Goal: Task Accomplishment & Management: Manage account settings

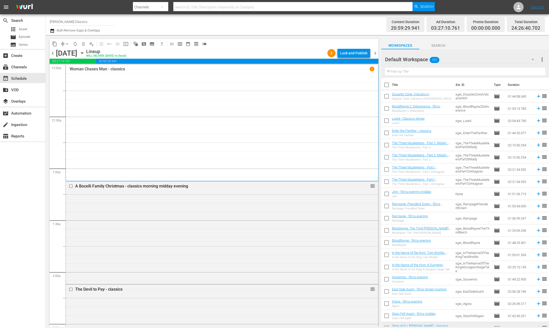
click at [77, 22] on input "Samuel Goldwyn Classics" at bounding box center [82, 21] width 65 height 12
click at [120, 33] on div "Samuel Goldwyn Films (1062 - samuelgoldwyn_films_1)" at bounding box center [120, 36] width 132 height 12
type input "Samuel Goldwyn Films (1062 - samuelgoldwyn_films_1)"
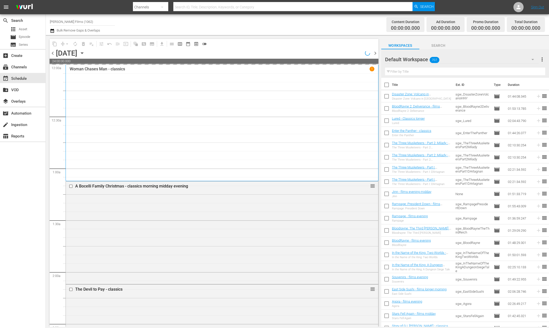
click at [83, 53] on icon "button" at bounding box center [82, 53] width 2 height 1
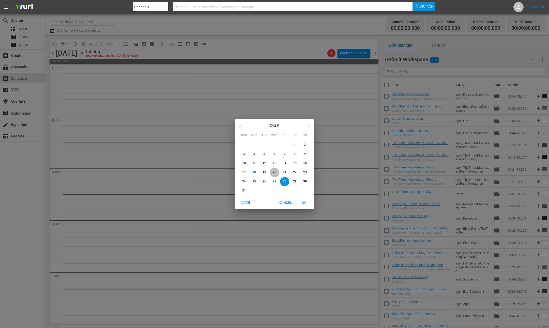
click at [273, 171] on p "20" at bounding box center [274, 172] width 4 height 4
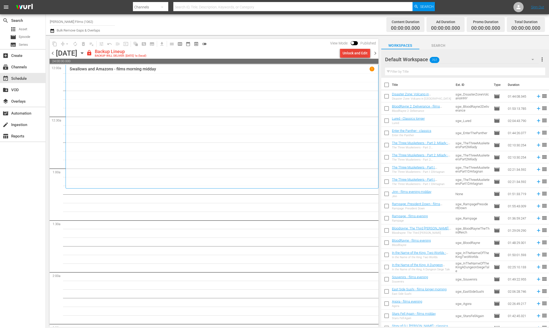
click at [352, 55] on div "Unlock and Edit" at bounding box center [354, 53] width 25 height 9
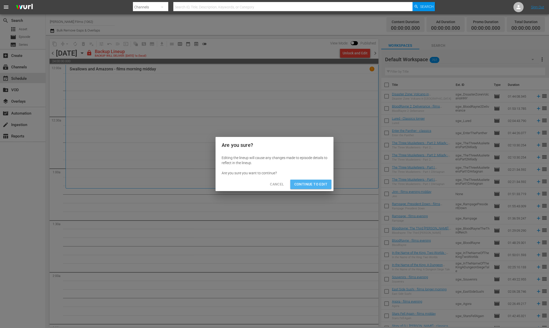
click at [311, 185] on span "Continue to Edit" at bounding box center [310, 184] width 33 height 6
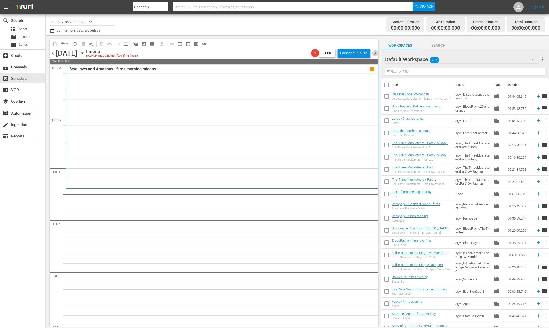
click at [375, 53] on span "chevron_right" at bounding box center [375, 53] width 6 height 6
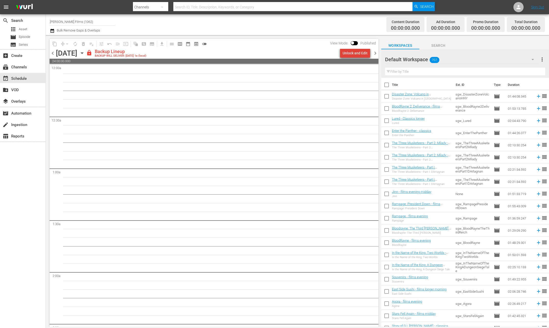
click at [358, 53] on div "Unlock and Edit" at bounding box center [354, 53] width 25 height 9
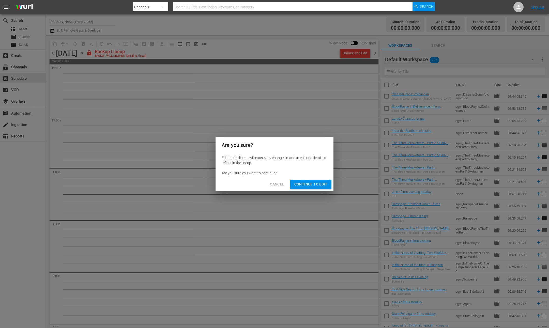
click at [330, 172] on div "Are you sure? Editing the lineup will cause any changes made to episode details…" at bounding box center [274, 164] width 118 height 54
click at [311, 186] on span "Continue to Edit" at bounding box center [310, 184] width 33 height 6
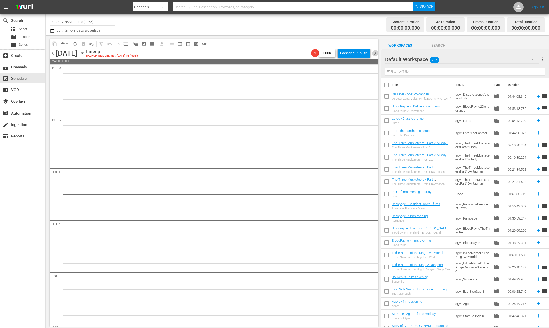
click at [374, 54] on span "chevron_right" at bounding box center [375, 53] width 6 height 6
click at [349, 54] on div "Unlock and Edit" at bounding box center [354, 53] width 25 height 9
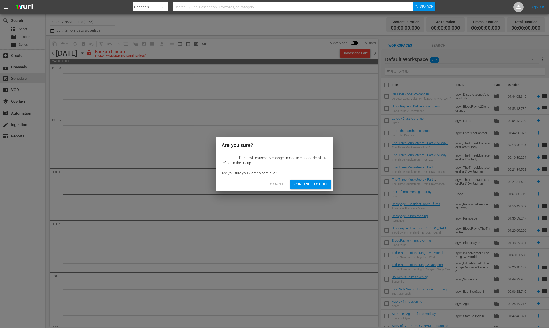
click at [311, 185] on span "Continue to Edit" at bounding box center [310, 184] width 33 height 6
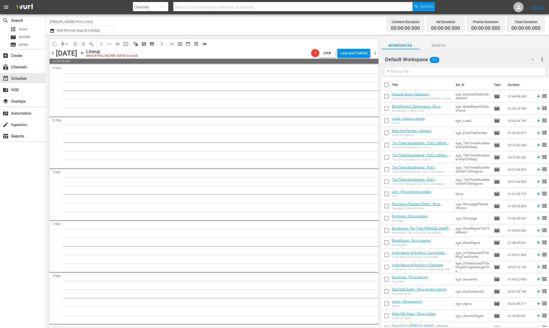
click at [373, 54] on span "chevron_right" at bounding box center [375, 53] width 6 height 6
click at [351, 54] on div "Unlock and Edit" at bounding box center [354, 53] width 25 height 9
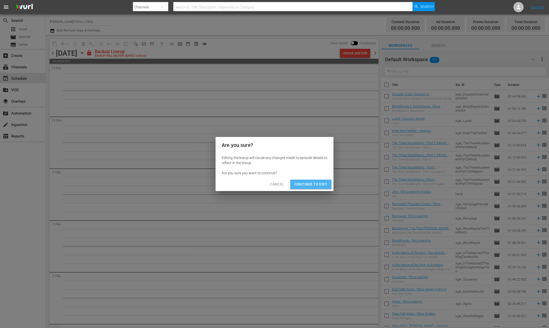
drag, startPoint x: 308, startPoint y: 182, endPoint x: 338, endPoint y: 115, distance: 73.9
click at [308, 182] on span "Continue to Edit" at bounding box center [310, 184] width 33 height 6
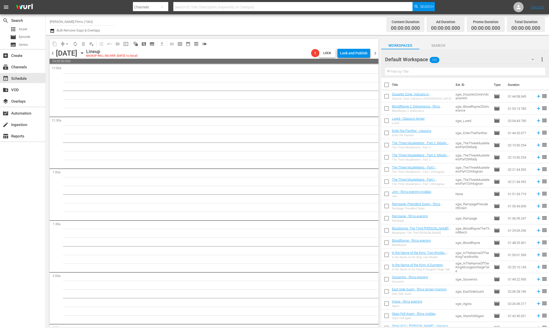
click at [373, 53] on span "chevron_right" at bounding box center [375, 53] width 6 height 6
click at [353, 52] on div "Unlock and Edit" at bounding box center [354, 53] width 25 height 9
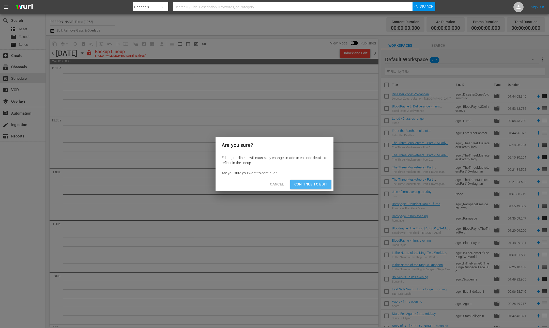
drag, startPoint x: 304, startPoint y: 187, endPoint x: 308, endPoint y: 185, distance: 4.6
click at [305, 186] on span "Continue to Edit" at bounding box center [310, 184] width 33 height 6
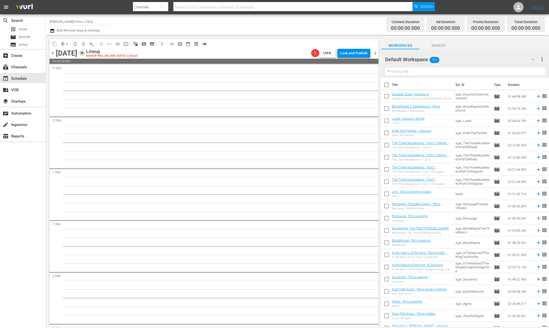
click at [85, 52] on icon "button" at bounding box center [82, 53] width 6 height 6
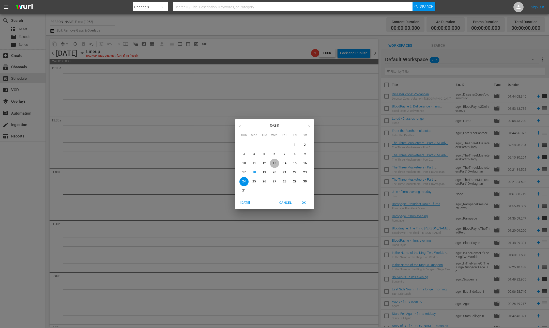
drag, startPoint x: 275, startPoint y: 163, endPoint x: 280, endPoint y: 165, distance: 5.0
click at [275, 163] on p "13" at bounding box center [274, 163] width 4 height 4
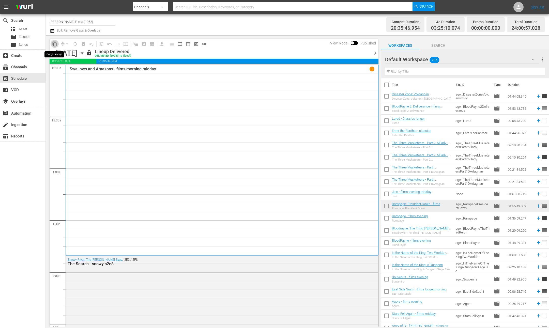
click at [55, 44] on span "content_copy" at bounding box center [54, 43] width 5 height 5
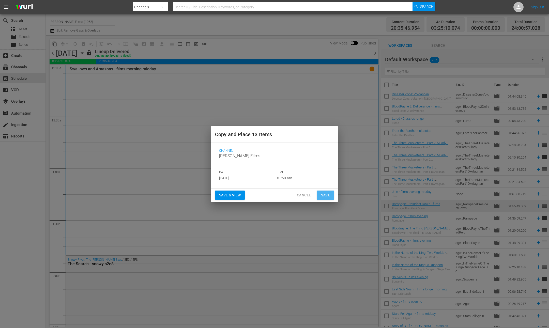
drag, startPoint x: 327, startPoint y: 193, endPoint x: 315, endPoint y: 183, distance: 15.3
click at [326, 192] on span "Save" at bounding box center [325, 195] width 9 height 6
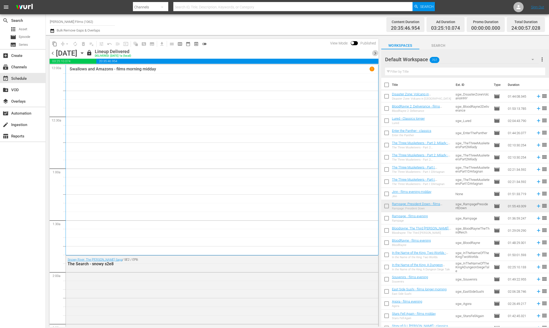
click at [374, 53] on span "chevron_right" at bounding box center [375, 53] width 6 height 6
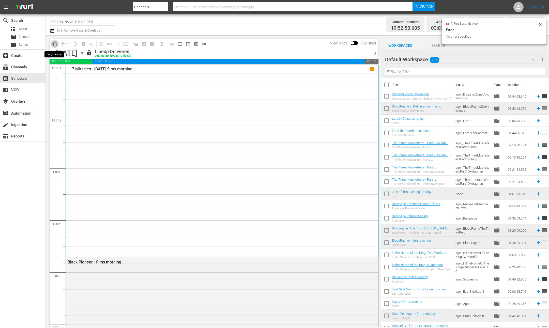
click at [53, 44] on span "content_copy" at bounding box center [54, 43] width 5 height 5
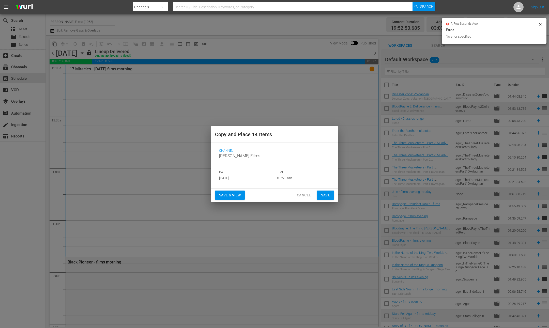
click at [265, 181] on input "Aug 20th 2025" at bounding box center [245, 178] width 53 height 8
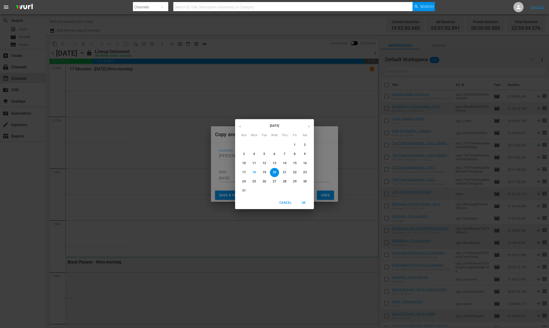
click at [282, 170] on span "21" at bounding box center [284, 172] width 9 height 4
type input "Aug 21st 2025"
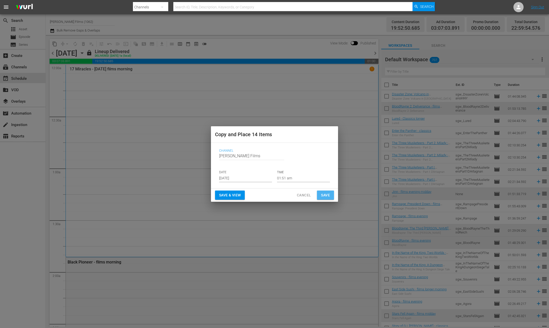
drag, startPoint x: 328, startPoint y: 196, endPoint x: 318, endPoint y: 194, distance: 9.3
click at [328, 196] on span "Save" at bounding box center [325, 195] width 9 height 6
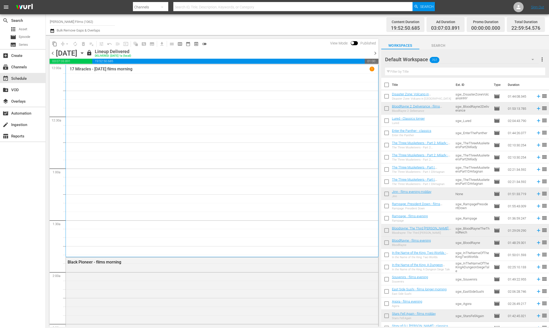
drag, startPoint x: 376, startPoint y: 53, endPoint x: 18, endPoint y: 33, distance: 357.8
click at [375, 53] on span "chevron_right" at bounding box center [375, 53] width 6 height 6
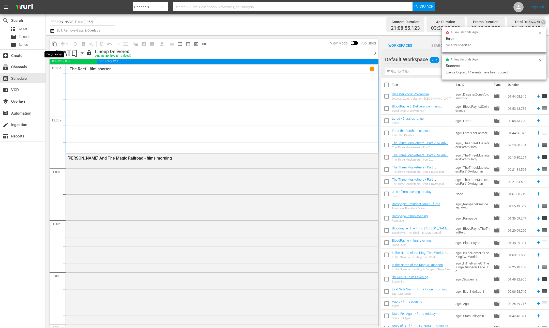
click at [55, 44] on span "content_copy" at bounding box center [54, 43] width 5 height 5
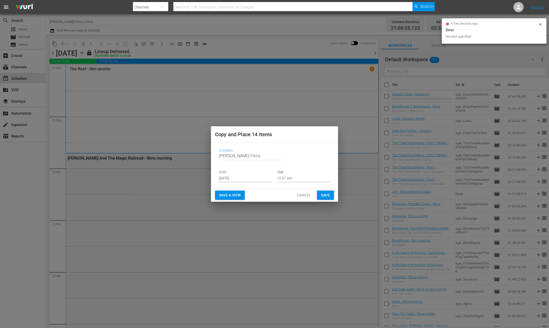
drag, startPoint x: 271, startPoint y: 183, endPoint x: 269, endPoint y: 180, distance: 3.1
click at [270, 182] on div "Channel Channel Title Samuel Goldwyn Films DATE Aug 20th 2025 TIME 12:51 am" at bounding box center [274, 165] width 119 height 41
click at [268, 179] on input "Aug 20th 2025" at bounding box center [245, 178] width 53 height 8
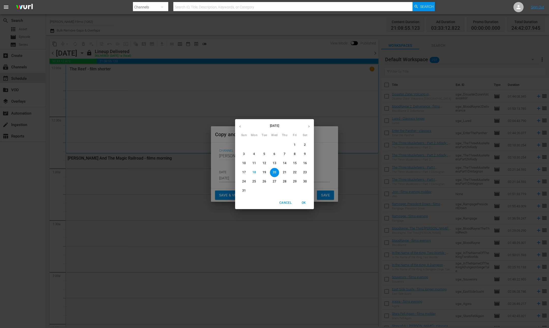
click at [293, 170] on p "22" at bounding box center [295, 172] width 4 height 4
type input "Aug 22nd 2025"
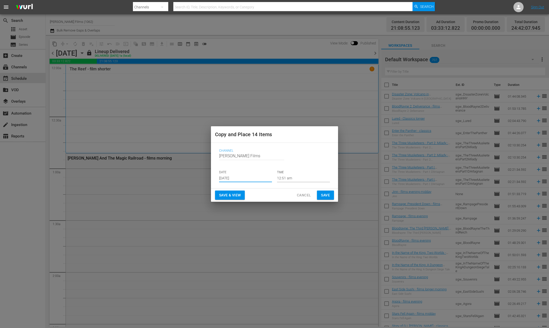
click at [321, 193] on span "Save" at bounding box center [325, 195] width 9 height 6
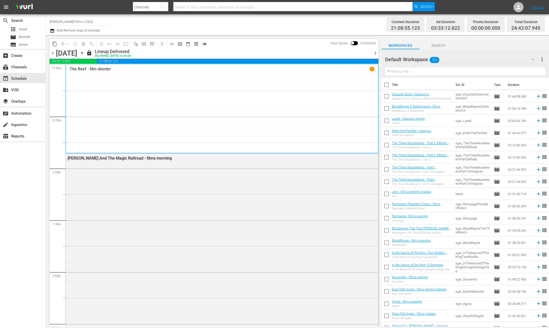
click at [376, 53] on span "chevron_right" at bounding box center [375, 53] width 6 height 6
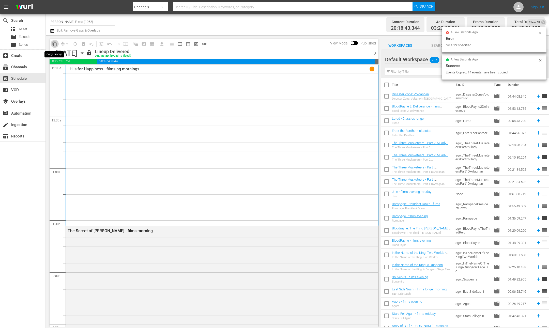
click at [56, 44] on span "content_copy" at bounding box center [54, 43] width 5 height 5
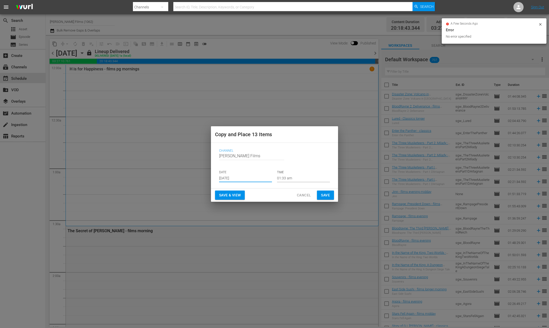
click at [251, 178] on input "Aug 20th 2025" at bounding box center [245, 178] width 53 height 8
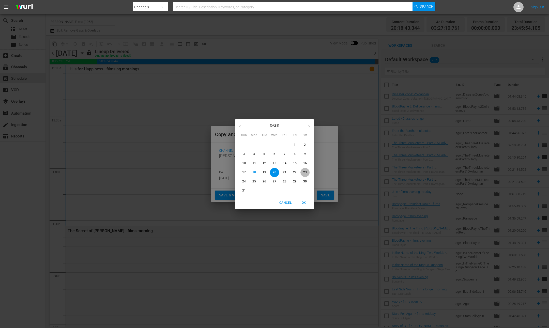
click at [307, 172] on span "23" at bounding box center [304, 172] width 9 height 4
type input "Aug 23rd 2025"
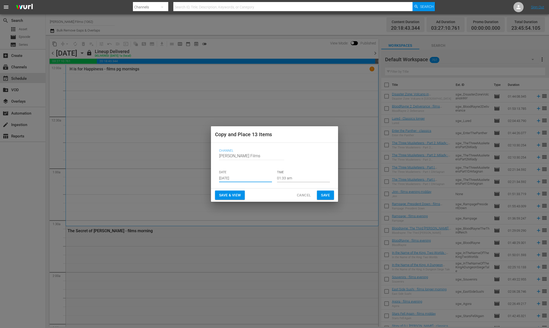
click at [325, 192] on span "Save" at bounding box center [325, 195] width 9 height 6
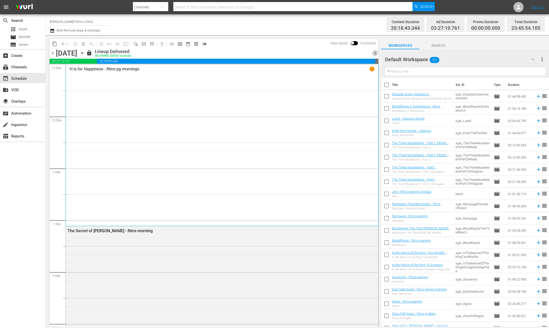
drag, startPoint x: 376, startPoint y: 51, endPoint x: 46, endPoint y: 19, distance: 331.0
click at [376, 51] on span "chevron_right" at bounding box center [375, 53] width 6 height 6
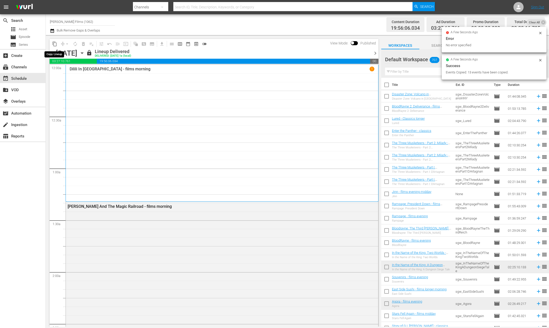
click at [53, 44] on span "content_copy" at bounding box center [54, 43] width 5 height 5
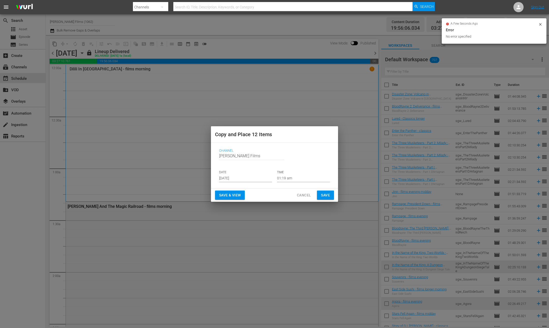
click at [251, 178] on input "Aug 20th 2025" at bounding box center [245, 178] width 53 height 8
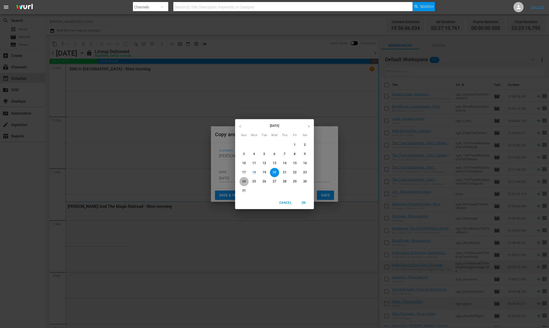
click at [244, 182] on p "24" at bounding box center [244, 181] width 4 height 4
type input "Aug 24th 2025"
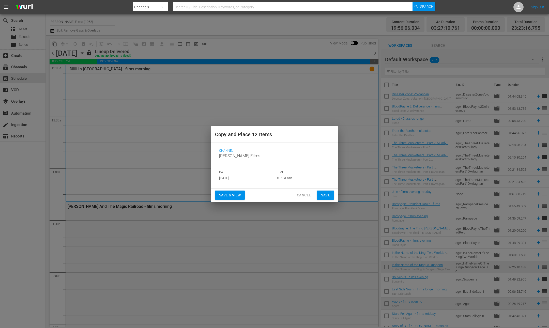
drag, startPoint x: 341, startPoint y: 195, endPoint x: 338, endPoint y: 195, distance: 2.6
click at [341, 195] on div "Copy and Place 12 Items Channel Channel Title Samuel Goldwyn Films DATE Aug 24t…" at bounding box center [274, 164] width 549 height 328
drag, startPoint x: 336, startPoint y: 196, endPoint x: 332, endPoint y: 195, distance: 3.6
click at [336, 196] on div "Save & View Cancel Save" at bounding box center [274, 194] width 127 height 13
click at [329, 196] on span "Save" at bounding box center [325, 195] width 9 height 6
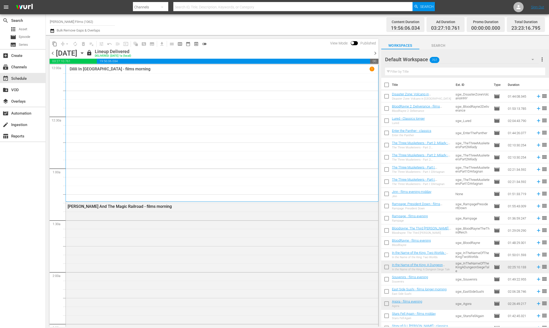
click at [83, 53] on icon "button" at bounding box center [82, 53] width 2 height 1
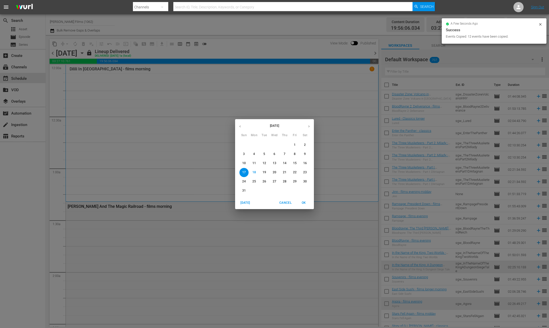
drag, startPoint x: 274, startPoint y: 171, endPoint x: 278, endPoint y: 172, distance: 3.8
click at [273, 171] on p "20" at bounding box center [274, 172] width 4 height 4
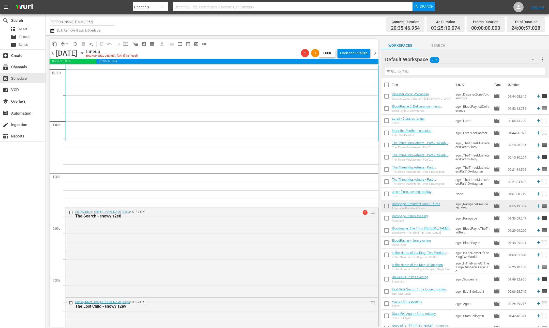
scroll to position [10, 0]
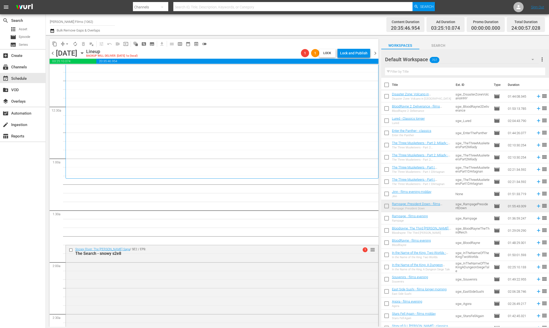
click at [53, 53] on span "chevron_left" at bounding box center [53, 53] width 6 height 6
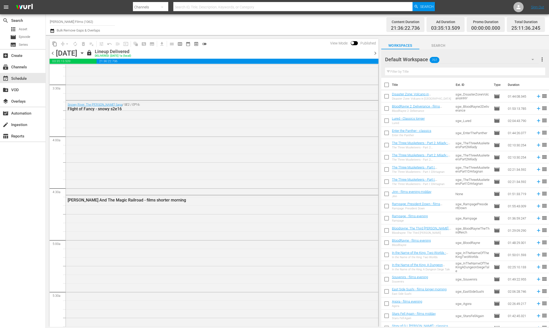
scroll to position [337, 0]
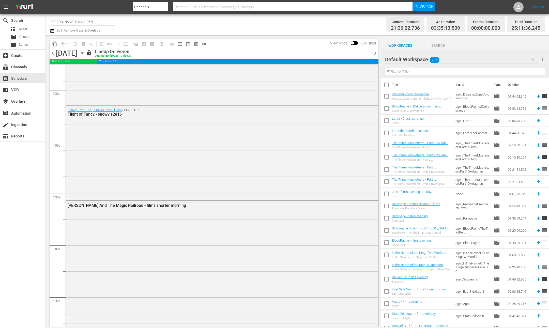
click at [461, 72] on input "text" at bounding box center [465, 72] width 160 height 8
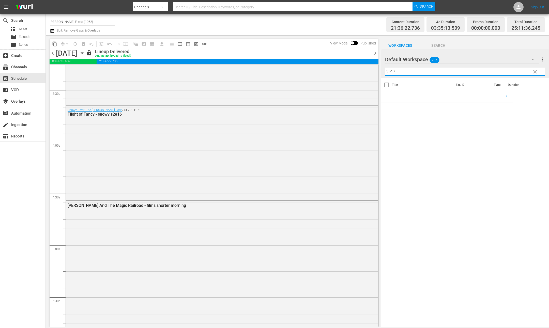
type input "2e17"
click at [374, 52] on span "chevron_right" at bounding box center [375, 53] width 6 height 6
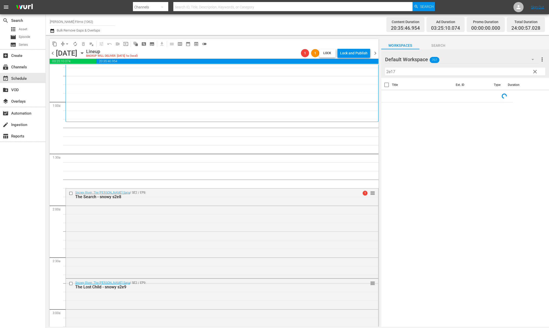
scroll to position [96, 0]
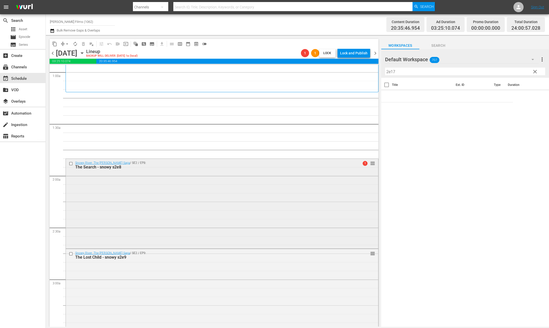
click at [70, 163] on input "checkbox" at bounding box center [71, 163] width 5 height 4
click at [71, 253] on input "checkbox" at bounding box center [71, 254] width 5 height 4
click at [84, 45] on span "delete_forever_outlined" at bounding box center [83, 43] width 5 height 5
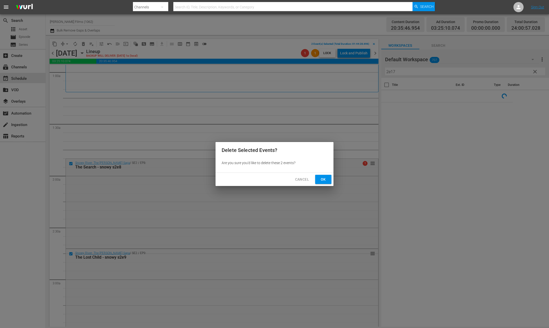
click at [327, 180] on span "Ok" at bounding box center [323, 179] width 8 height 6
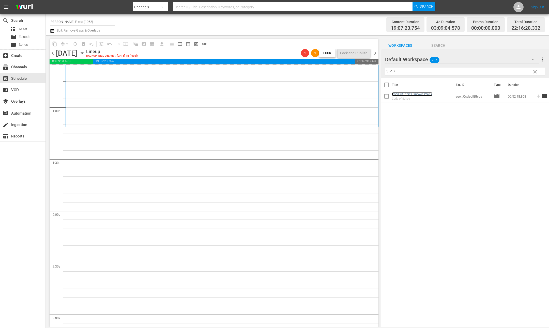
scroll to position [60, 0]
drag, startPoint x: 401, startPoint y: 72, endPoint x: 350, endPoint y: 71, distance: 51.1
click at [350, 71] on div "content_copy compress arrow_drop_down autorenew_outlined delete_forever_outline…" at bounding box center [297, 181] width 503 height 292
drag, startPoint x: 406, startPoint y: 72, endPoint x: 319, endPoint y: 72, distance: 86.6
click at [319, 72] on div "content_copy compress arrow_drop_down autorenew_outlined delete_forever_outline…" at bounding box center [297, 181] width 503 height 292
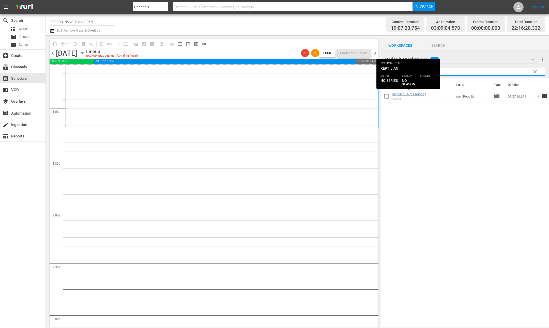
type input "rept"
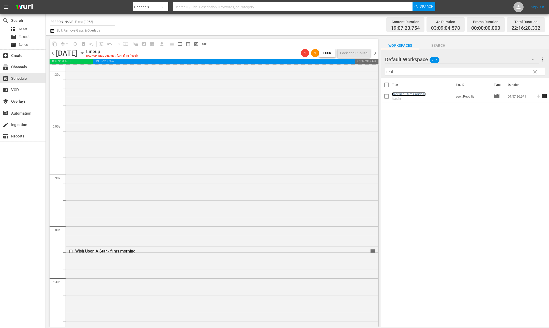
scroll to position [477, 0]
click at [375, 55] on span "chevron_right" at bounding box center [375, 53] width 6 height 6
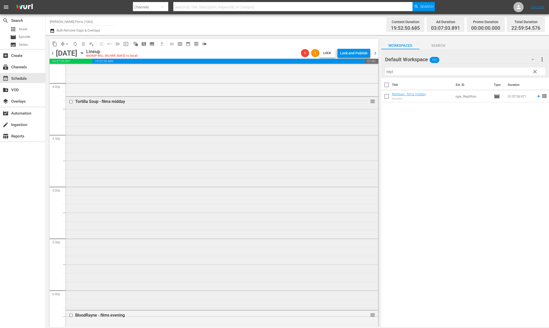
scroll to position [1622, 0]
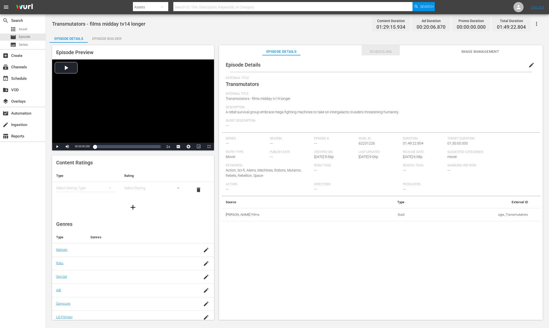
click at [384, 53] on span "Scheduling" at bounding box center [380, 52] width 38 height 6
click at [381, 53] on span "Scheduling" at bounding box center [380, 52] width 38 height 6
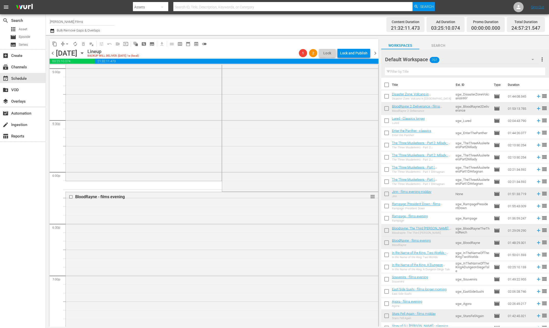
scroll to position [1666, 0]
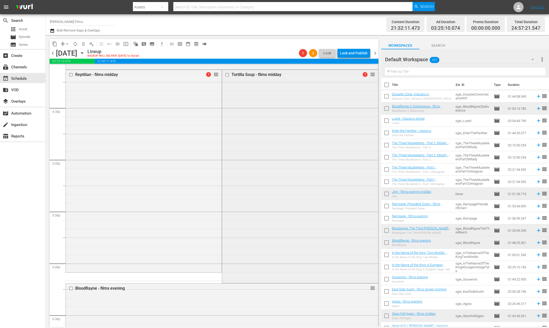
click at [229, 75] on input "checkbox" at bounding box center [227, 75] width 5 height 4
click at [84, 43] on span "delete_forever_outlined" at bounding box center [83, 43] width 5 height 5
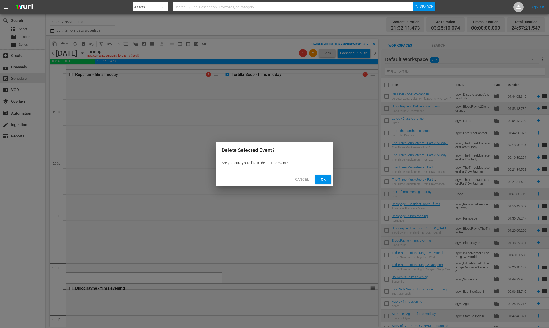
drag, startPoint x: 317, startPoint y: 175, endPoint x: 321, endPoint y: 176, distance: 4.3
click at [317, 175] on button "Ok" at bounding box center [323, 179] width 16 height 9
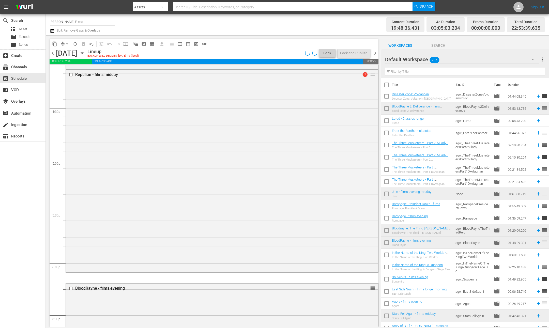
click at [54, 53] on span "chevron_left" at bounding box center [53, 53] width 6 height 6
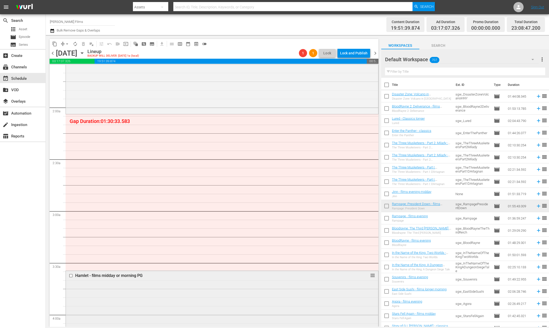
scroll to position [166, 0]
click at [397, 71] on input "text" at bounding box center [465, 72] width 160 height 8
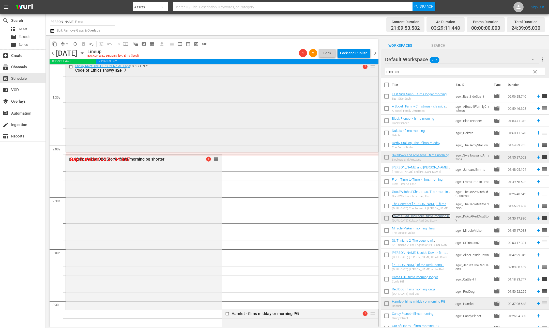
scroll to position [137, 0]
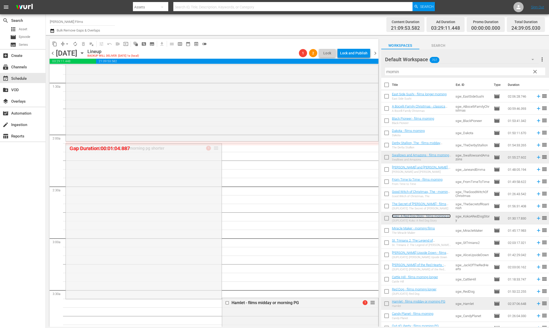
drag, startPoint x: 217, startPoint y: 147, endPoint x: 217, endPoint y: 142, distance: 4.8
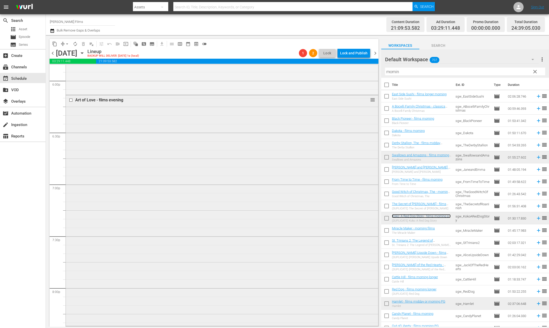
scroll to position [1778, 0]
click at [70, 171] on input "checkbox" at bounding box center [71, 171] width 5 height 4
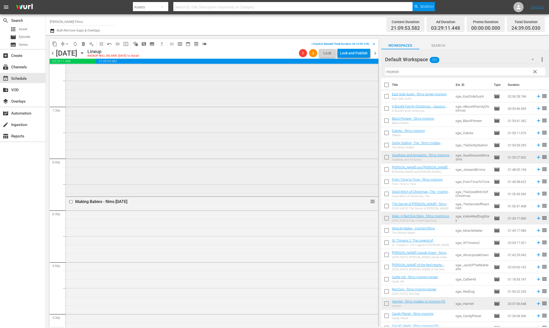
scroll to position [2038, 0]
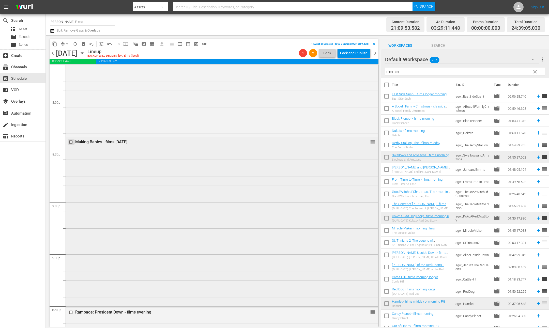
click at [71, 142] on input "checkbox" at bounding box center [71, 142] width 5 height 4
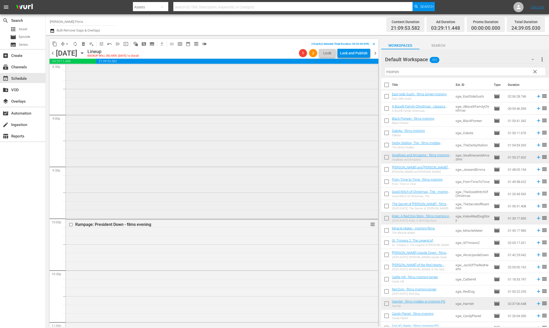
scroll to position [2171, 0]
click at [72, 179] on input "checkbox" at bounding box center [71, 179] width 5 height 4
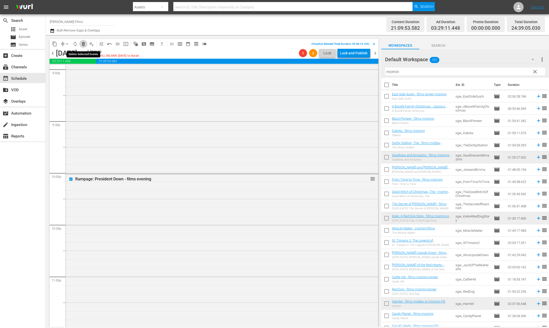
click at [83, 43] on span "delete_forever_outlined" at bounding box center [83, 43] width 5 height 5
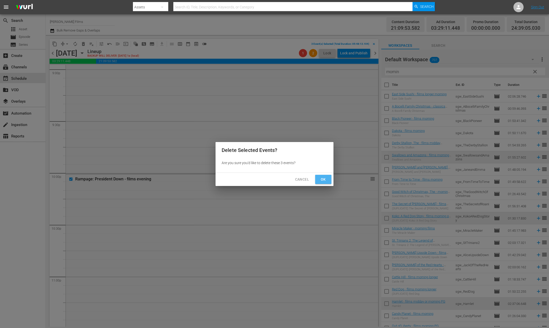
drag, startPoint x: 323, startPoint y: 178, endPoint x: 316, endPoint y: 174, distance: 6.9
click at [323, 178] on span "Ok" at bounding box center [323, 179] width 8 height 6
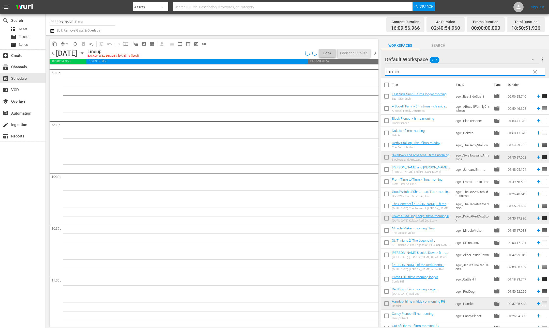
scroll to position [2180, 0]
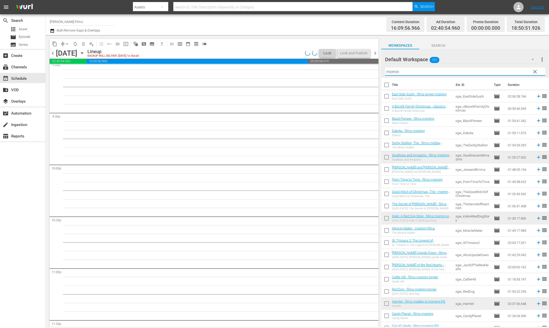
drag, startPoint x: 407, startPoint y: 70, endPoint x: 336, endPoint y: 73, distance: 70.4
click at [336, 73] on div "content_copy compress arrow_drop_down autorenew_outlined delete_forever_outline…" at bounding box center [297, 181] width 503 height 292
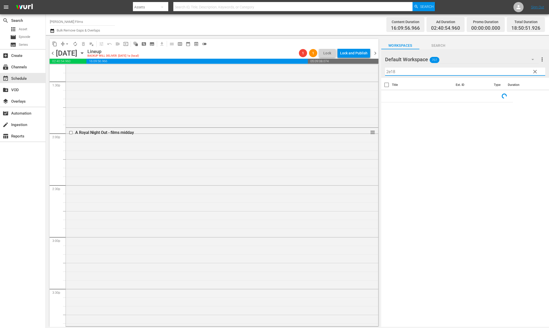
scroll to position [1464, 0]
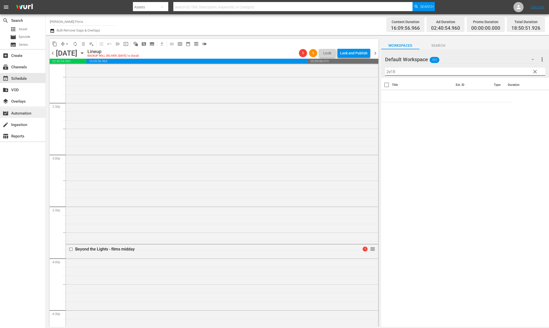
type input "2e18"
click at [52, 52] on span "chevron_left" at bounding box center [53, 53] width 6 height 6
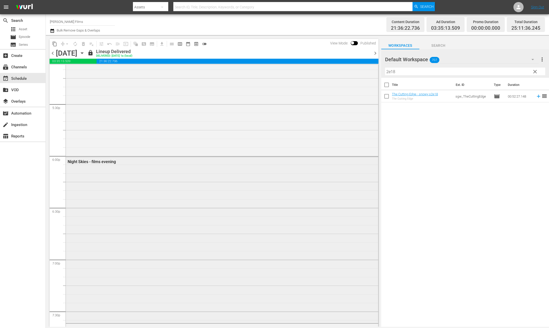
scroll to position [1820, 0]
click at [376, 53] on span "chevron_right" at bounding box center [375, 53] width 6 height 6
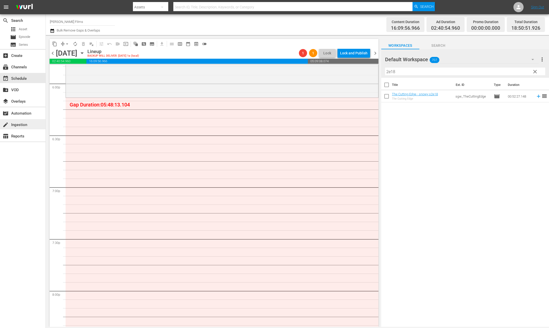
scroll to position [1786, 0]
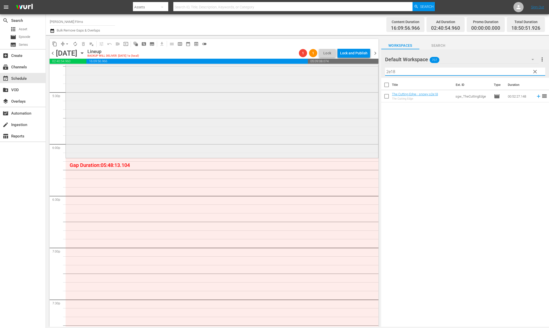
drag, startPoint x: 399, startPoint y: 71, endPoint x: 339, endPoint y: 67, distance: 60.1
click at [339, 67] on div "content_copy compress arrow_drop_down autorenew_outlined delete_forever_outline…" at bounding box center [297, 181] width 503 height 292
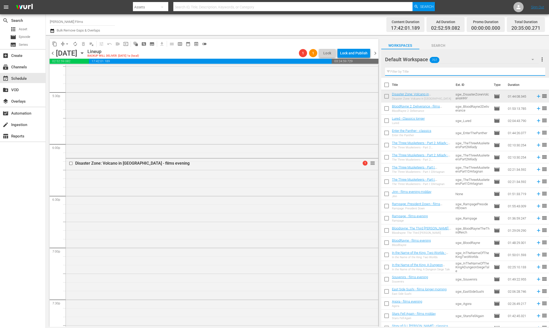
click at [459, 71] on input "text" at bounding box center [465, 72] width 160 height 8
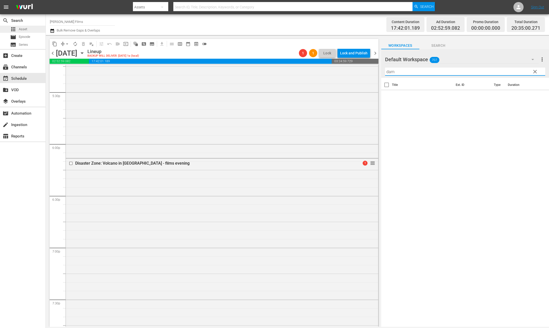
type input "dam"
click at [25, 27] on span "Asset" at bounding box center [23, 29] width 8 height 5
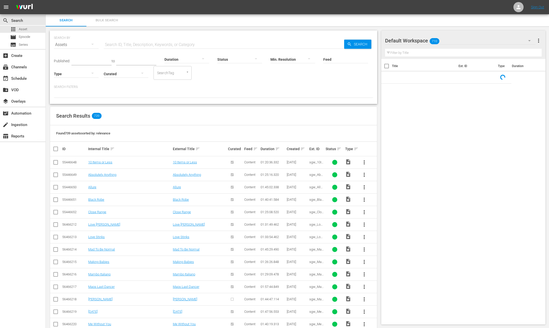
click at [139, 45] on input "text" at bounding box center [224, 45] width 240 height 12
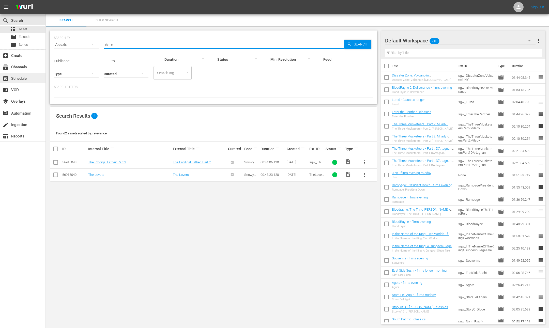
type input "dam"
click at [24, 78] on div "event_available Schedule" at bounding box center [14, 77] width 28 height 5
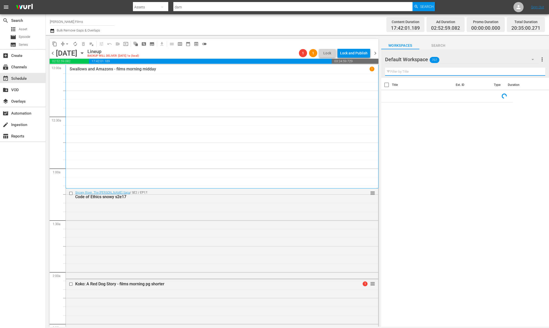
click at [460, 70] on input "text" at bounding box center [465, 72] width 160 height 8
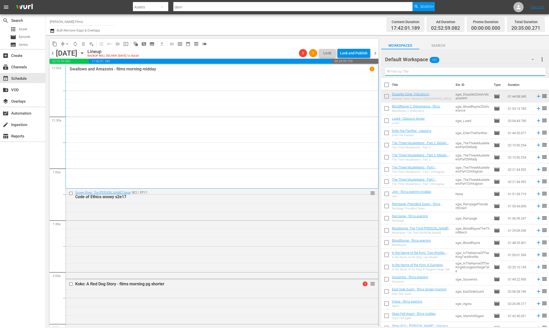
click at [420, 71] on input "text" at bounding box center [465, 72] width 160 height 8
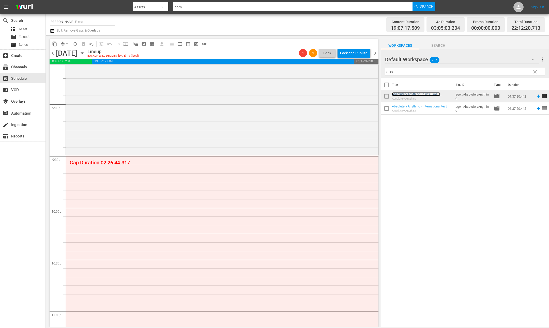
scroll to position [2174, 0]
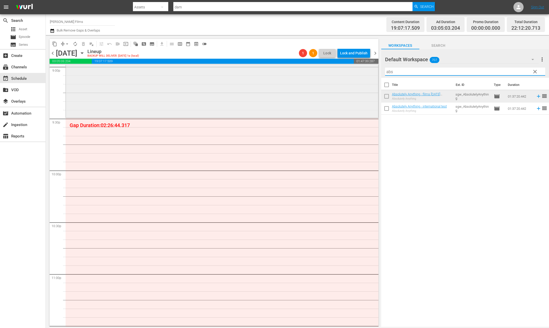
drag, startPoint x: 393, startPoint y: 72, endPoint x: 348, endPoint y: 72, distance: 44.2
click at [348, 72] on div "content_copy compress arrow_drop_down autorenew_outlined delete_forever_outline…" at bounding box center [297, 181] width 503 height 292
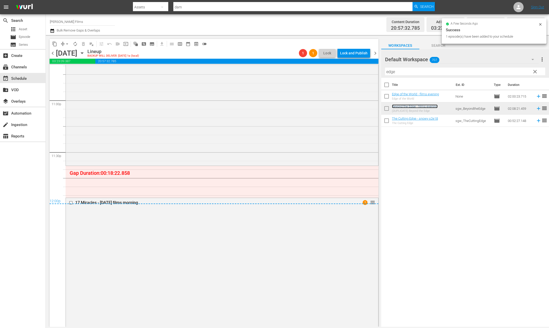
scroll to position [2362, 0]
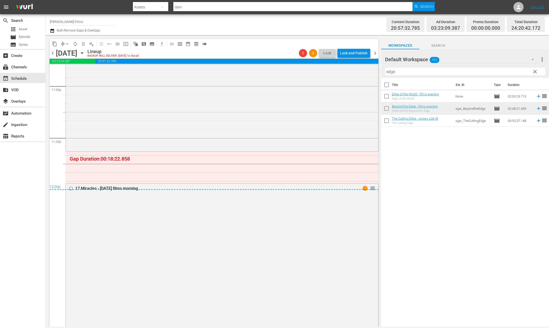
click at [328, 228] on div "17 Miracles - april 22 films morning 1 reorder" at bounding box center [222, 282] width 312 height 196
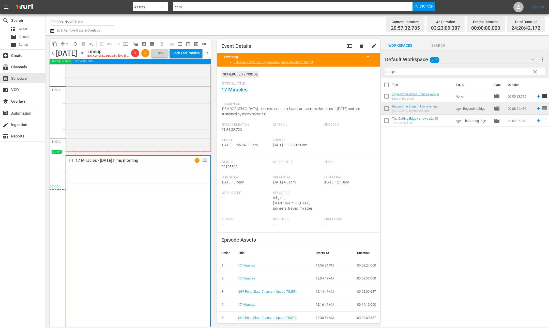
drag, startPoint x: 207, startPoint y: 195, endPoint x: 209, endPoint y: 161, distance: 34.6
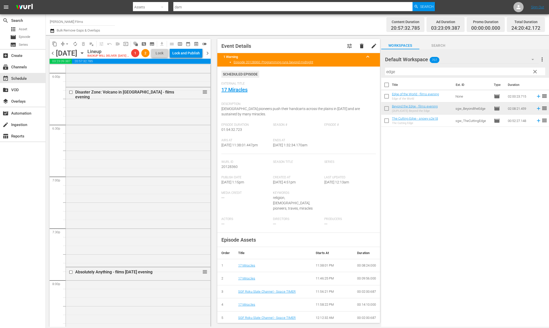
scroll to position [1845, 0]
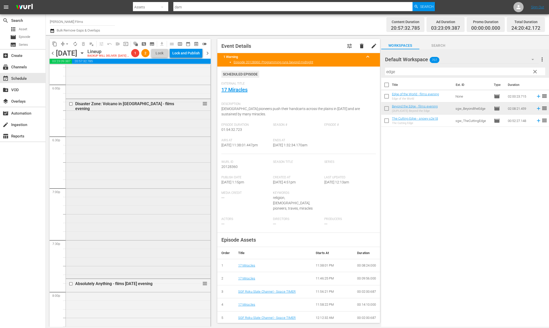
click at [113, 124] on div "Disaster Zone: Volcano in NY - films evening reorder" at bounding box center [138, 188] width 144 height 178
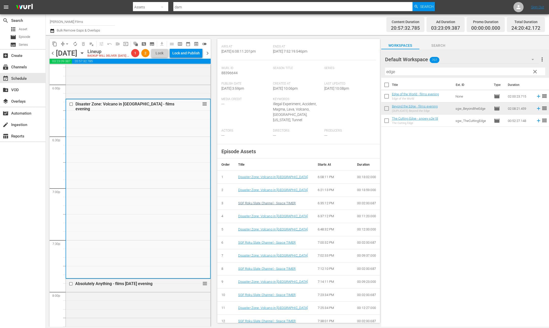
scroll to position [108, 0]
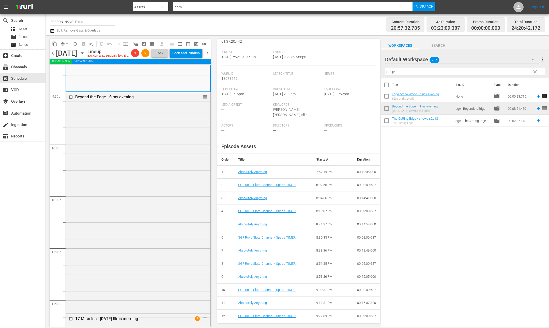
scroll to position [2247, 0]
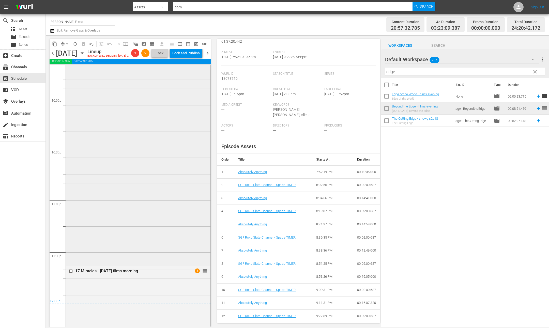
click at [148, 213] on div "Beyond the Edge - films evening reorder" at bounding box center [138, 154] width 144 height 220
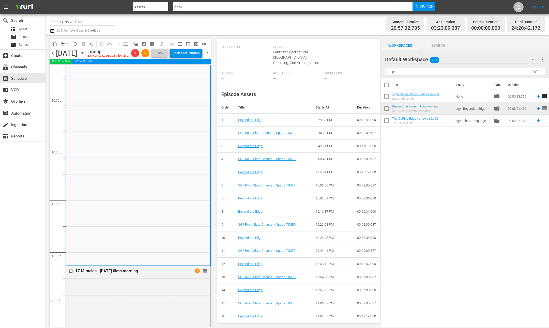
scroll to position [163, 0]
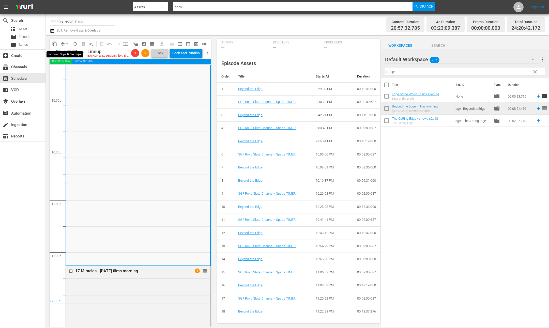
click at [66, 44] on span "arrow_drop_down" at bounding box center [67, 43] width 5 height 5
click at [75, 71] on li "Align to End of Previous Day" at bounding box center [67, 71] width 53 height 8
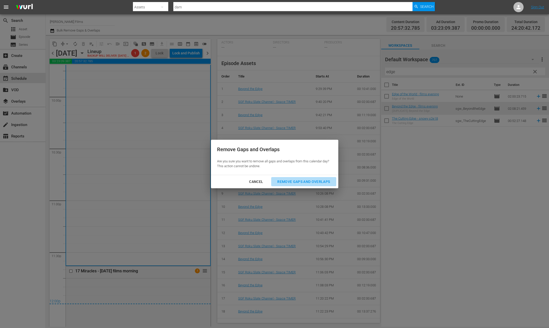
click at [310, 182] on div "Remove Gaps and Overlaps" at bounding box center [303, 182] width 61 height 6
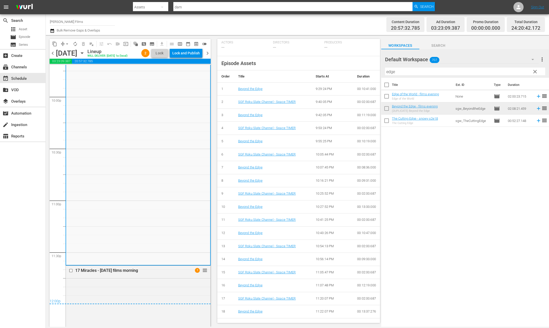
click at [179, 53] on div "Lock and Publish" at bounding box center [185, 53] width 27 height 9
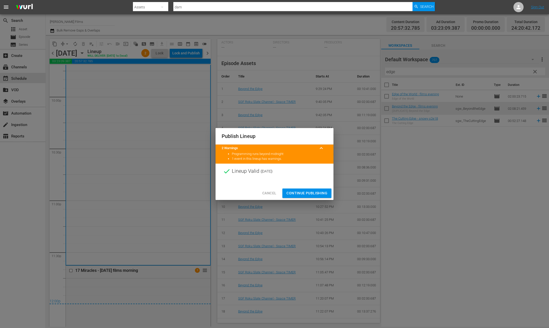
drag, startPoint x: 297, startPoint y: 192, endPoint x: 343, endPoint y: 147, distance: 64.1
click at [298, 189] on button "Continue Publishing" at bounding box center [306, 192] width 49 height 9
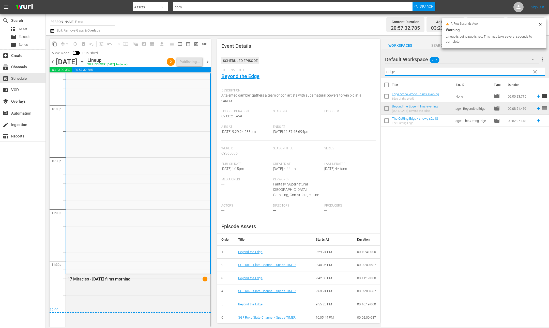
drag, startPoint x: 420, startPoint y: 73, endPoint x: 354, endPoint y: 71, distance: 66.1
click at [354, 71] on div "content_copy compress arrow_drop_down autorenew_outlined delete_forever_outline…" at bounding box center [297, 181] width 503 height 292
paste input "2e18"
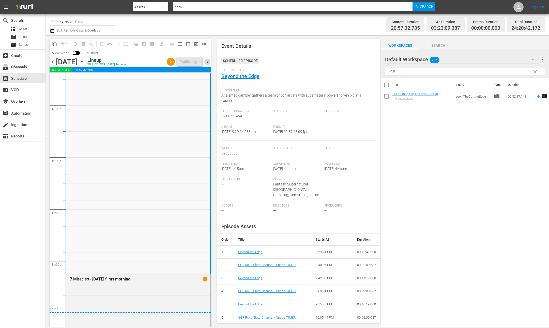
click at [209, 61] on span "chevron_right" at bounding box center [207, 62] width 6 height 6
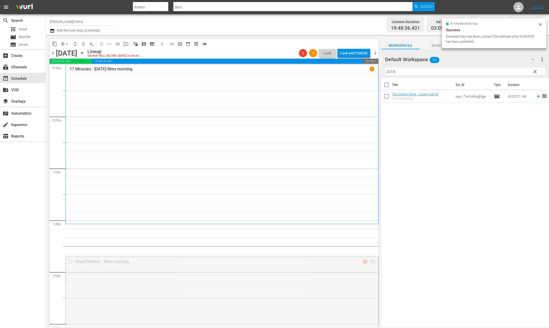
drag, startPoint x: 371, startPoint y: 261, endPoint x: 364, endPoint y: 224, distance: 38.0
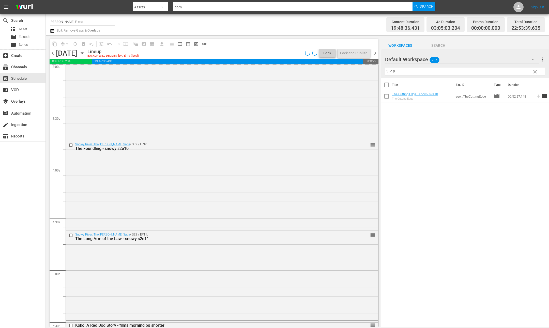
scroll to position [303, 0]
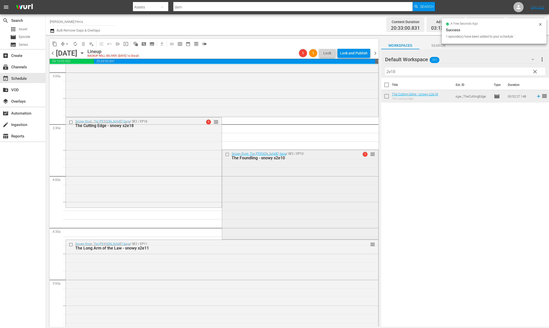
click at [227, 153] on input "checkbox" at bounding box center [227, 154] width 5 height 4
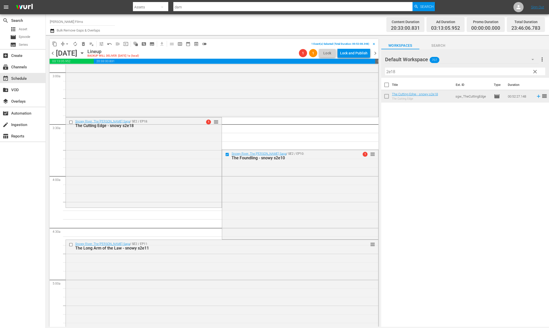
drag, startPoint x: 70, startPoint y: 245, endPoint x: 80, endPoint y: 228, distance: 19.6
click at [70, 245] on input "checkbox" at bounding box center [71, 244] width 5 height 4
click at [84, 43] on span "delete_forever_outlined" at bounding box center [83, 43] width 5 height 5
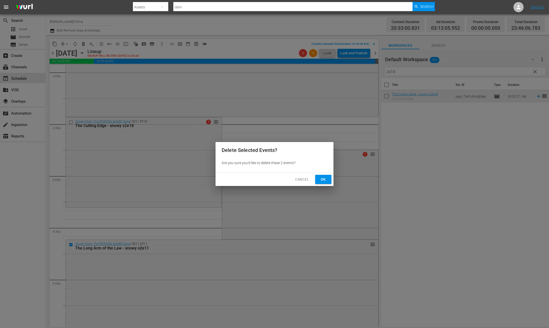
click at [321, 178] on span "Ok" at bounding box center [323, 179] width 8 height 6
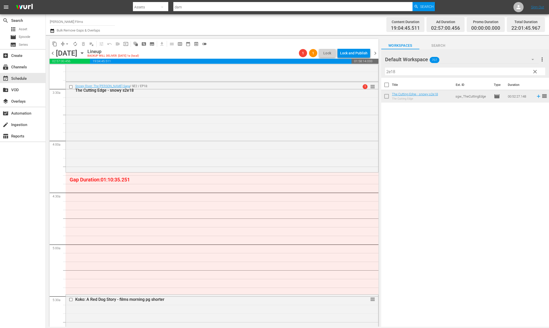
scroll to position [341, 0]
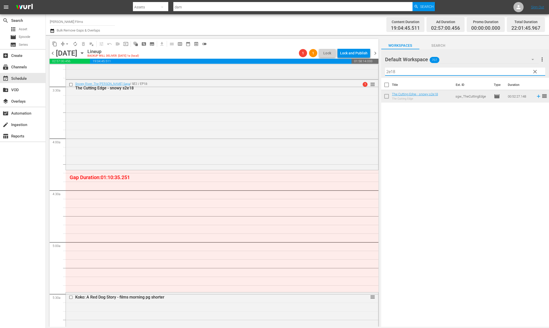
drag, startPoint x: 413, startPoint y: 70, endPoint x: 344, endPoint y: 71, distance: 68.3
click at [344, 71] on div "content_copy compress arrow_drop_down autorenew_outlined delete_forever_outline…" at bounding box center [297, 181] width 503 height 292
type input "2e19"
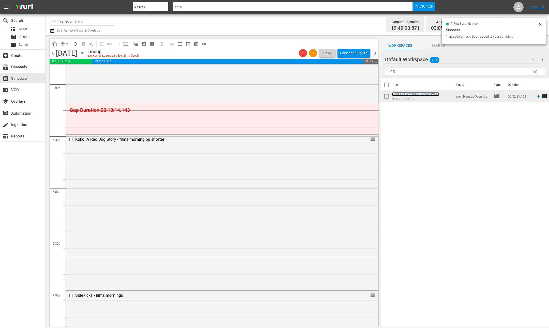
scroll to position [494, 0]
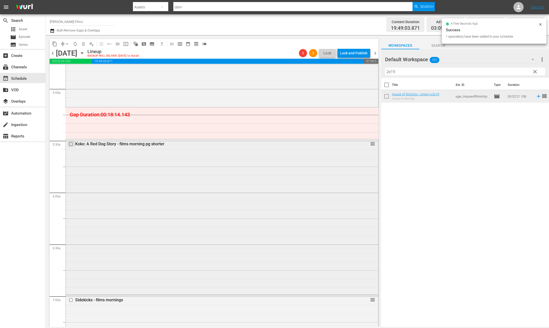
click at [72, 144] on input "checkbox" at bounding box center [71, 144] width 5 height 4
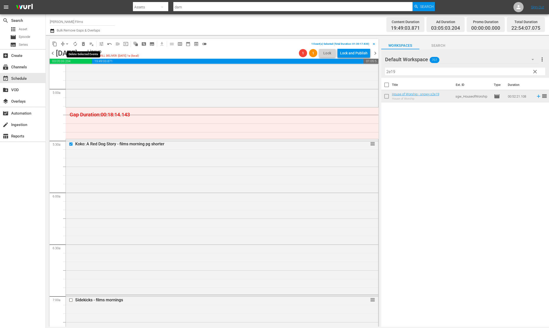
click at [84, 44] on span "delete_forever_outlined" at bounding box center [83, 43] width 5 height 5
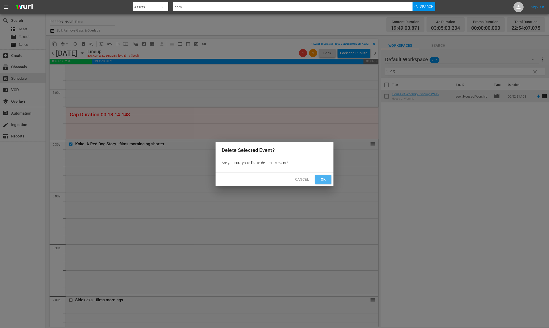
click at [324, 179] on span "Ok" at bounding box center [323, 179] width 8 height 6
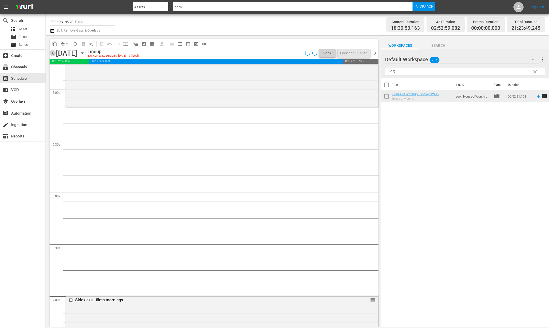
click at [55, 53] on span "chevron_left" at bounding box center [53, 53] width 6 height 6
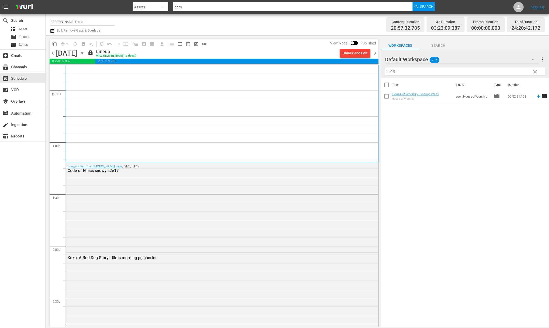
scroll to position [23, 0]
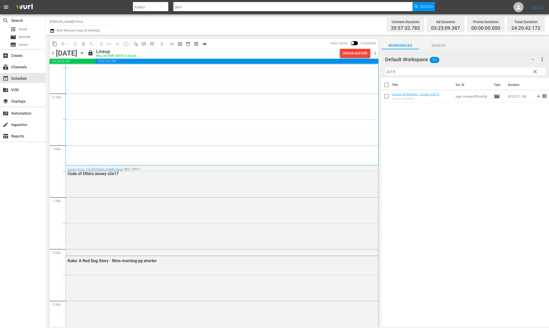
click at [374, 53] on span "chevron_right" at bounding box center [375, 53] width 6 height 6
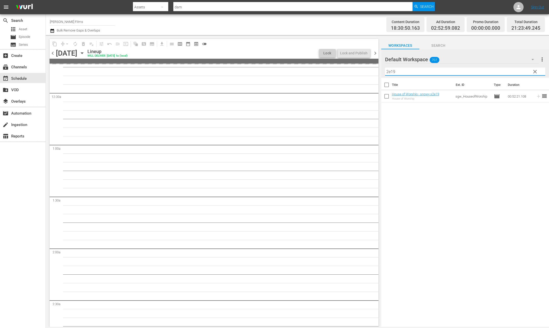
click at [324, 63] on div "content_copy compress arrow_drop_down autorenew_outlined delete_forever_outline…" at bounding box center [297, 181] width 503 height 292
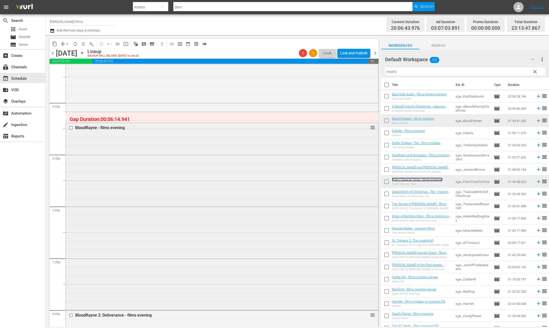
scroll to position [1823, 0]
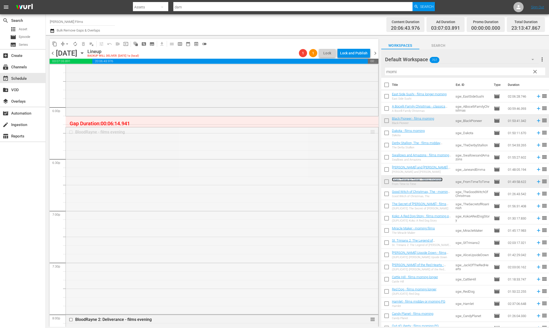
drag, startPoint x: 373, startPoint y: 132, endPoint x: 373, endPoint y: 119, distance: 13.0
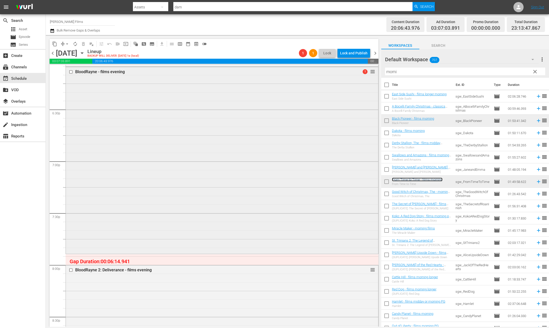
scroll to position [1887, 0]
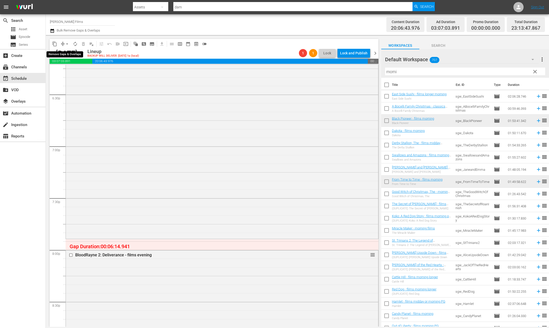
click at [63, 43] on button "arrow_drop_down" at bounding box center [67, 44] width 8 height 8
click at [78, 70] on li "Align to End of Previous Day" at bounding box center [67, 71] width 53 height 8
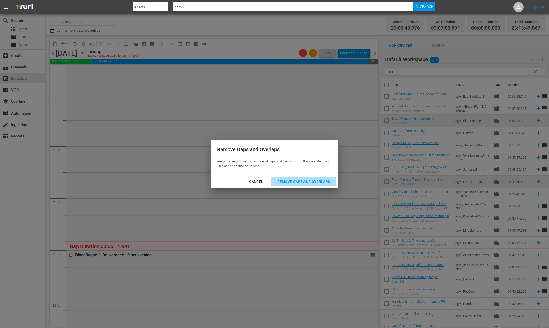
click at [323, 184] on div "Remove Gaps and Overlaps" at bounding box center [303, 182] width 61 height 6
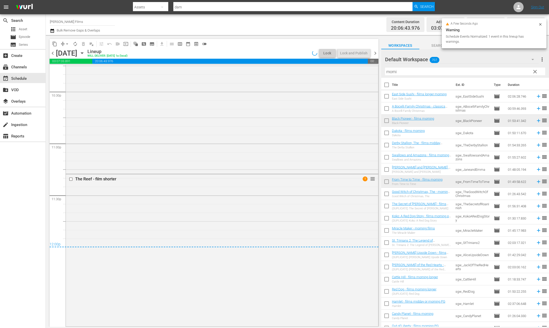
scroll to position [2304, 0]
click at [331, 67] on div "content_copy compress arrow_drop_down autorenew_outlined delete_forever_outline…" at bounding box center [297, 181] width 503 height 292
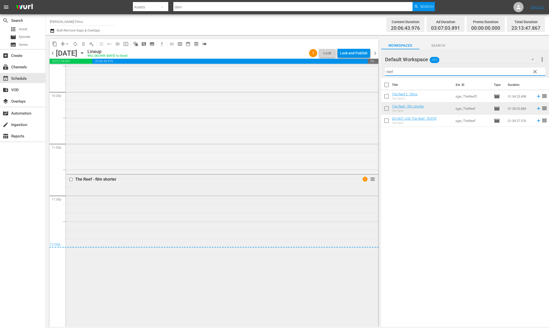
click at [286, 197] on div "The Reef - film shorter 1 reorder" at bounding box center [222, 249] width 312 height 151
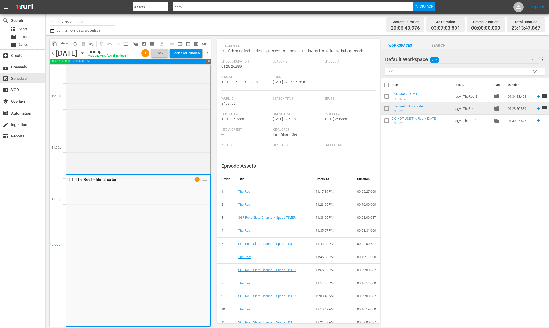
scroll to position [118, 0]
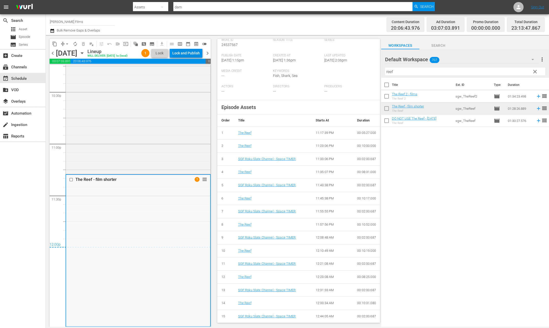
click at [177, 53] on div "Lock and Publish" at bounding box center [185, 53] width 27 height 9
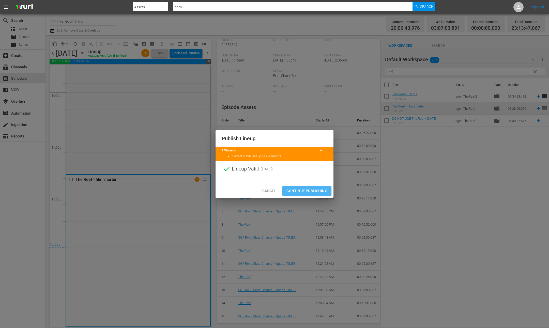
click at [307, 190] on span "Continue Publishing" at bounding box center [306, 191] width 41 height 6
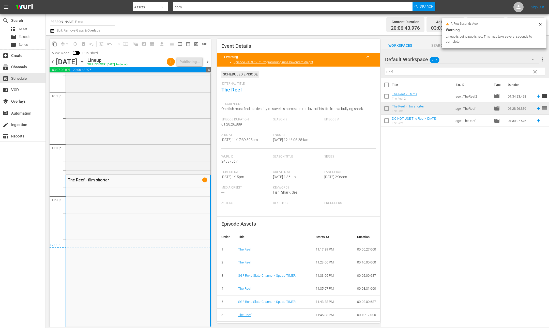
click at [206, 63] on span "chevron_right" at bounding box center [207, 62] width 6 height 6
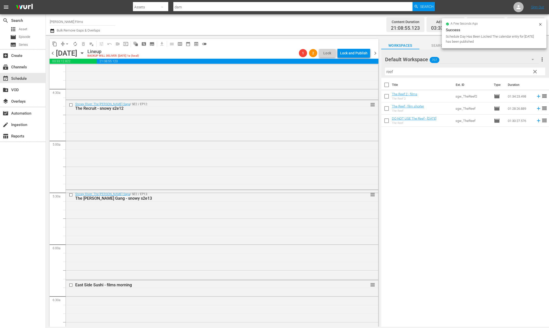
scroll to position [447, 0]
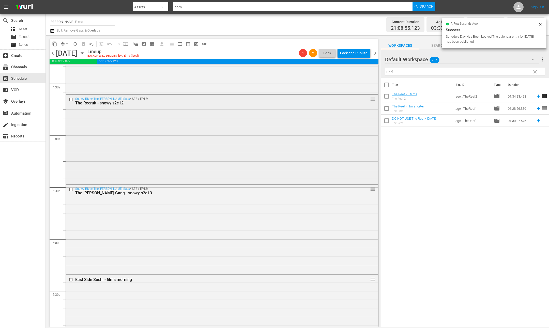
click at [72, 100] on input "checkbox" at bounding box center [71, 99] width 5 height 4
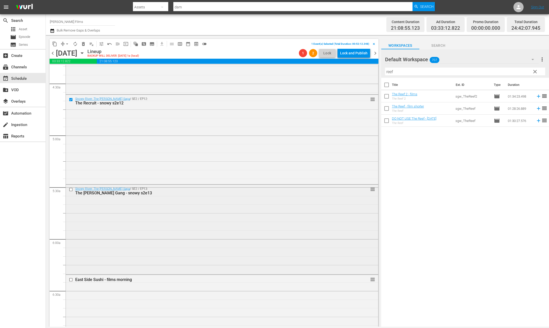
click at [72, 188] on input "checkbox" at bounding box center [71, 189] width 5 height 4
click at [84, 44] on span "delete_forever_outlined" at bounding box center [83, 43] width 5 height 5
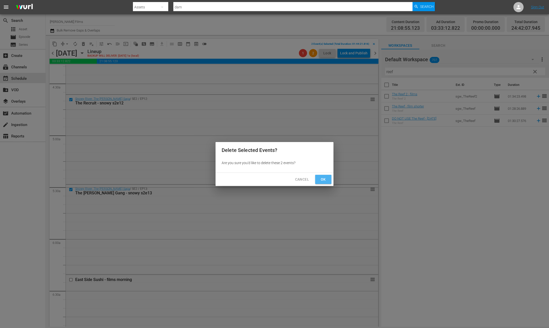
drag, startPoint x: 322, startPoint y: 177, endPoint x: 360, endPoint y: 135, distance: 56.6
click at [321, 177] on span "Ok" at bounding box center [323, 179] width 8 height 6
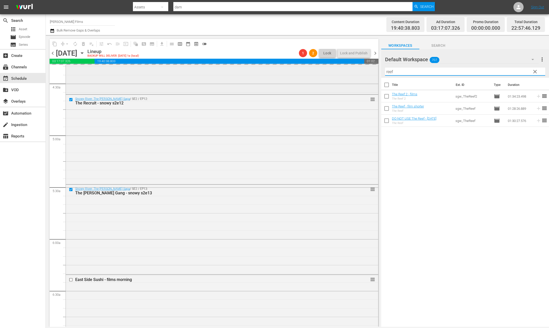
click at [344, 67] on div "content_copy compress arrow_drop_down autorenew_outlined delete_forever_outline…" at bounding box center [297, 181] width 503 height 292
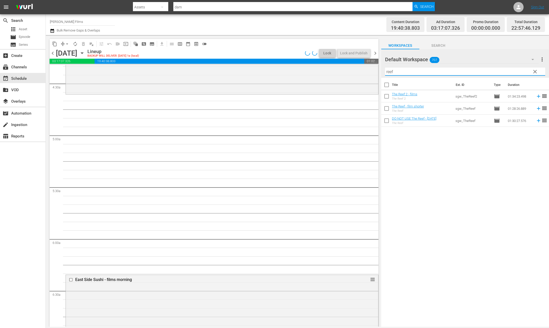
scroll to position [439, 0]
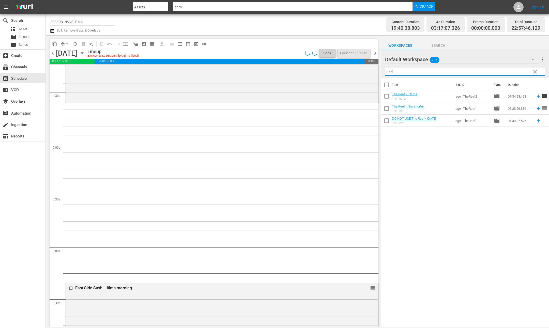
paste input "2e19"
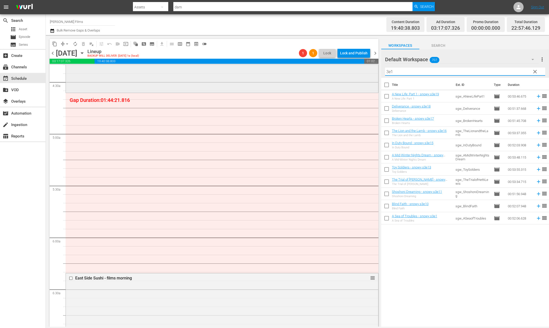
scroll to position [461, 0]
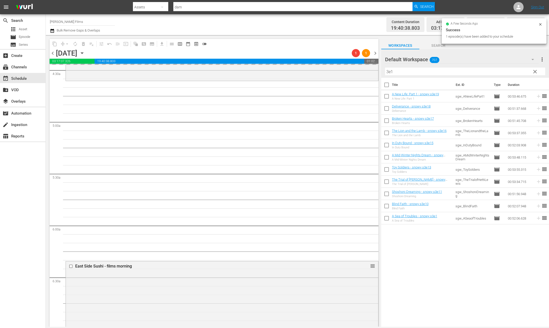
click at [465, 68] on input "3e1" at bounding box center [465, 72] width 160 height 8
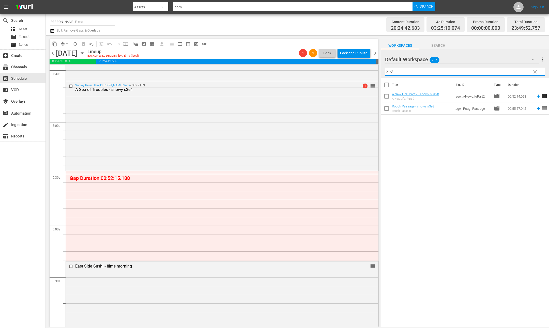
type input "3e2"
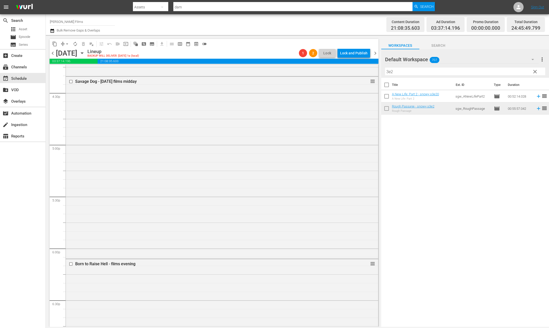
scroll to position [1679, 0]
click at [71, 265] on input "checkbox" at bounding box center [71, 266] width 5 height 4
click at [72, 83] on input "checkbox" at bounding box center [71, 84] width 5 height 4
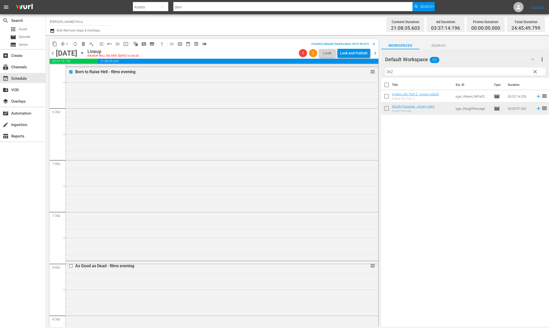
scroll to position [1905, 0]
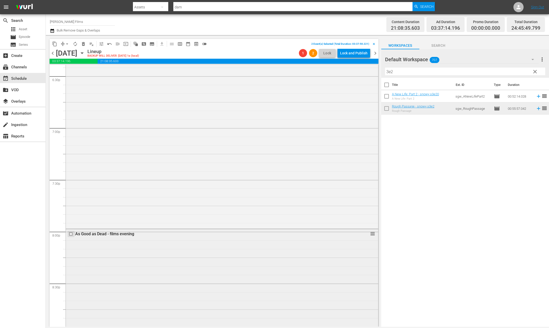
click at [72, 234] on input "checkbox" at bounding box center [71, 234] width 5 height 4
click at [85, 43] on span "delete_forever_outlined" at bounding box center [83, 43] width 5 height 5
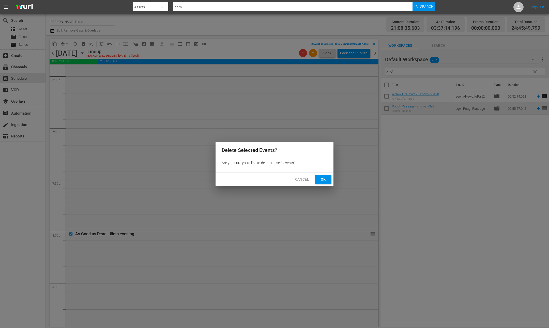
click at [328, 182] on button "Ok" at bounding box center [323, 179] width 16 height 9
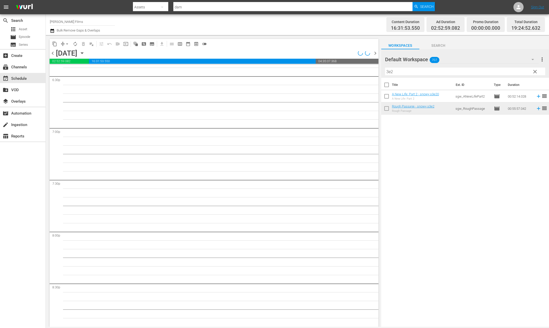
scroll to position [1914, 0]
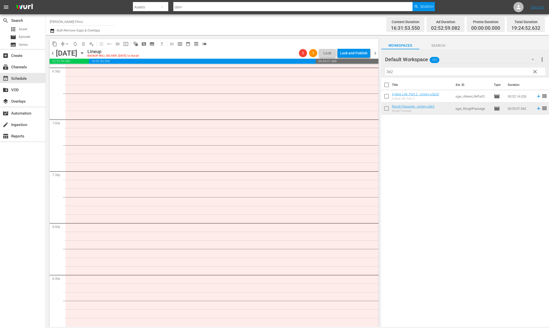
click at [458, 72] on input "3e2" at bounding box center [465, 72] width 160 height 8
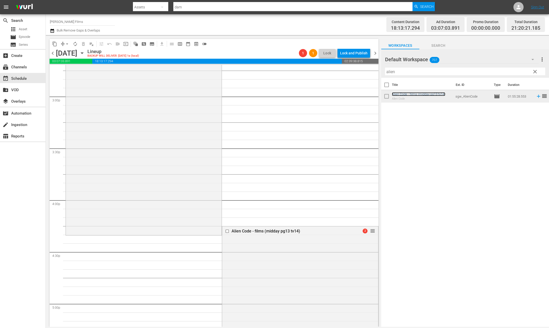
scroll to position [1561, 0]
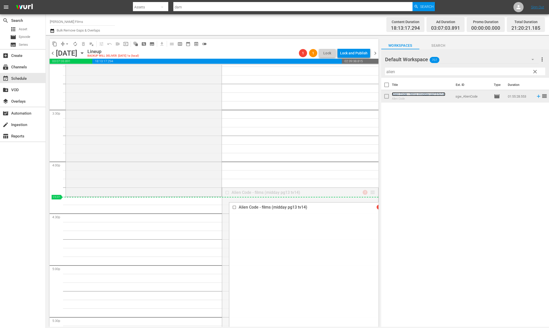
drag, startPoint x: 370, startPoint y: 196, endPoint x: 369, endPoint y: 200, distance: 3.6
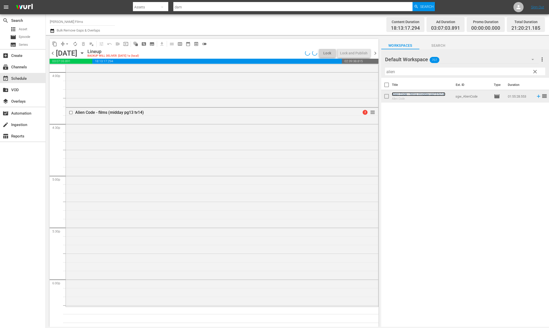
scroll to position [1723, 0]
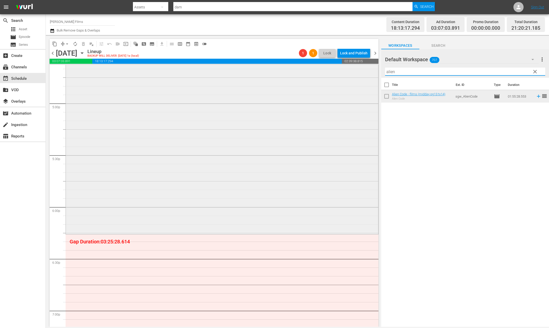
drag, startPoint x: 399, startPoint y: 71, endPoint x: 318, endPoint y: 68, distance: 80.8
click at [318, 68] on div "content_copy compress arrow_drop_down autorenew_outlined delete_forever_outline…" at bounding box center [297, 181] width 503 height 292
type input "let us"
click at [24, 28] on span "Asset" at bounding box center [23, 29] width 8 height 5
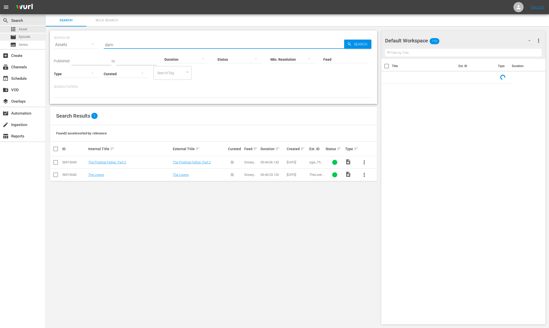
drag, startPoint x: 117, startPoint y: 44, endPoint x: 38, endPoint y: 37, distance: 79.0
click at [46, 0] on div "search Search apps Asset movie Episode subtitles Series add_box Create subscrip…" at bounding box center [297, 0] width 503 height 0
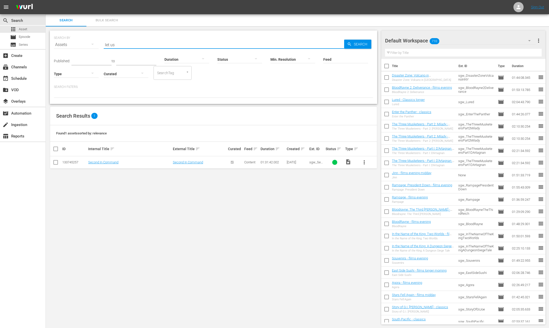
drag, startPoint x: 120, startPoint y: 43, endPoint x: 70, endPoint y: 39, distance: 49.9
click at [71, 40] on div "SEARCH BY Search By Assets Search ID, Title, Description, Keywords, or Category…" at bounding box center [213, 42] width 319 height 18
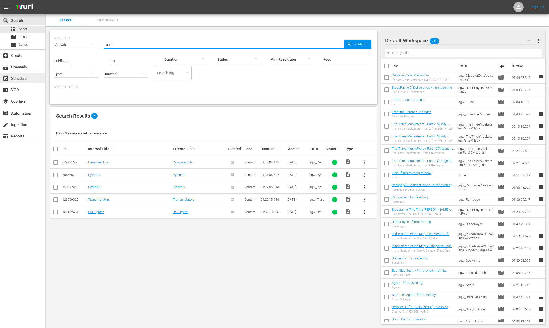
type input "sci-f"
click at [25, 80] on div "event_available Schedule" at bounding box center [14, 77] width 28 height 5
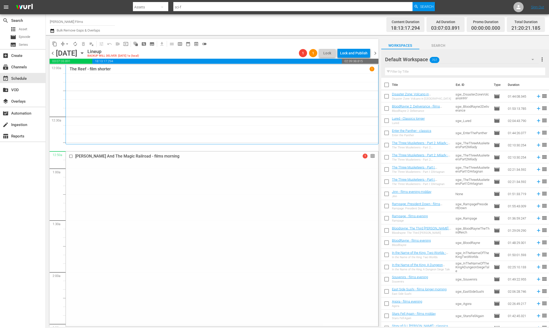
scroll to position [0, 0]
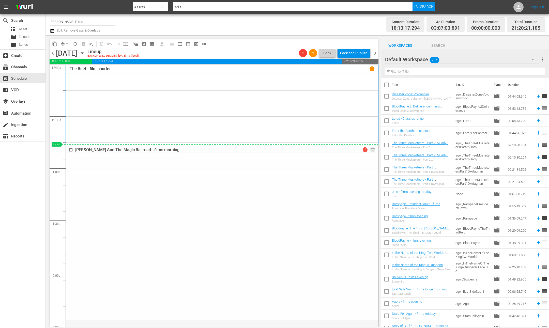
drag, startPoint x: 373, startPoint y: 158, endPoint x: 371, endPoint y: 146, distance: 12.6
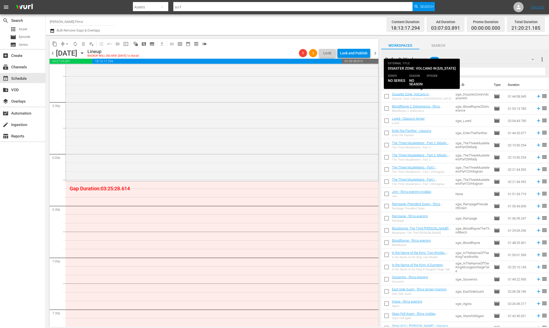
scroll to position [1771, 0]
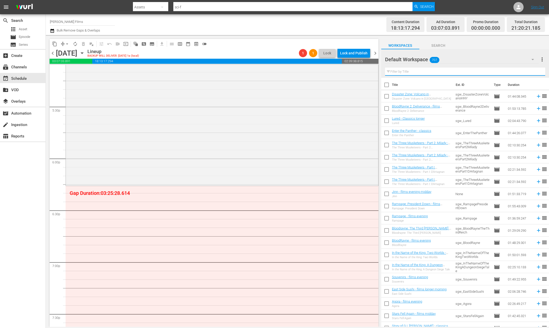
click at [435, 72] on input "text" at bounding box center [465, 72] width 160 height 8
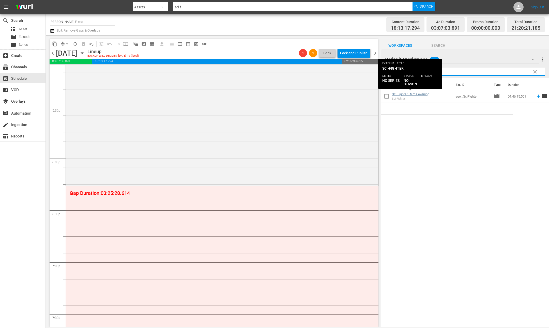
type input "sci-"
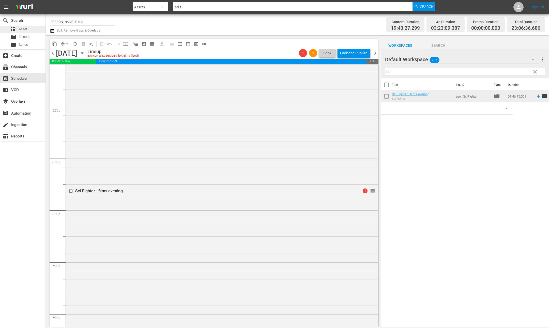
click at [17, 27] on div "apps Asset" at bounding box center [18, 29] width 17 height 7
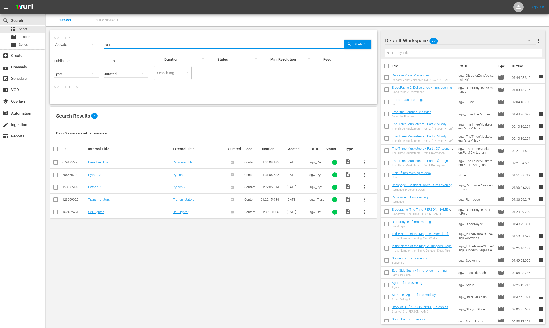
drag, startPoint x: 122, startPoint y: 44, endPoint x: 50, endPoint y: 38, distance: 72.1
click at [52, 39] on div "SEARCH BY Search By Assets Search ID, Title, Description, Keywords, or Category…" at bounding box center [213, 66] width 327 height 73
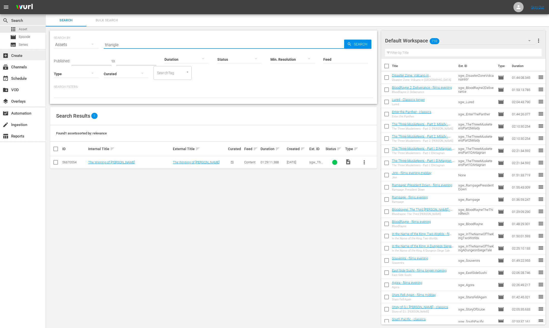
type input "triangle"
click at [423, 53] on input "text" at bounding box center [463, 53] width 157 height 8
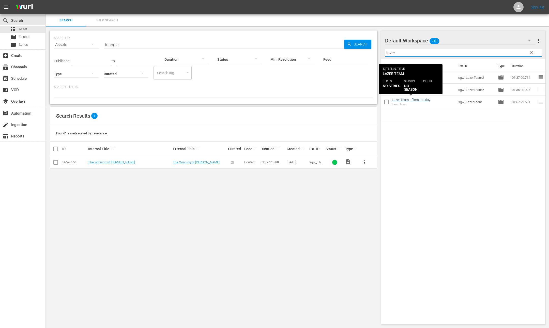
type input "lazer"
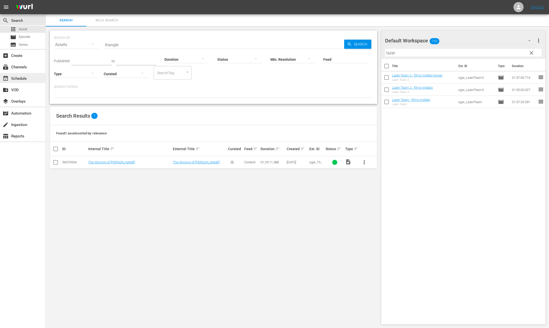
click at [24, 79] on div "event_available Schedule" at bounding box center [14, 77] width 28 height 5
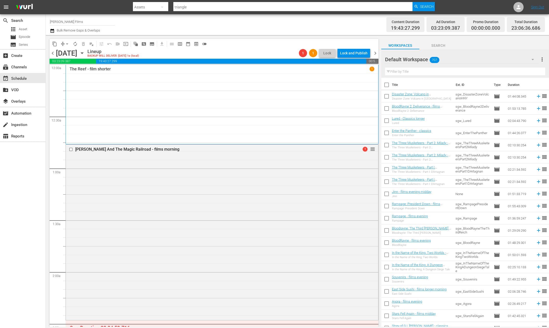
click at [85, 54] on icon "button" at bounding box center [82, 53] width 6 height 6
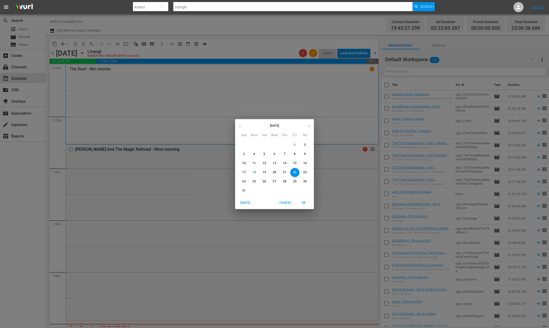
drag, startPoint x: 254, startPoint y: 163, endPoint x: 250, endPoint y: 160, distance: 4.4
click at [254, 163] on p "11" at bounding box center [254, 163] width 4 height 4
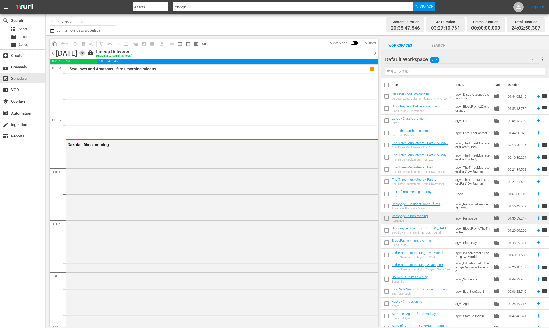
click at [85, 53] on icon "button" at bounding box center [82, 53] width 6 height 6
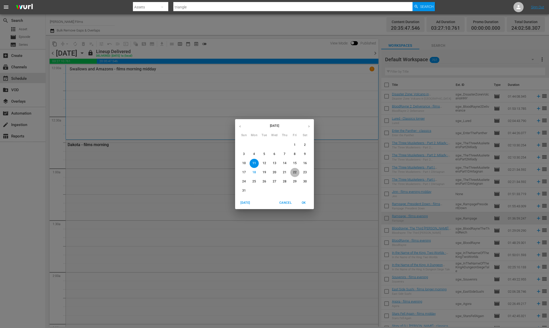
click at [294, 172] on p "22" at bounding box center [295, 172] width 4 height 4
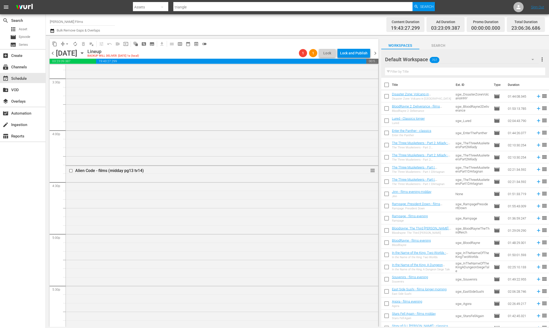
scroll to position [1590, 0]
click at [454, 74] on input "text" at bounding box center [465, 72] width 160 height 8
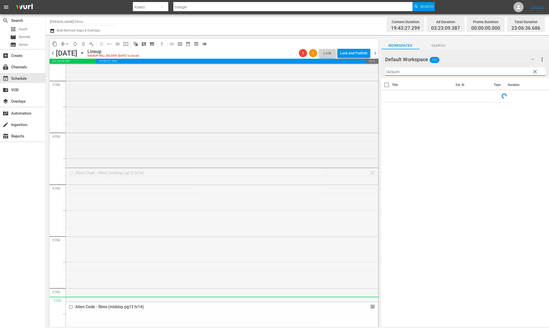
drag, startPoint x: 372, startPoint y: 172, endPoint x: 383, endPoint y: 146, distance: 28.7
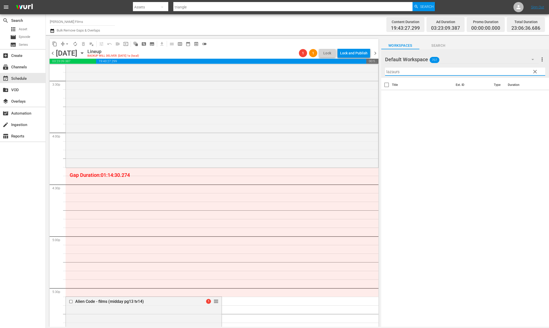
click at [404, 72] on input "lazaurs" at bounding box center [465, 72] width 160 height 8
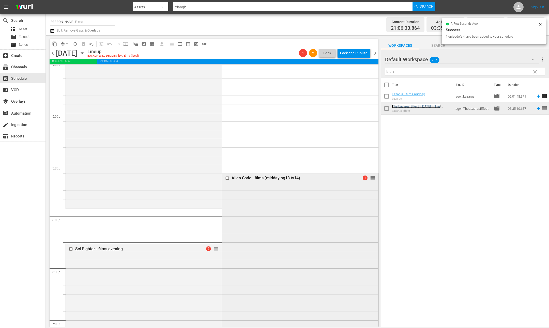
scroll to position [1714, 0]
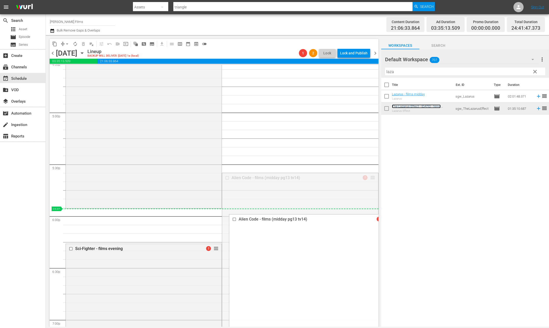
drag, startPoint x: 374, startPoint y: 177, endPoint x: 366, endPoint y: 212, distance: 35.5
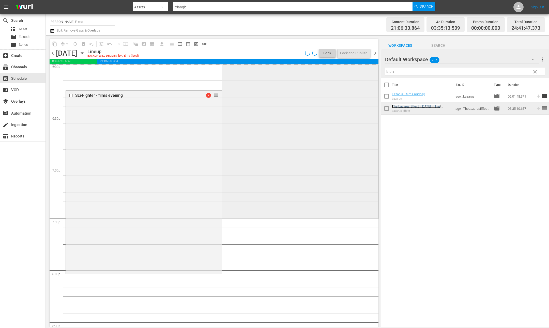
scroll to position [1894, 0]
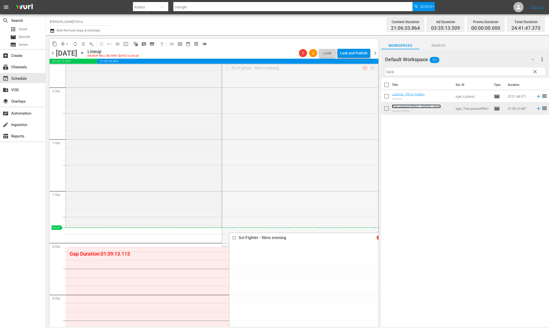
drag, startPoint x: 370, startPoint y: 72, endPoint x: 316, endPoint y: 231, distance: 167.4
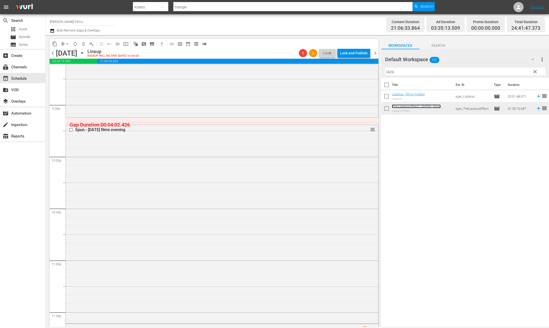
scroll to position [2187, 0]
drag, startPoint x: 408, startPoint y: 73, endPoint x: 358, endPoint y: 75, distance: 50.6
click at [358, 75] on div "content_copy compress arrow_drop_down autorenew_outlined delete_forever_outline…" at bounding box center [297, 181] width 503 height 292
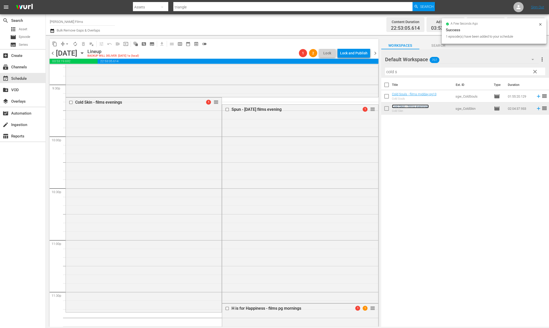
scroll to position [2194, 0]
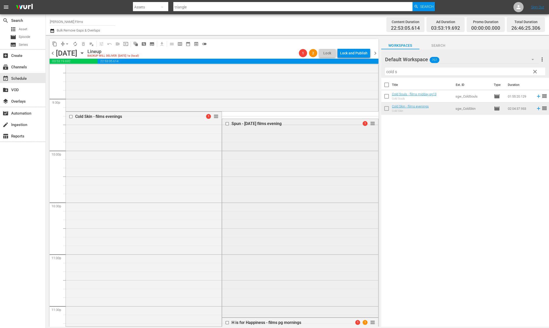
click at [228, 123] on input "checkbox" at bounding box center [227, 123] width 5 height 4
click at [84, 45] on span "delete_forever_outlined" at bounding box center [83, 43] width 5 height 5
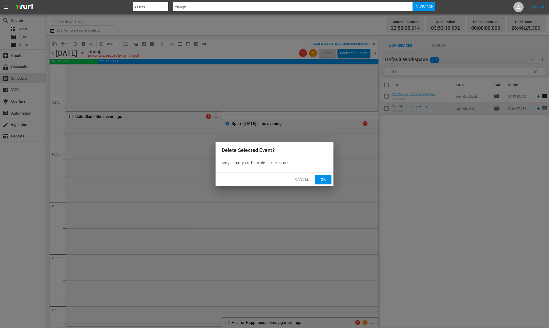
click at [324, 181] on span "Ok" at bounding box center [323, 179] width 8 height 6
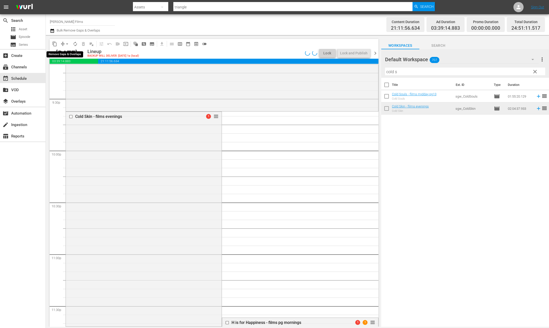
click at [65, 44] on span "arrow_drop_down" at bounding box center [67, 43] width 5 height 5
click at [79, 68] on li "Align to End of Previous Day" at bounding box center [67, 71] width 53 height 8
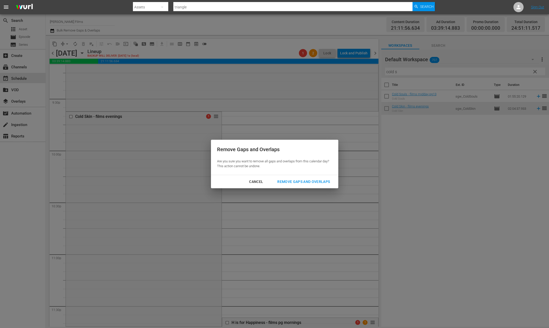
click at [294, 180] on div "Remove Gaps and Overlaps" at bounding box center [303, 182] width 61 height 6
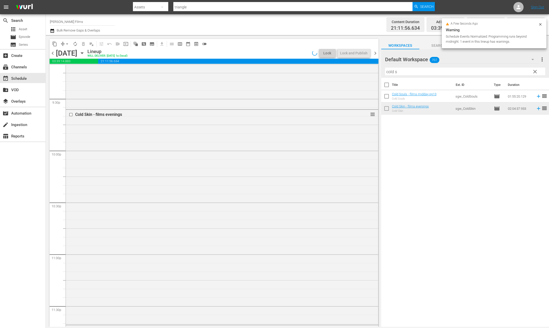
scroll to position [2202, 0]
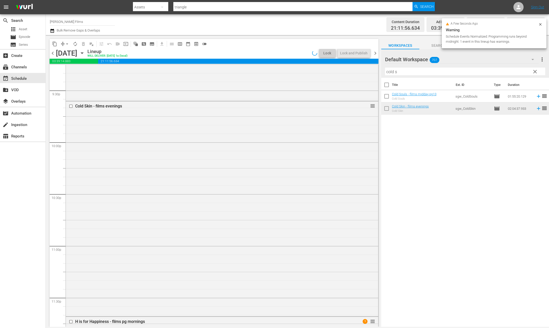
click at [375, 51] on span "chevron_right" at bounding box center [375, 53] width 6 height 6
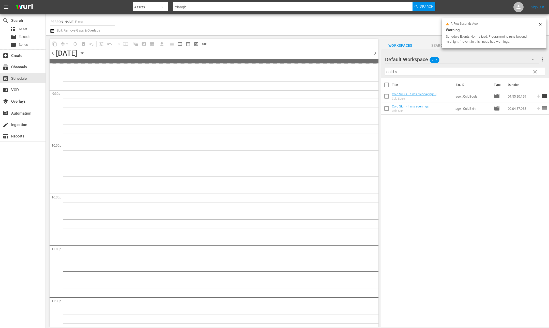
scroll to position [2224, 0]
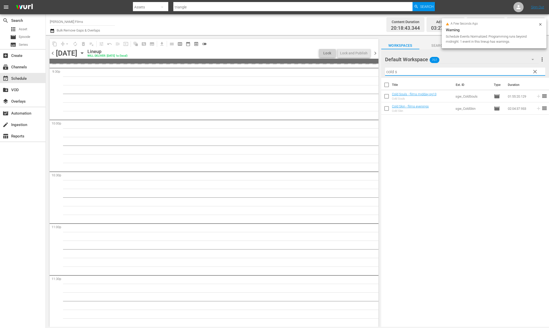
click at [355, 69] on div "content_copy compress arrow_drop_down autorenew_outlined delete_forever_outline…" at bounding box center [297, 181] width 503 height 292
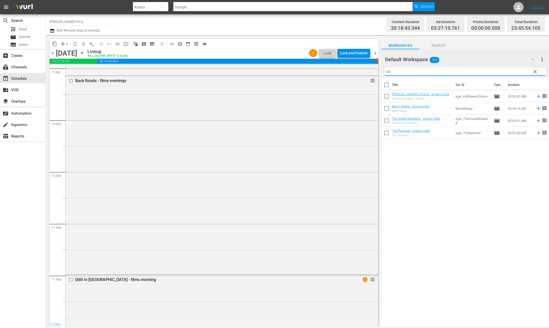
type input "e"
type input "2"
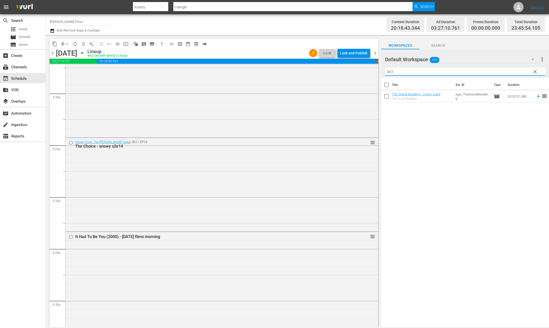
scroll to position [493, 0]
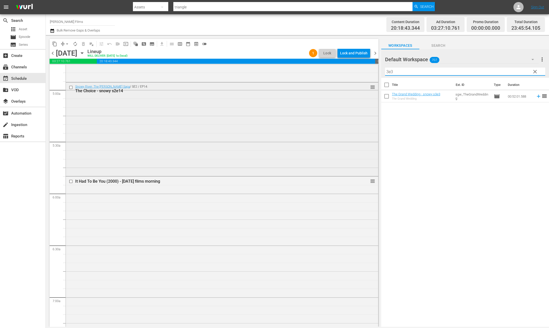
type input "3e3"
click at [70, 87] on input "checkbox" at bounding box center [71, 87] width 5 height 4
click at [85, 43] on span "delete_forever_outlined" at bounding box center [83, 43] width 5 height 5
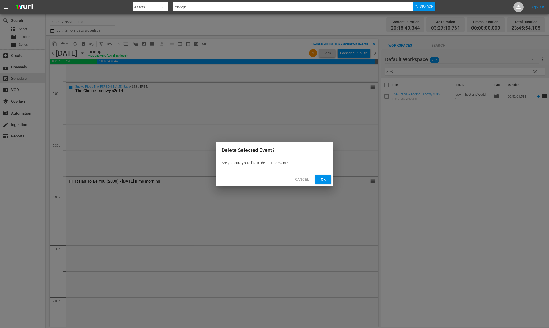
click at [319, 178] on span "Ok" at bounding box center [323, 179] width 8 height 6
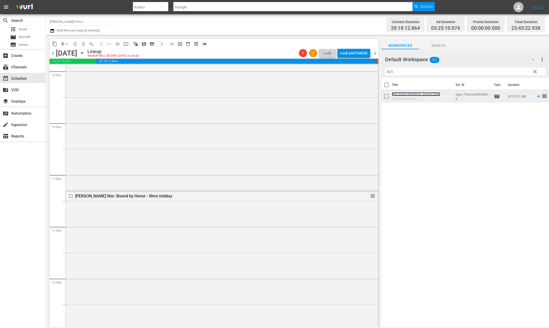
scroll to position [1010, 0]
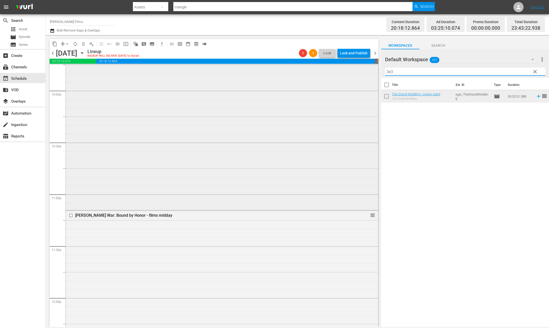
drag, startPoint x: 416, startPoint y: 73, endPoint x: 333, endPoint y: 70, distance: 82.3
click at [334, 71] on div "content_copy compress arrow_drop_down autorenew_outlined delete_forever_outline…" at bounding box center [297, 181] width 503 height 292
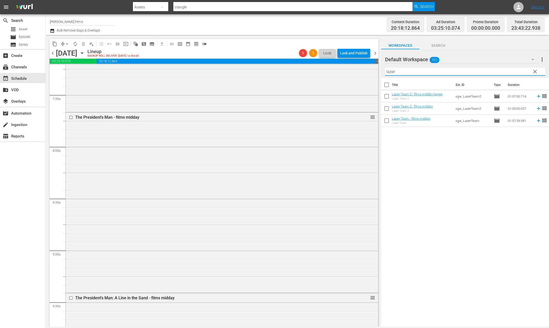
scroll to position [733, 0]
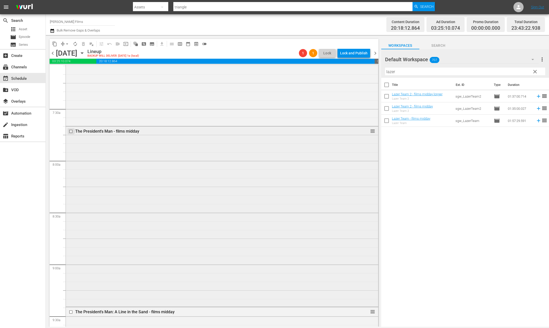
click at [71, 131] on input "checkbox" at bounding box center [71, 131] width 5 height 4
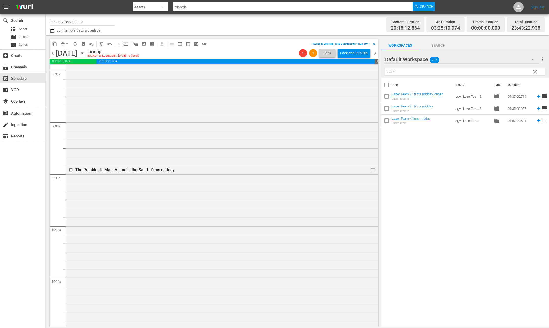
scroll to position [881, 0]
click at [72, 163] on input "checkbox" at bounding box center [71, 164] width 5 height 4
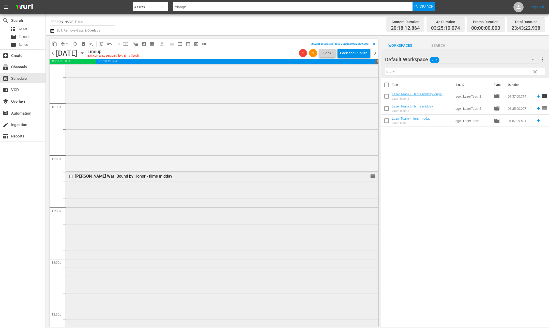
scroll to position [1071, 0]
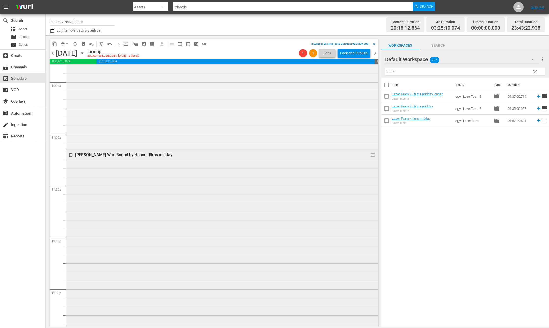
click at [71, 154] on input "checkbox" at bounding box center [71, 155] width 5 height 4
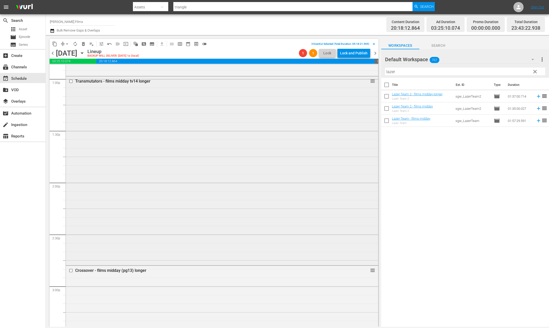
scroll to position [1343, 0]
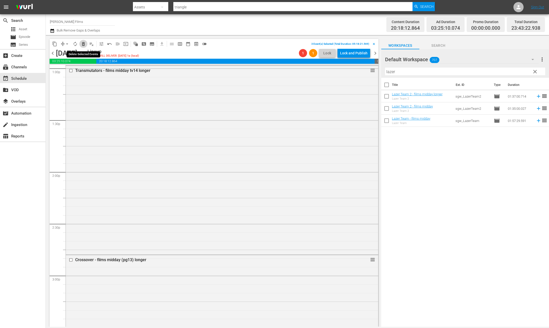
click at [83, 43] on span "delete_forever_outlined" at bounding box center [83, 43] width 5 height 5
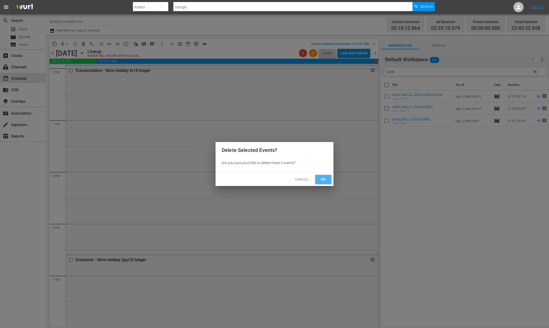
click at [324, 178] on span "Ok" at bounding box center [323, 179] width 8 height 6
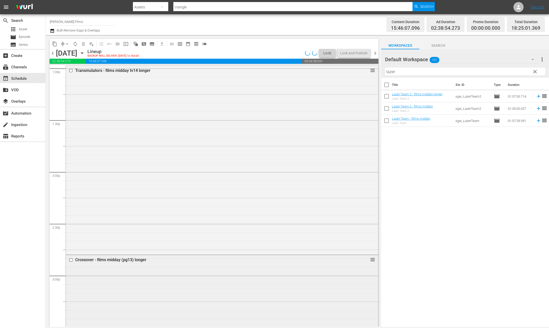
click at [71, 259] on input "checkbox" at bounding box center [71, 259] width 5 height 4
click at [84, 44] on span "delete_forever_outlined" at bounding box center [83, 43] width 5 height 5
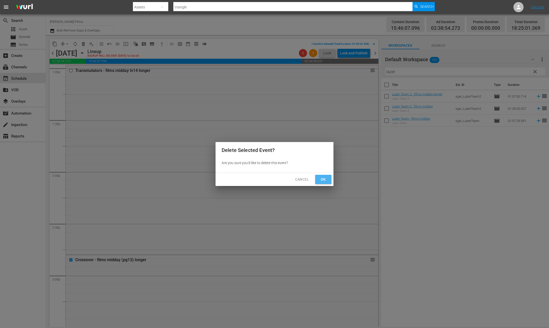
drag, startPoint x: 325, startPoint y: 181, endPoint x: 317, endPoint y: 179, distance: 8.9
click at [325, 181] on span "Ok" at bounding box center [323, 179] width 8 height 6
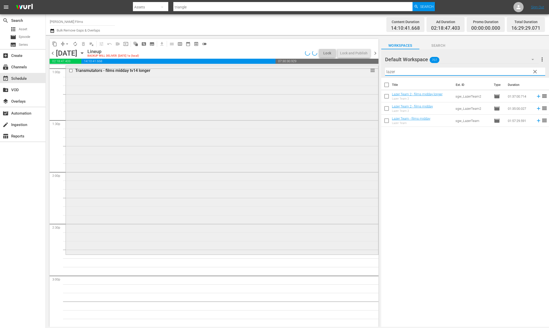
click at [344, 67] on div "content_copy compress arrow_drop_down autorenew_outlined delete_forever_outline…" at bounding box center [297, 181] width 503 height 292
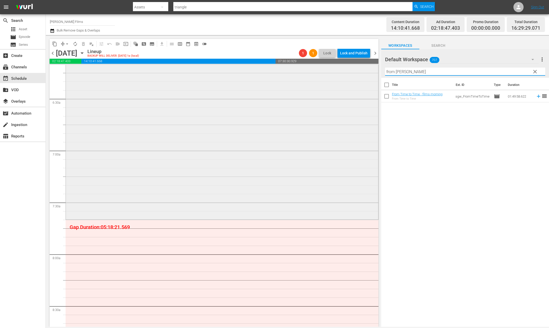
scroll to position [676, 0]
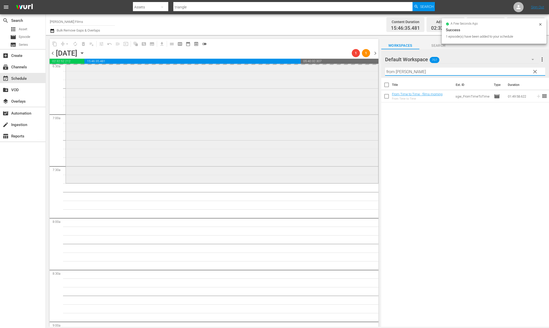
click at [297, 72] on div "content_copy compress arrow_drop_down autorenew_outlined delete_forever_outline…" at bounding box center [297, 181] width 503 height 292
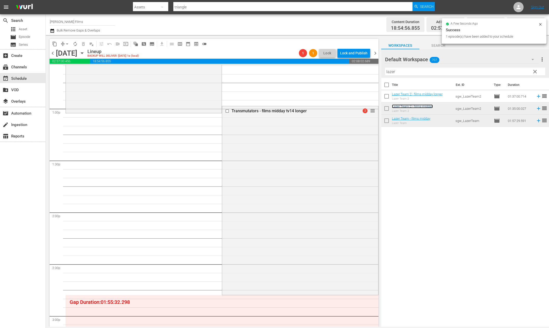
scroll to position [1300, 0]
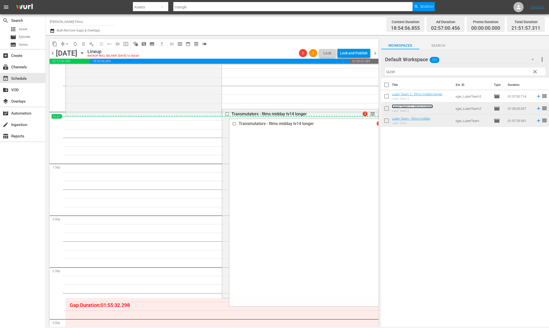
drag, startPoint x: 370, startPoint y: 113, endPoint x: 369, endPoint y: 118, distance: 5.2
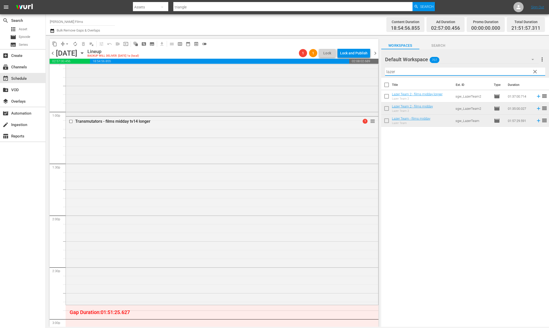
scroll to position [1292, 0]
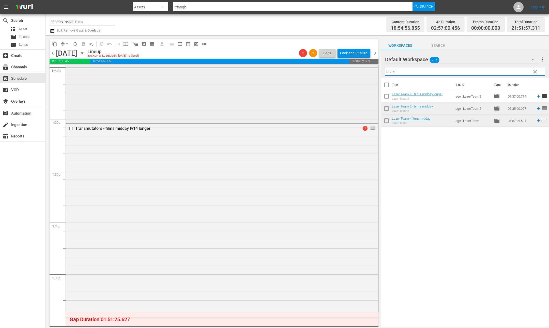
drag, startPoint x: 404, startPoint y: 70, endPoint x: 357, endPoint y: 71, distance: 47.0
click at [357, 71] on div "content_copy compress arrow_drop_down autorenew_outlined delete_forever_outline…" at bounding box center [297, 181] width 503 height 292
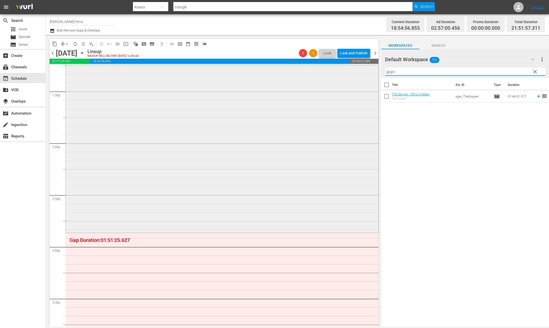
scroll to position [1400, 0]
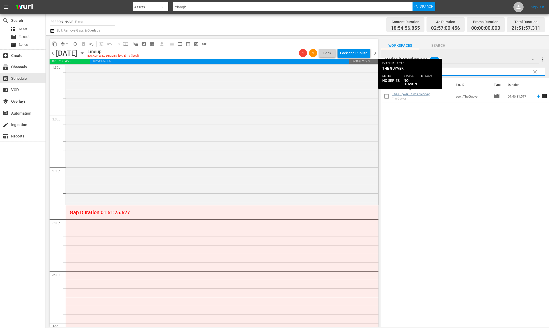
type input "guyv"
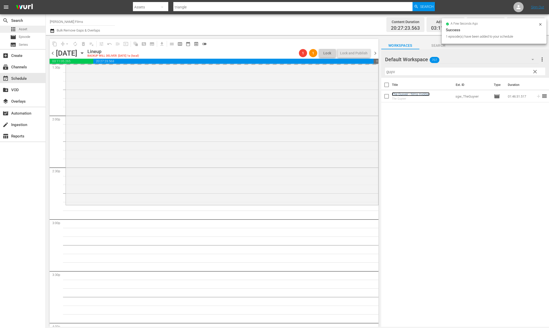
scroll to position [1400, 0]
click at [24, 29] on span "Asset" at bounding box center [23, 29] width 8 height 5
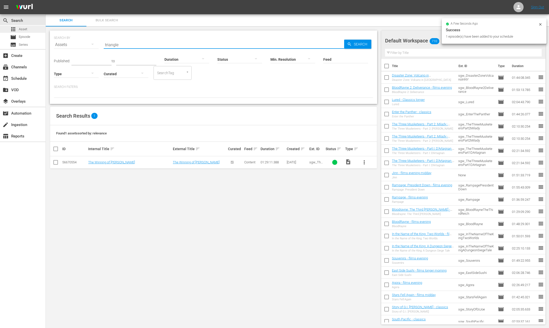
drag, startPoint x: 118, startPoint y: 40, endPoint x: 16, endPoint y: 29, distance: 102.7
click at [46, 0] on div "search Search apps Asset movie Episode subtitles Series add_box Create subscrip…" at bounding box center [297, 0] width 503 height 0
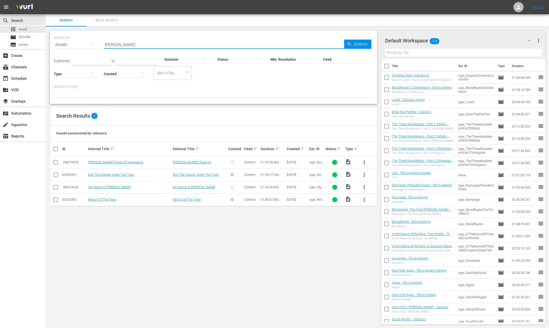
type input "bruce"
click at [363, 187] on span "more_vert" at bounding box center [364, 187] width 6 height 6
click at [394, 226] on div "Episode" at bounding box center [391, 226] width 35 height 12
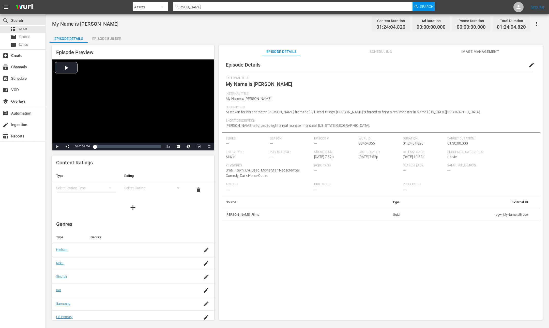
click at [529, 64] on span "edit" at bounding box center [531, 65] width 6 height 6
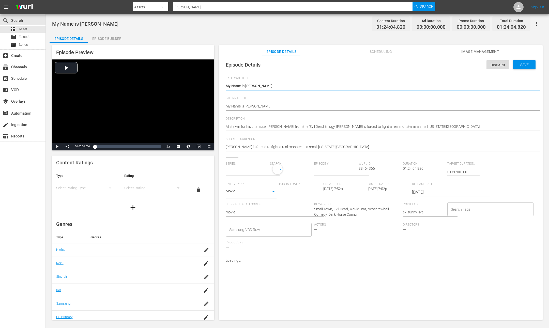
type input "No Series"
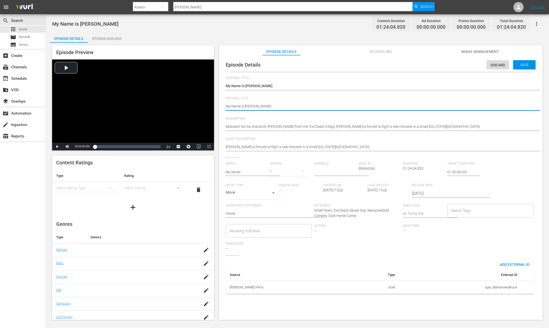
type textarea "My Name is Bruce"
type textarea "My Name is Bruce -"
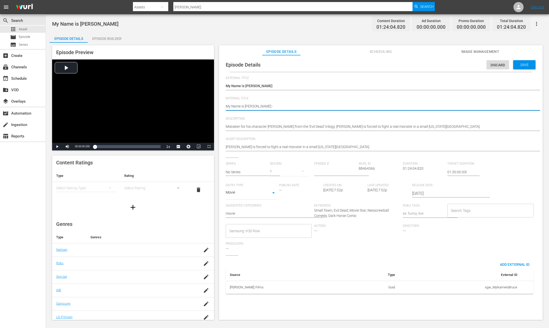
type textarea "My Name is Bruce -"
type textarea "My Name is Bruce - f"
type textarea "My Name is Bruce - fi"
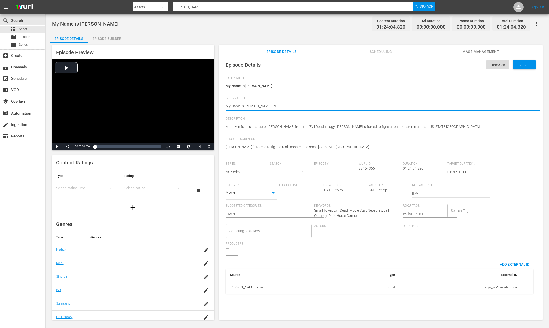
type textarea "My Name is Bruce - fil"
type textarea "My Name is Bruce - film"
type textarea "My Name is Bruce - films"
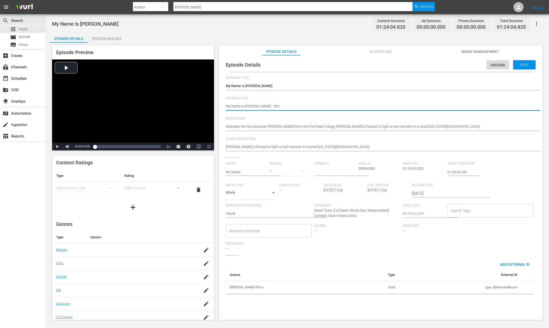
type textarea "My Name is Bruce - films"
type textarea "My Name is Bruce - films e"
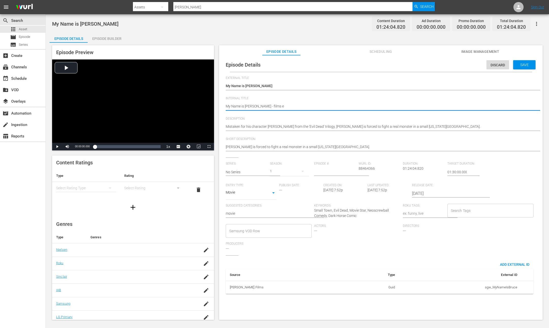
type textarea "My Name is Bruce - films ev"
type textarea "My Name is Bruce - films eve"
type textarea "My Name is Bruce - films even"
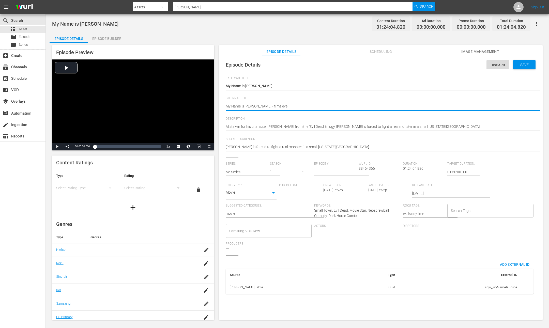
type textarea "My Name is Bruce - films even"
type textarea "My Name is Bruce - films eveni"
type textarea "My Name is Bruce - films evenin"
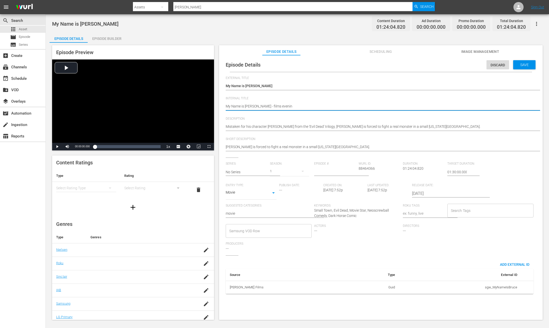
type textarea "My Name is Bruce - films evening"
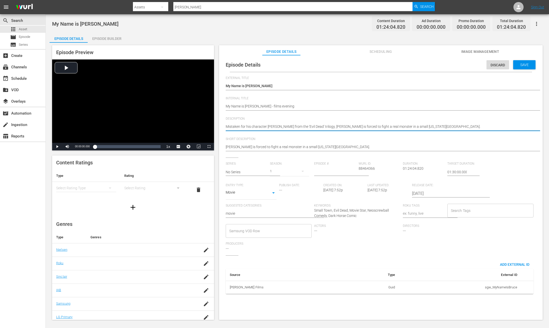
paste textarea
type textarea "Mistaken for his character Ash from the 'Evil Dead' trilogy, Bruce Campbell is …"
click at [524, 65] on span "Save" at bounding box center [524, 65] width 17 height 4
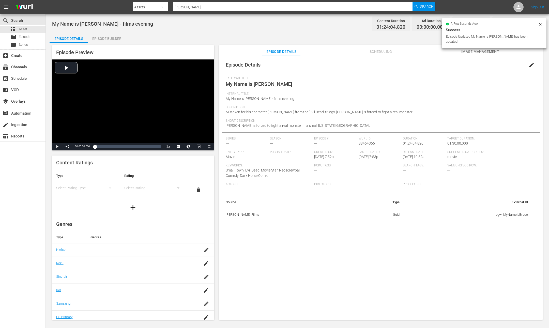
click at [541, 24] on icon at bounding box center [540, 24] width 4 height 4
click at [535, 22] on icon "button" at bounding box center [536, 24] width 6 height 6
click at [506, 25] on div "Add Episode to Workspace" at bounding box center [499, 26] width 77 height 12
click at [111, 38] on div "Episode Builder" at bounding box center [107, 39] width 38 height 12
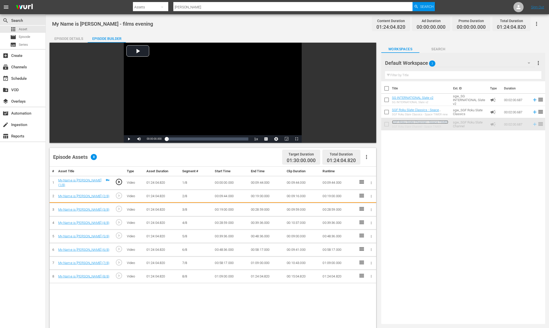
scroll to position [1, 0]
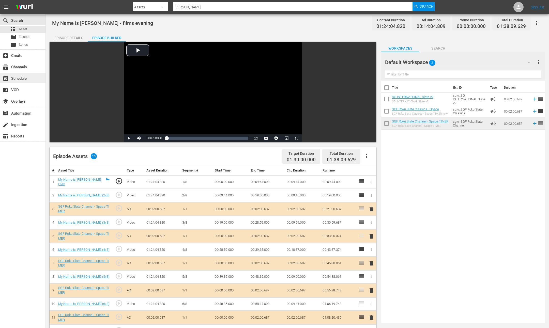
click at [21, 78] on div "event_available Schedule" at bounding box center [14, 77] width 28 height 5
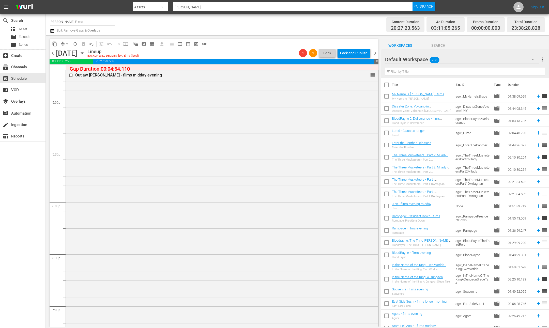
scroll to position [1668, 0]
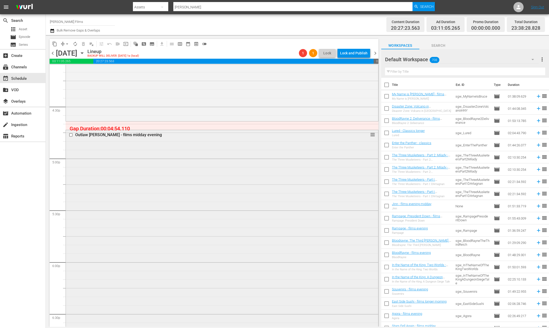
click at [71, 134] on input "checkbox" at bounding box center [71, 135] width 5 height 4
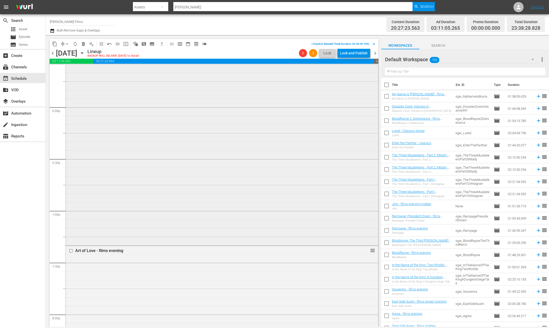
scroll to position [1848, 0]
click at [73, 225] on input "checkbox" at bounding box center [71, 225] width 5 height 4
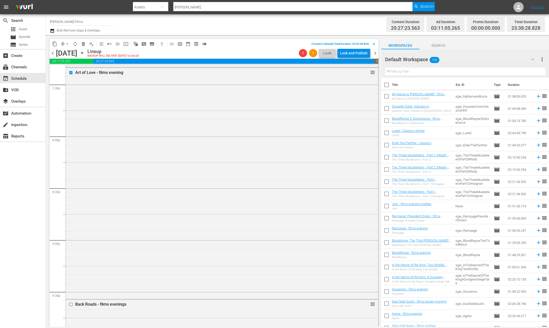
scroll to position [2058, 0]
click at [71, 249] on input "checkbox" at bounding box center [71, 247] width 5 height 4
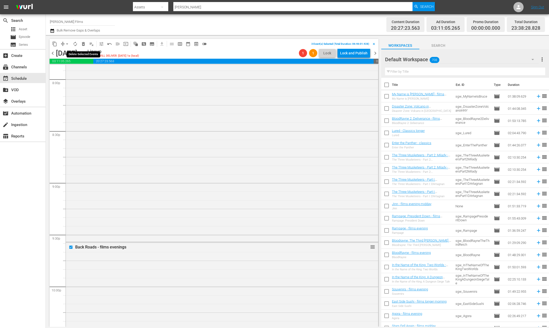
click at [84, 45] on span "delete_forever_outlined" at bounding box center [83, 43] width 5 height 5
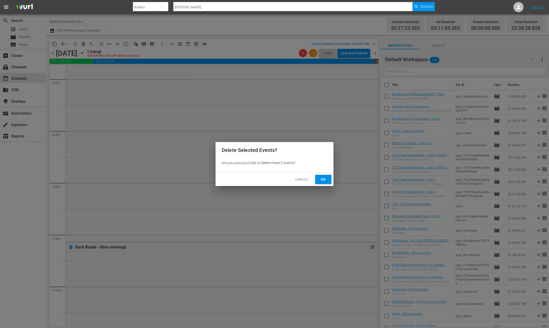
drag, startPoint x: 325, startPoint y: 180, endPoint x: 307, endPoint y: 176, distance: 18.7
click at [325, 180] on span "Ok" at bounding box center [323, 179] width 8 height 6
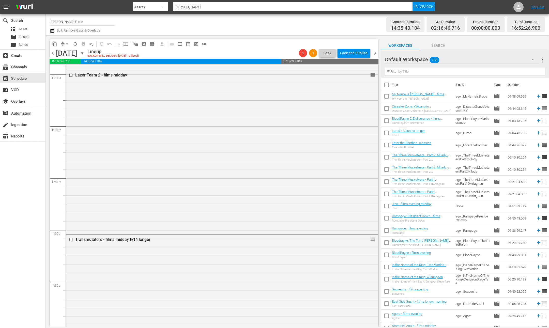
scroll to position [1189, 0]
click at [52, 53] on span "chevron_left" at bounding box center [53, 53] width 6 height 6
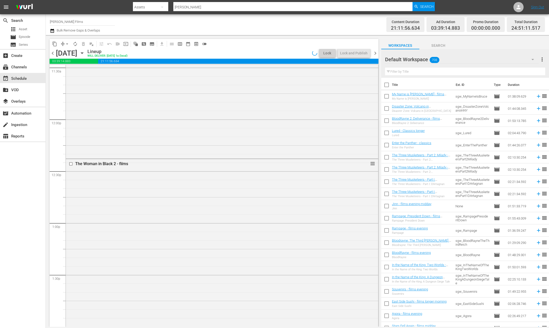
scroll to position [1137, 0]
drag, startPoint x: 375, startPoint y: 53, endPoint x: 415, endPoint y: 63, distance: 41.5
click at [375, 53] on span "chevron_right" at bounding box center [375, 53] width 6 height 6
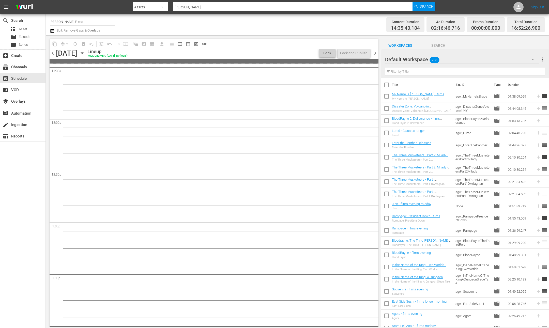
click at [425, 70] on input "text" at bounding box center [465, 72] width 160 height 8
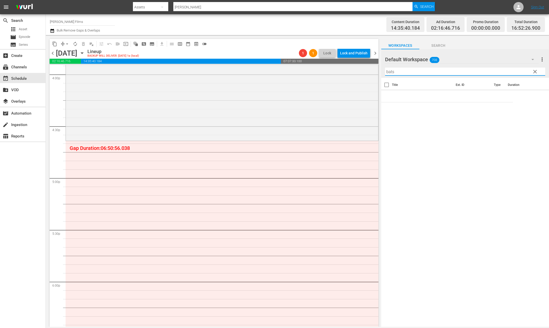
scroll to position [1675, 0]
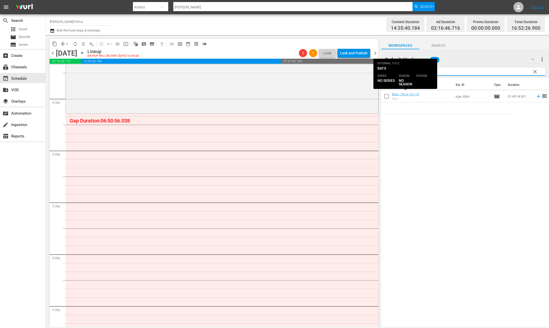
type input "bats"
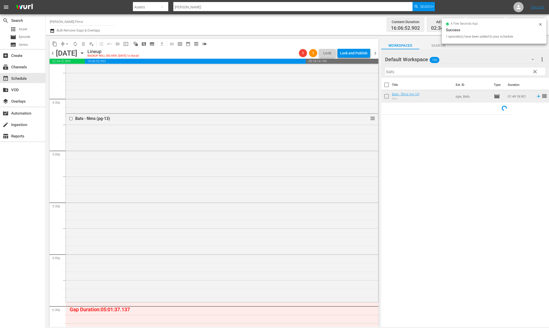
click at [534, 73] on span "clear" at bounding box center [534, 72] width 6 height 6
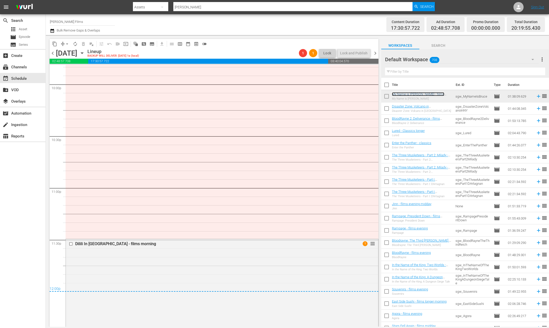
scroll to position [2259, 0]
click at [53, 52] on span "chevron_left" at bounding box center [53, 53] width 6 height 6
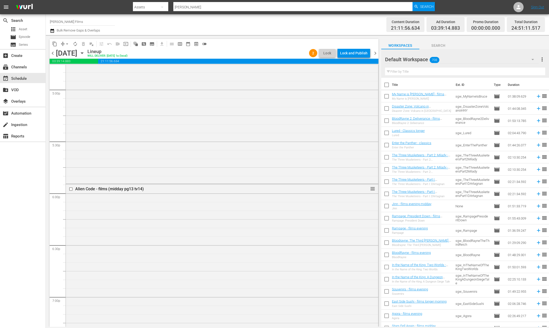
scroll to position [1721, 0]
click at [53, 51] on span "chevron_left" at bounding box center [53, 53] width 6 height 6
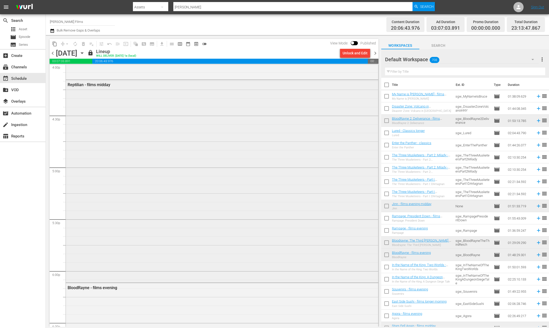
scroll to position [1662, 0]
click at [52, 52] on span "chevron_left" at bounding box center [53, 53] width 6 height 6
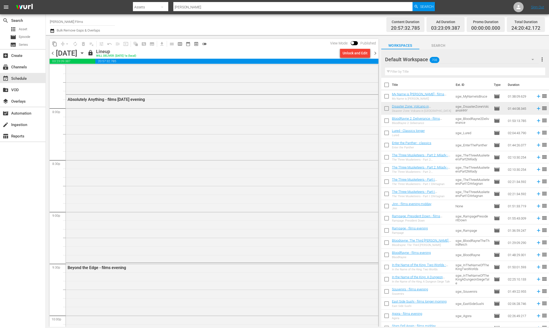
scroll to position [2034, 0]
click at [85, 51] on icon "button" at bounding box center [82, 53] width 6 height 6
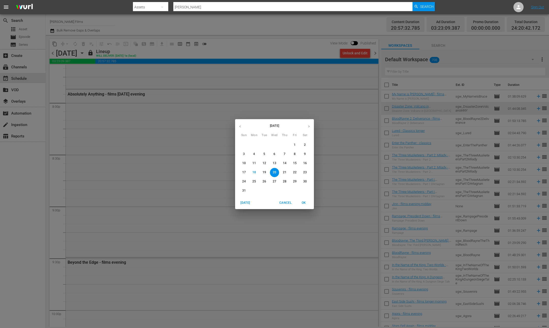
click at [306, 171] on p "23" at bounding box center [305, 172] width 4 height 4
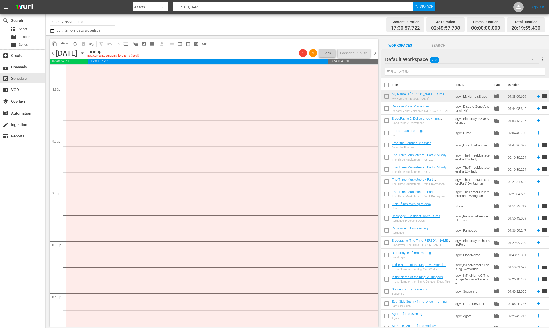
scroll to position [2043, 0]
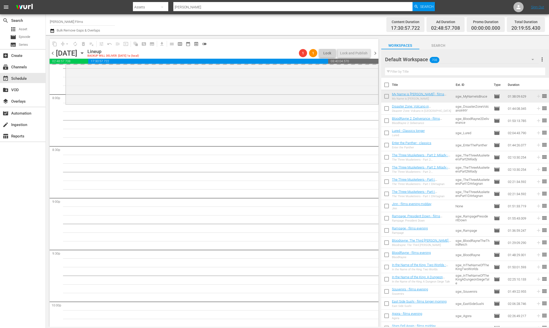
click at [385, 71] on input "text" at bounding box center [465, 72] width 160 height 8
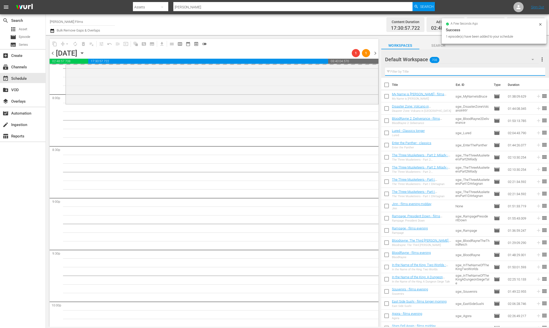
click at [404, 70] on input "text" at bounding box center [465, 72] width 160 height 8
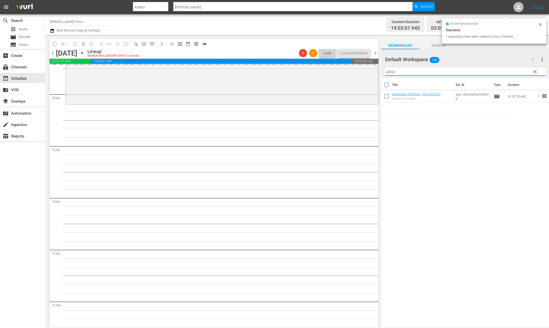
type input "absol"
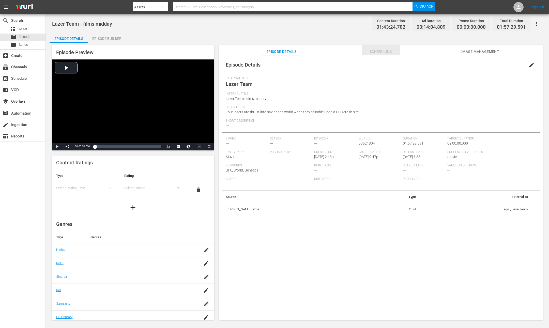
click at [383, 50] on span "Scheduling" at bounding box center [380, 52] width 38 height 6
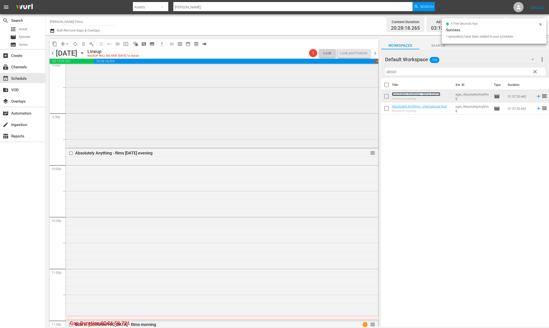
scroll to position [2333, 0]
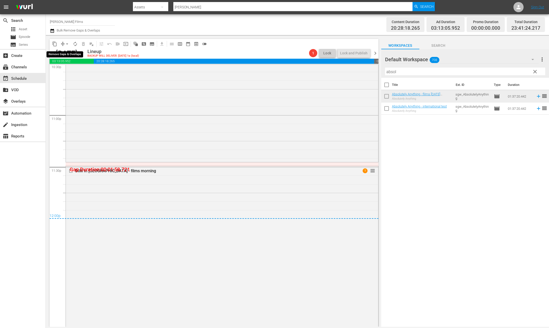
click at [66, 44] on span "arrow_drop_down" at bounding box center [67, 43] width 5 height 5
click at [78, 68] on li "Align to End of Previous Day" at bounding box center [67, 71] width 53 height 8
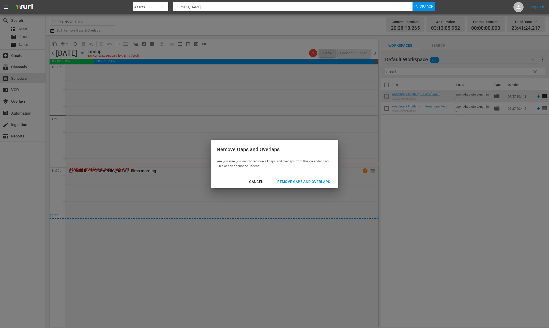
click at [315, 180] on div "Remove Gaps and Overlaps" at bounding box center [303, 182] width 61 height 6
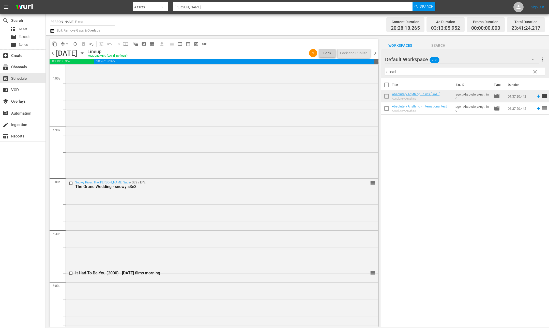
scroll to position [390, 0]
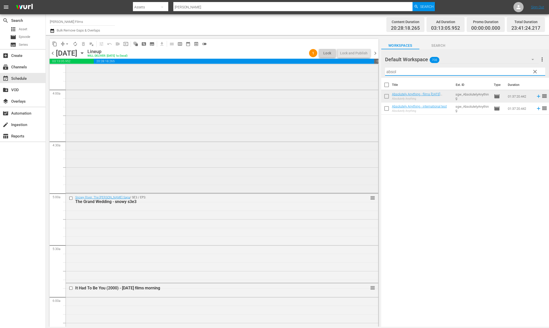
drag, startPoint x: 416, startPoint y: 71, endPoint x: 344, endPoint y: 70, distance: 72.4
click at [344, 70] on div "content_copy compress arrow_drop_down autorenew_outlined delete_forever_outline…" at bounding box center [297, 181] width 503 height 292
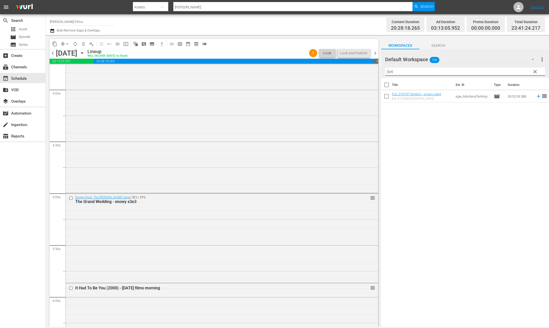
type input "3e4"
click at [375, 53] on span "chevron_right" at bounding box center [375, 53] width 6 height 6
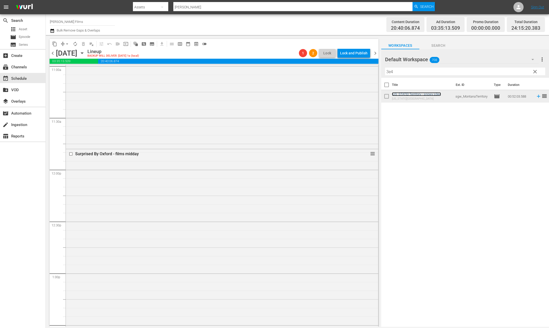
scroll to position [1156, 0]
click at [73, 137] on input "checkbox" at bounding box center [71, 136] width 5 height 4
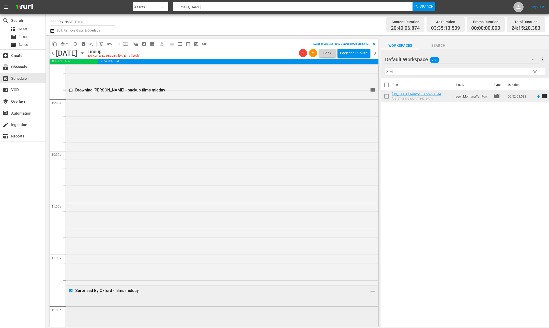
scroll to position [992, 0]
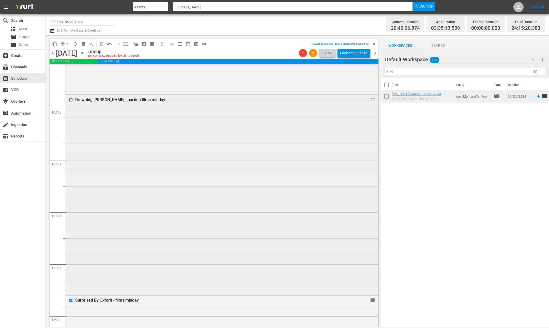
click at [71, 99] on input "checkbox" at bounding box center [71, 100] width 5 height 4
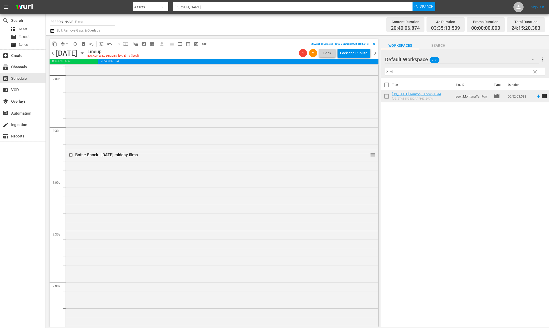
scroll to position [686, 0]
click at [72, 184] on input "checkbox" at bounding box center [71, 184] width 5 height 4
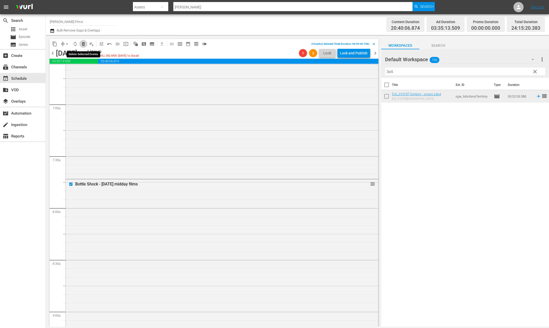
click at [83, 43] on span "delete_forever_outlined" at bounding box center [83, 43] width 5 height 5
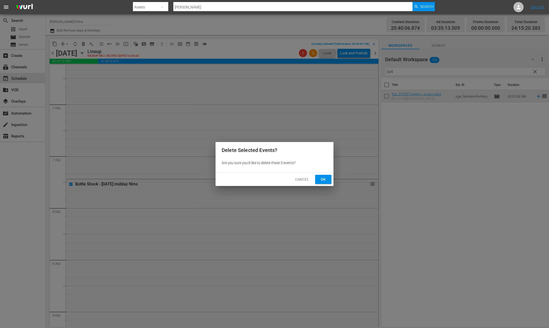
drag, startPoint x: 319, startPoint y: 180, endPoint x: 281, endPoint y: 171, distance: 39.1
click at [319, 180] on span "Ok" at bounding box center [323, 179] width 8 height 6
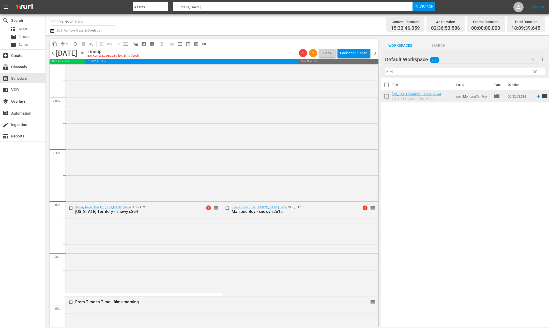
scroll to position [248, 0]
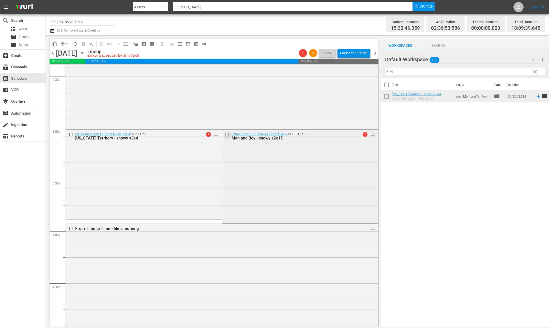
click at [228, 134] on input "checkbox" at bounding box center [227, 134] width 5 height 4
click at [83, 44] on span "delete_forever_outlined" at bounding box center [83, 43] width 5 height 5
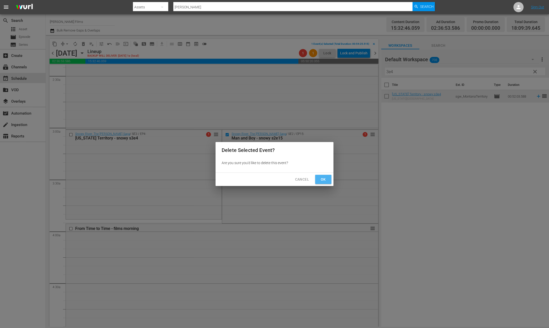
click at [325, 179] on span "Ok" at bounding box center [323, 179] width 8 height 6
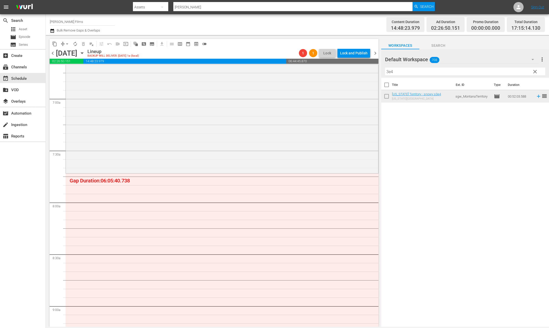
scroll to position [799, 0]
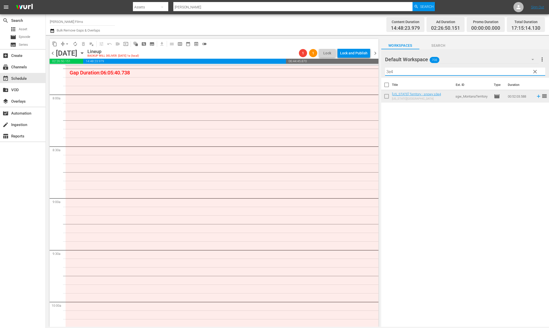
drag, startPoint x: 391, startPoint y: 72, endPoint x: 346, endPoint y: 70, distance: 45.7
click at [346, 70] on div "content_copy compress arrow_drop_down autorenew_outlined delete_forever_outline…" at bounding box center [297, 181] width 503 height 292
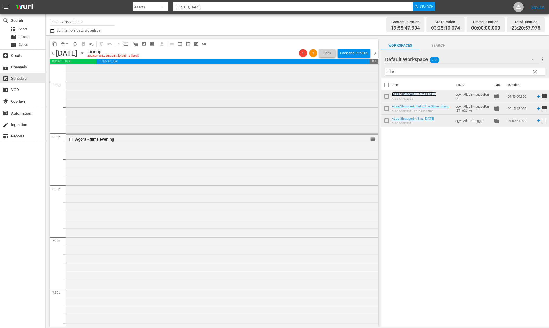
scroll to position [1796, 0]
click at [71, 140] on input "checkbox" at bounding box center [71, 140] width 5 height 4
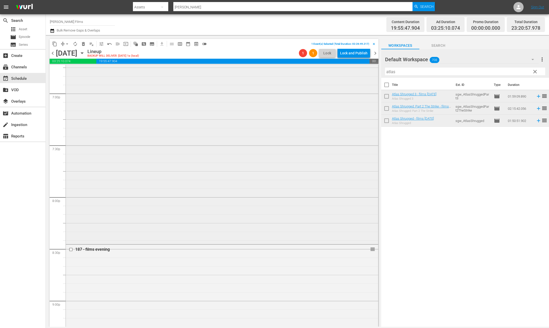
scroll to position [1974, 0]
click at [79, 231] on div "Delete Event" at bounding box center [91, 229] width 40 height 7
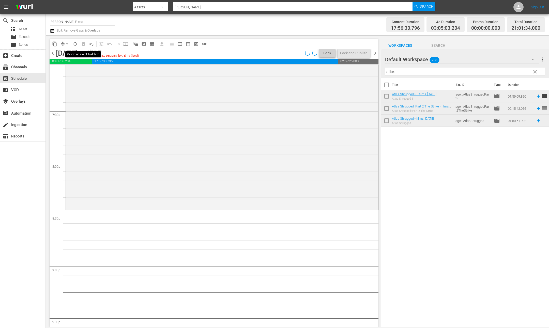
click at [83, 45] on span "delete_forever_outlined" at bounding box center [83, 44] width 8 height 8
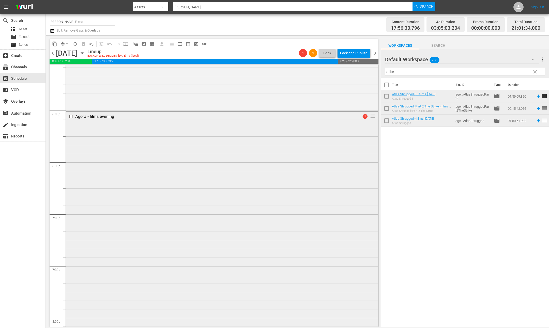
scroll to position [1801, 0]
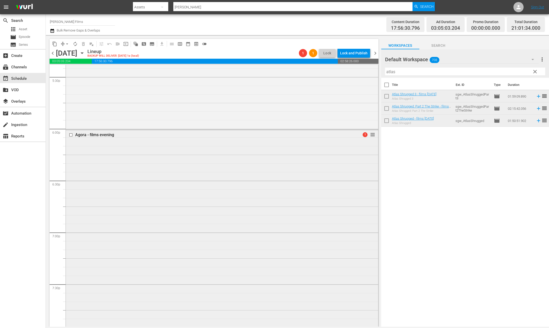
click at [71, 135] on input "checkbox" at bounding box center [71, 135] width 5 height 4
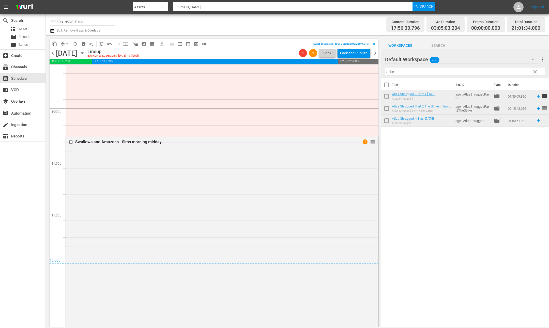
scroll to position [2298, 0]
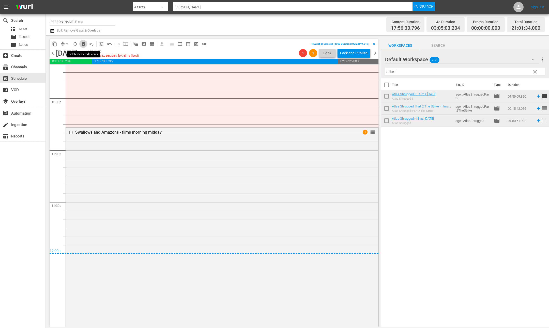
click at [84, 43] on span "delete_forever_outlined" at bounding box center [83, 43] width 5 height 5
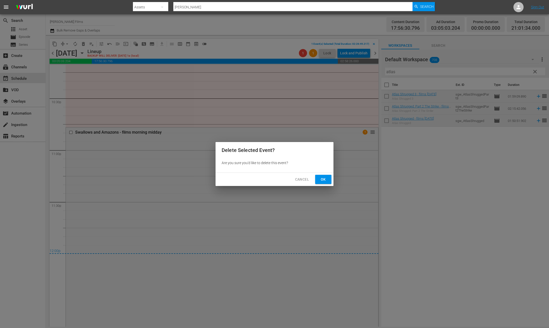
click at [327, 176] on button "Ok" at bounding box center [323, 179] width 16 height 9
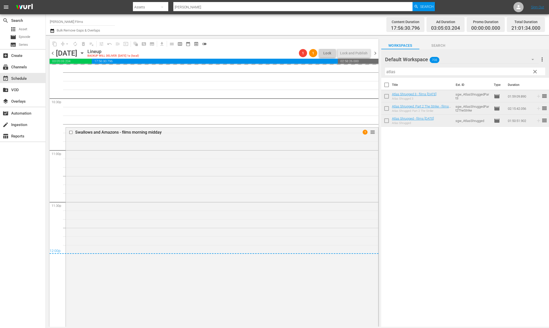
drag, startPoint x: 327, startPoint y: 179, endPoint x: 373, endPoint y: 143, distance: 58.5
click at [327, 179] on div "Swallows and Amazons - films morning midday 1 reorder" at bounding box center [222, 226] width 312 height 198
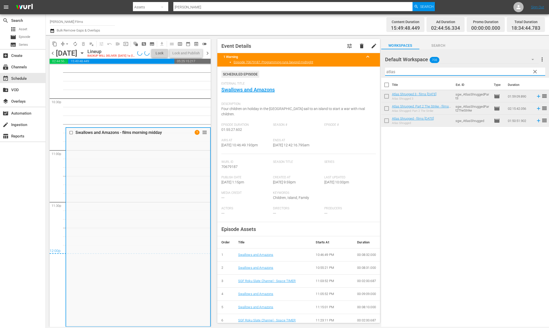
drag, startPoint x: 424, startPoint y: 71, endPoint x: 338, endPoint y: 69, distance: 85.3
click at [338, 69] on div "content_copy compress arrow_drop_down autorenew_outlined delete_forever_outline…" at bounding box center [297, 181] width 503 height 292
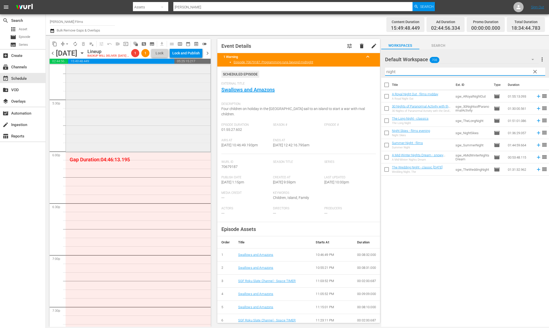
scroll to position [1775, 0]
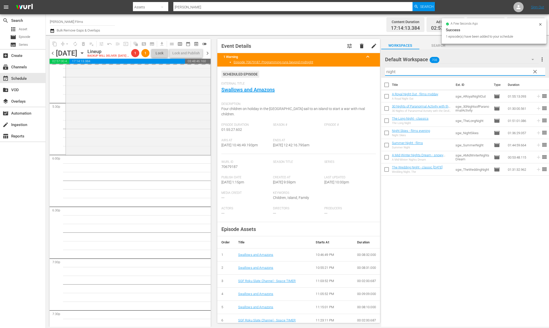
drag, startPoint x: 423, startPoint y: 72, endPoint x: 356, endPoint y: 66, distance: 67.3
click at [356, 66] on div "content_copy compress arrow_drop_down autorenew_outlined delete_forever_outline…" at bounding box center [297, 181] width 503 height 292
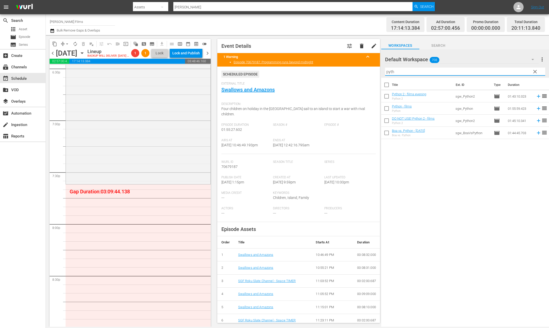
scroll to position [1905, 0]
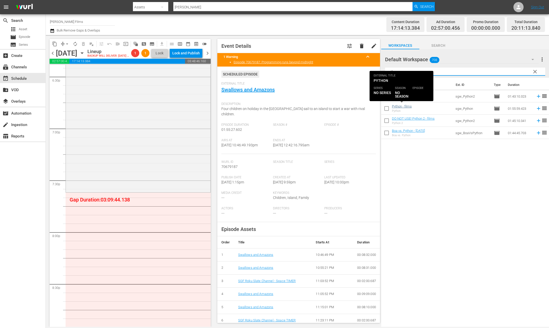
type input "pyth"
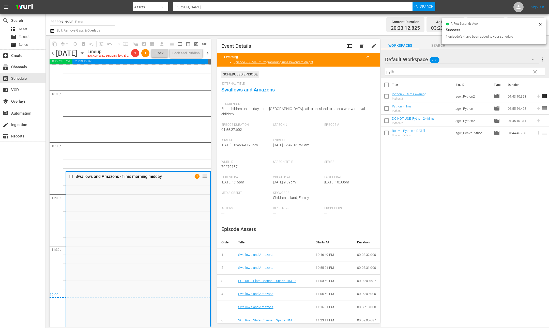
scroll to position [2306, 0]
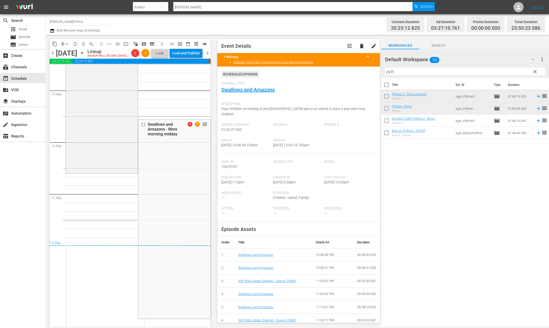
drag, startPoint x: 207, startPoint y: 131, endPoint x: 179, endPoint y: 182, distance: 58.1
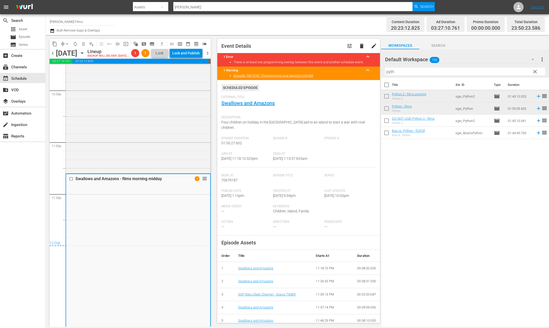
click at [65, 48] on div "content_copy compress arrow_drop_down autorenew_outlined delete_forever_outline…" at bounding box center [130, 44] width 160 height 10
click at [65, 45] on span "arrow_drop_down" at bounding box center [67, 43] width 5 height 5
click at [72, 68] on li "Align to End of Previous Day" at bounding box center [67, 71] width 53 height 8
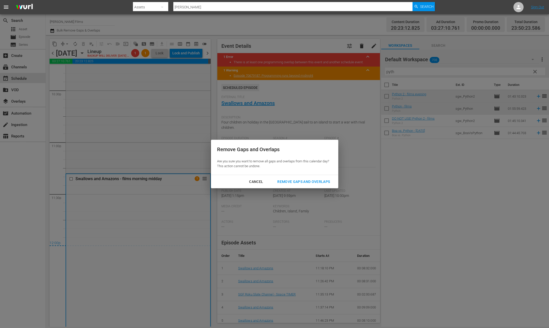
click at [300, 182] on div "Remove Gaps and Overlaps" at bounding box center [303, 182] width 61 height 6
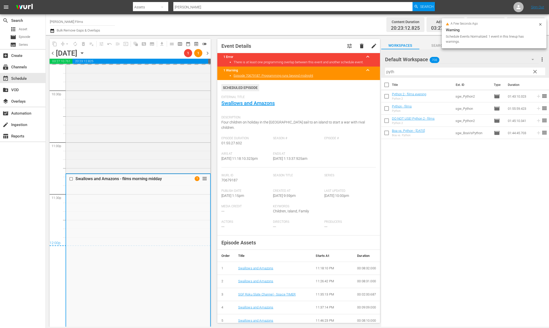
click at [209, 57] on div "chevron_left Sunday, August 24th August 24th 1 1 chevron_right" at bounding box center [130, 54] width 161 height 10
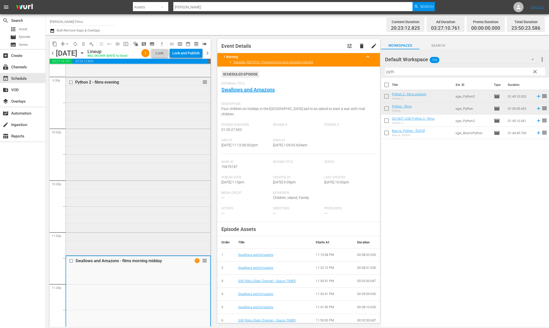
scroll to position [1953, 0]
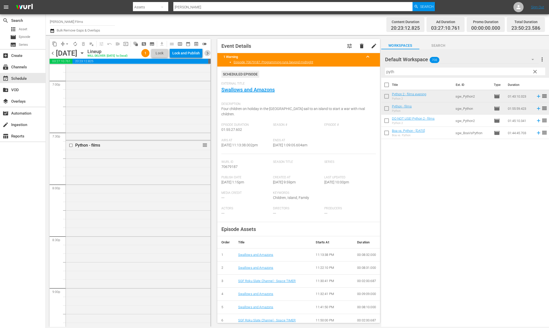
click at [206, 54] on span "chevron_right" at bounding box center [207, 53] width 6 height 6
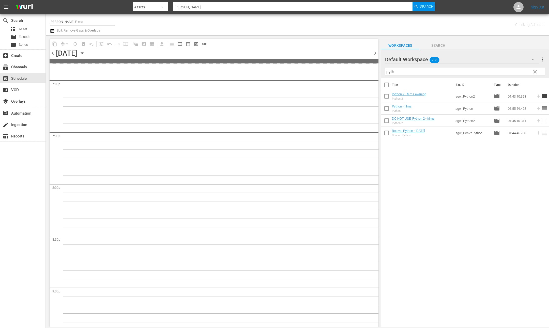
scroll to position [2022, 0]
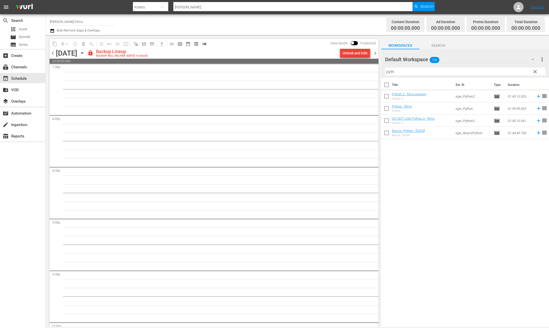
click at [363, 51] on div "Unlock and Edit" at bounding box center [354, 53] width 25 height 9
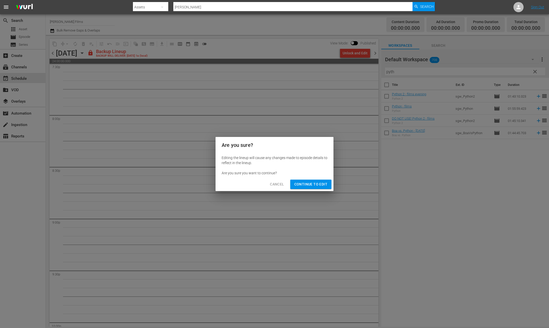
click at [307, 185] on span "Continue to Edit" at bounding box center [310, 184] width 33 height 6
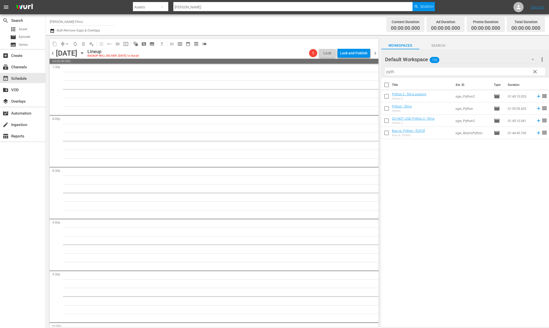
click at [85, 52] on icon "button" at bounding box center [82, 53] width 6 height 6
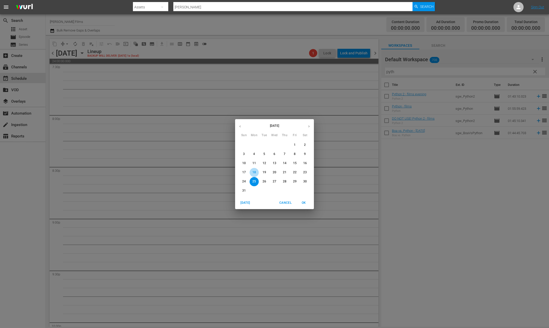
click at [256, 172] on span "18" at bounding box center [253, 172] width 9 height 4
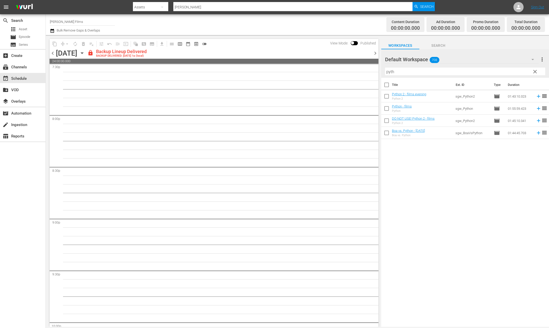
scroll to position [2013, 0]
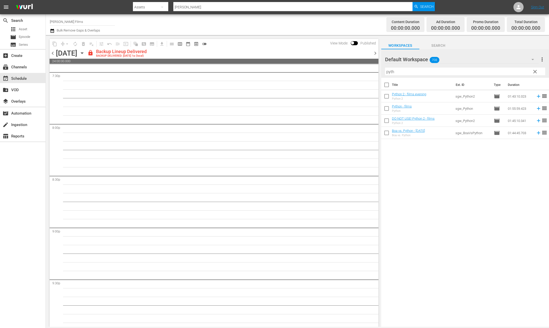
click at [85, 55] on icon "button" at bounding box center [82, 53] width 6 height 6
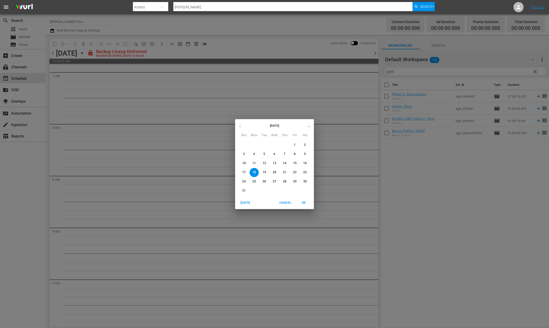
drag, startPoint x: 252, startPoint y: 162, endPoint x: 255, endPoint y: 163, distance: 3.2
click at [252, 162] on p "11" at bounding box center [254, 163] width 4 height 4
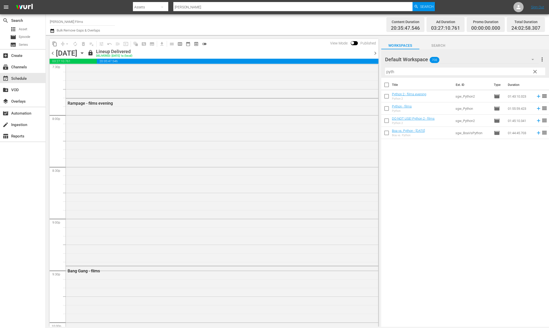
scroll to position [1944, 0]
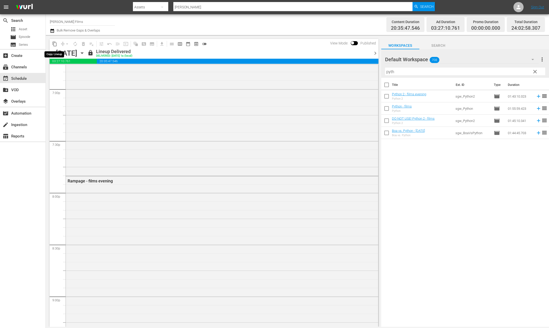
click at [55, 43] on span "content_copy" at bounding box center [54, 43] width 5 height 5
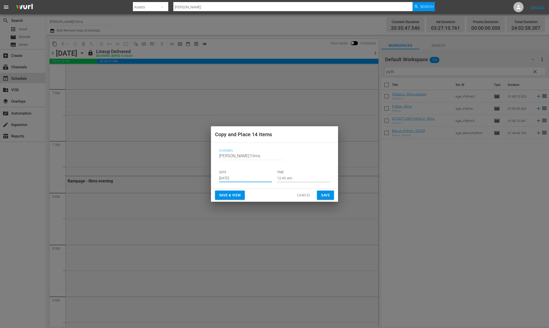
click at [254, 179] on input "Aug 20th 2025" at bounding box center [245, 178] width 53 height 8
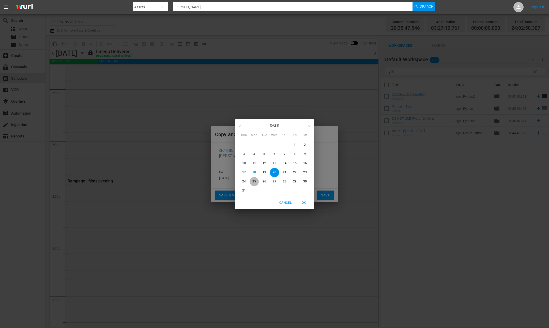
click at [256, 182] on span "25" at bounding box center [253, 181] width 9 height 4
type input "Aug 25th 2025"
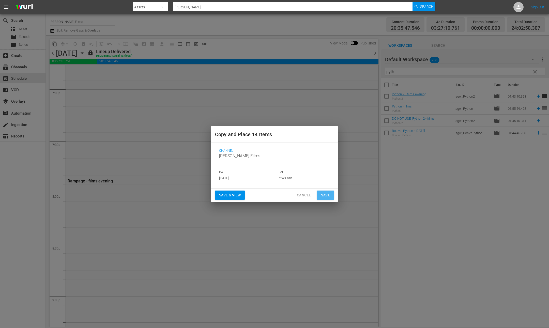
click at [321, 196] on span "Save" at bounding box center [325, 195] width 9 height 6
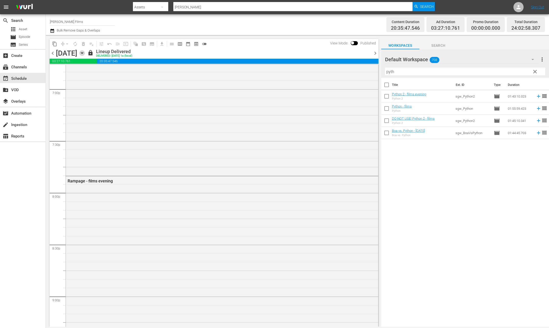
click at [85, 54] on icon "button" at bounding box center [82, 53] width 6 height 6
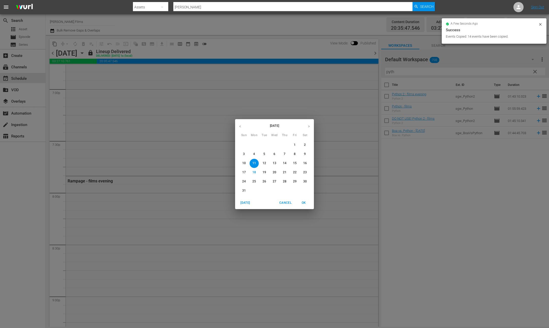
click at [254, 180] on p "25" at bounding box center [254, 181] width 4 height 4
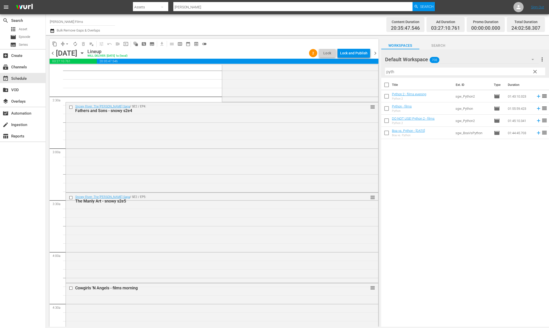
scroll to position [216, 0]
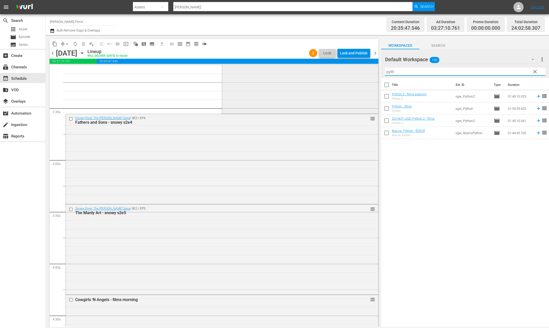
drag, startPoint x: 402, startPoint y: 69, endPoint x: 354, endPoint y: 71, distance: 48.5
click at [354, 71] on div "content_copy compress arrow_drop_down autorenew_outlined delete_forever_outline…" at bounding box center [297, 181] width 503 height 292
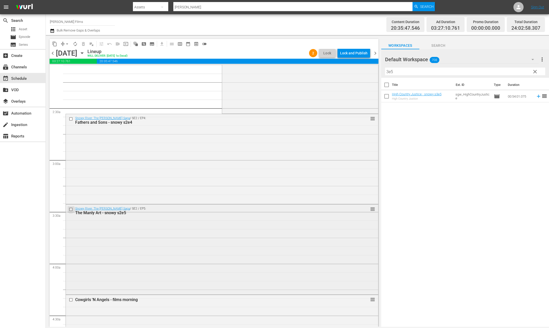
click at [72, 209] on input "checkbox" at bounding box center [71, 209] width 5 height 4
click at [70, 118] on input "checkbox" at bounding box center [71, 119] width 5 height 4
click at [85, 44] on span "delete_forever_outlined" at bounding box center [83, 43] width 5 height 5
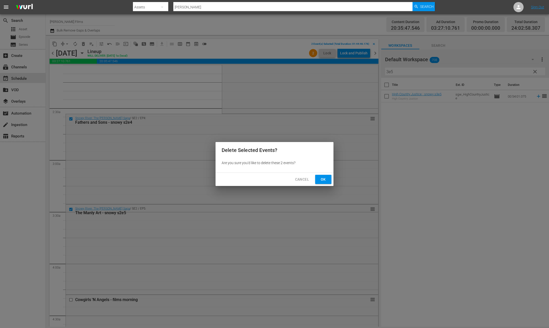
click at [323, 178] on span "Ok" at bounding box center [323, 179] width 8 height 6
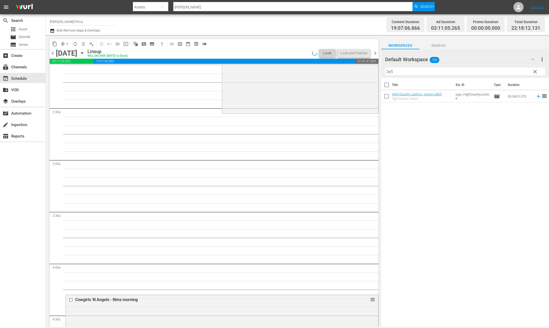
click at [85, 52] on icon "button" at bounding box center [82, 53] width 6 height 6
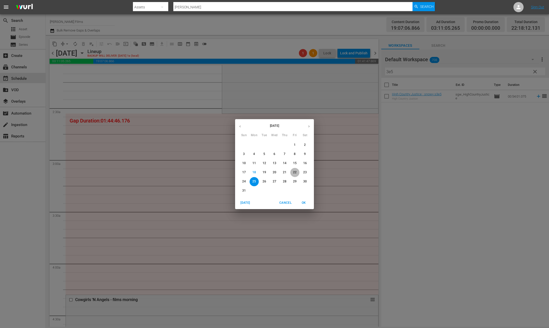
click at [294, 172] on p "22" at bounding box center [295, 172] width 4 height 4
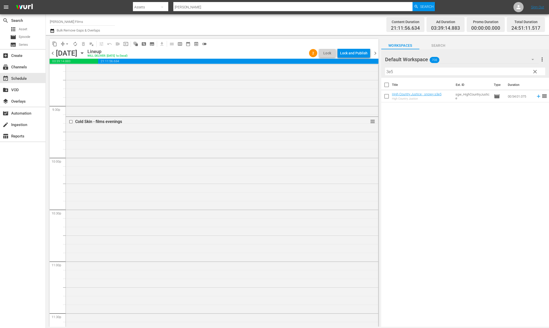
scroll to position [2181, 0]
click at [346, 47] on div "content_copy compress arrow_drop_down autorenew_outlined delete_forever_outline…" at bounding box center [214, 44] width 329 height 10
click at [346, 52] on div "Lock and Publish" at bounding box center [353, 53] width 27 height 9
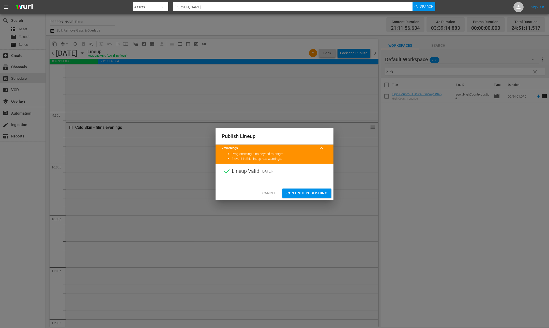
click at [299, 192] on span "Continue Publishing" at bounding box center [306, 193] width 41 height 6
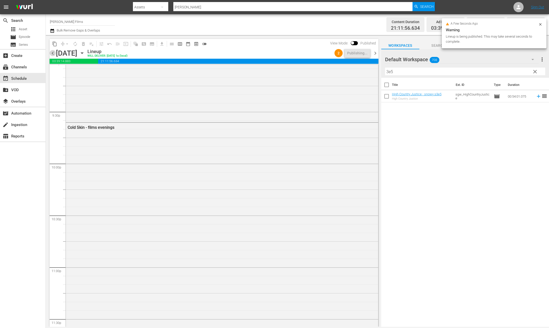
click at [53, 53] on span "chevron_left" at bounding box center [53, 53] width 6 height 6
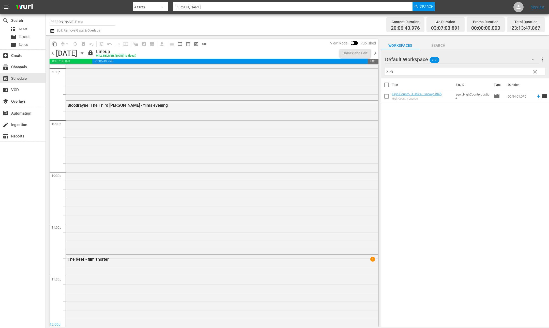
scroll to position [2189, 0]
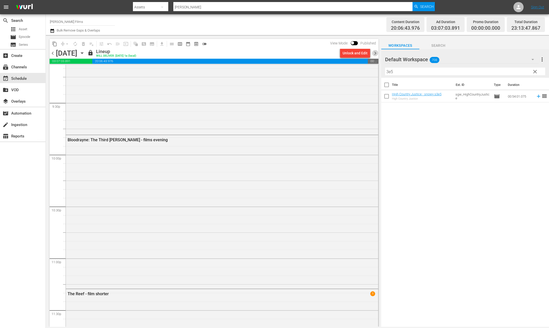
click at [376, 53] on span "chevron_right" at bounding box center [375, 53] width 6 height 6
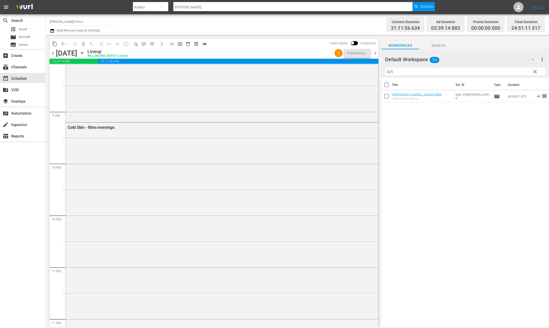
click at [376, 53] on span "chevron_right" at bounding box center [375, 53] width 6 height 6
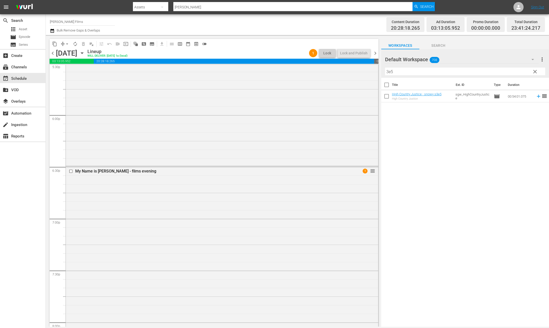
scroll to position [1798, 0]
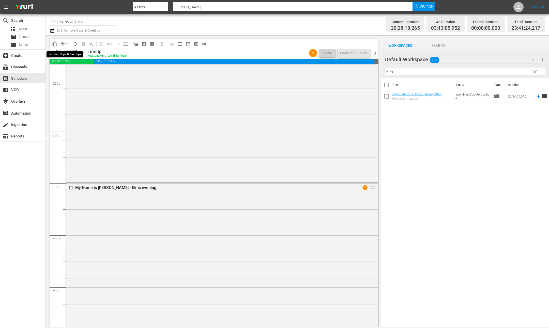
click at [61, 44] on span "compress" at bounding box center [62, 43] width 5 height 5
click at [67, 44] on span "arrow_drop_down" at bounding box center [67, 43] width 5 height 5
click at [72, 69] on li "Align to End of Previous Day" at bounding box center [67, 71] width 53 height 8
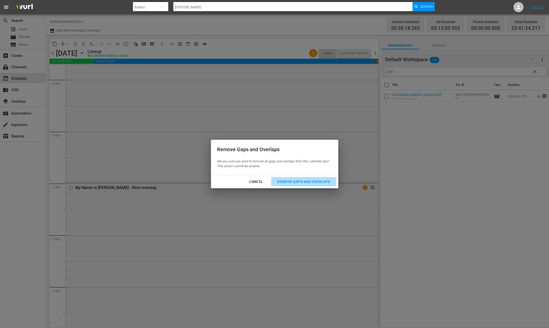
click at [305, 183] on div "Remove Gaps and Overlaps" at bounding box center [303, 182] width 61 height 6
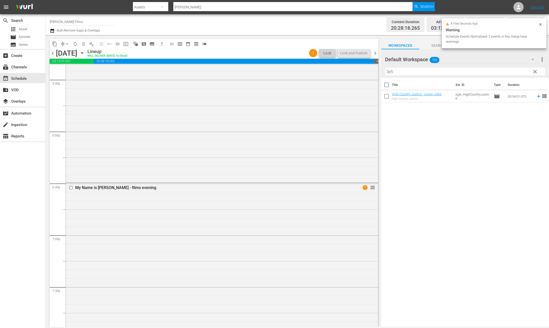
click at [375, 53] on span "chevron_right" at bounding box center [375, 53] width 6 height 6
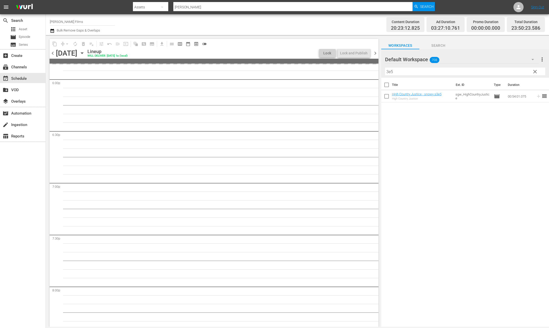
scroll to position [1790, 0]
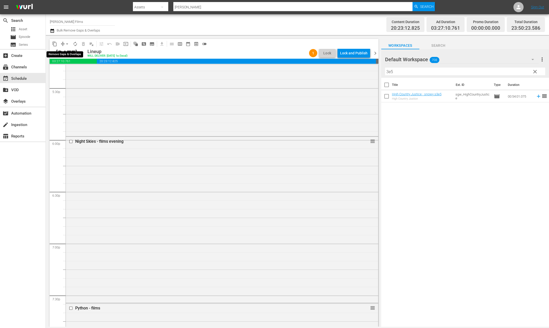
click at [65, 43] on span "arrow_drop_down" at bounding box center [67, 43] width 5 height 5
click at [72, 69] on li "Align to End of Previous Day" at bounding box center [67, 71] width 53 height 8
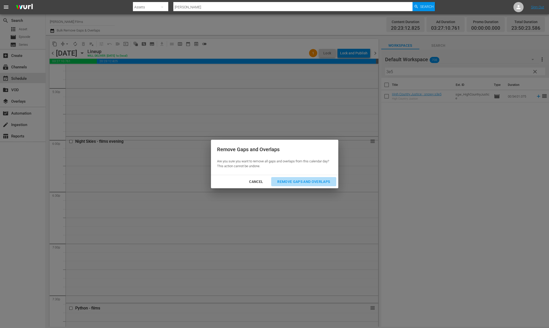
click at [309, 183] on div "Remove Gaps and Overlaps" at bounding box center [303, 182] width 61 height 6
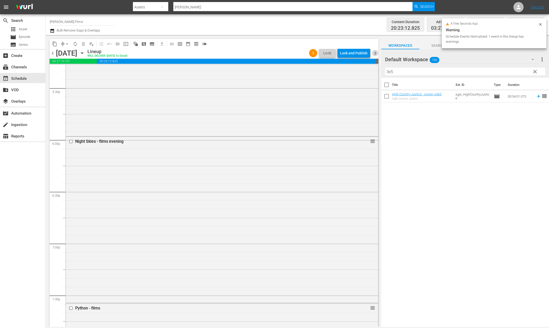
click at [373, 52] on span "chevron_right" at bounding box center [375, 53] width 6 height 6
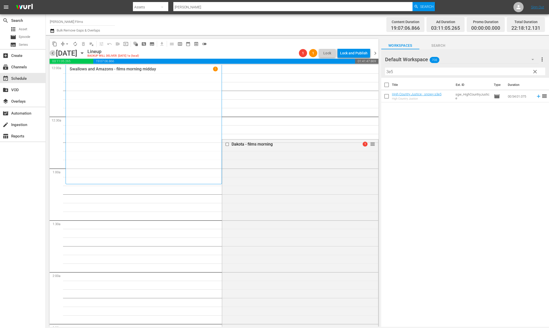
click at [51, 51] on span "chevron_left" at bounding box center [53, 53] width 6 height 6
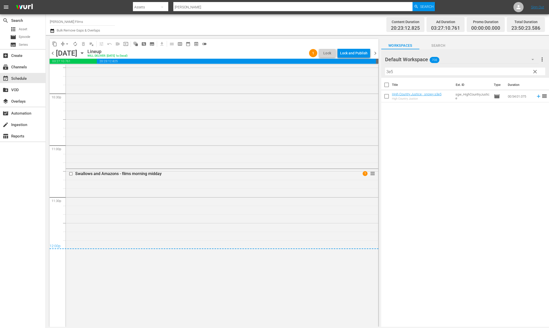
scroll to position [2334, 0]
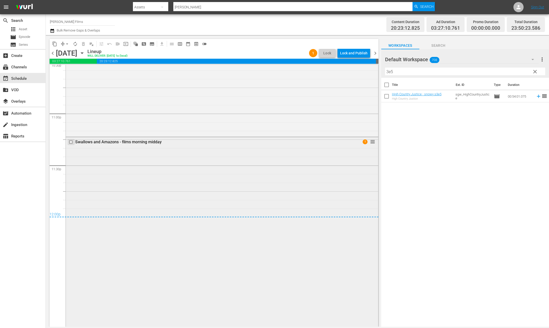
click at [73, 142] on input "checkbox" at bounding box center [71, 142] width 5 height 4
drag, startPoint x: 431, startPoint y: 72, endPoint x: 355, endPoint y: 65, distance: 76.8
click at [355, 65] on div "content_copy compress arrow_drop_down autorenew_outlined delete_forever_outline…" at bounding box center [297, 181] width 503 height 292
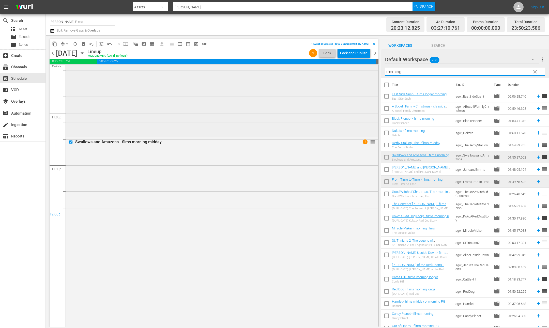
drag, startPoint x: 405, startPoint y: 72, endPoint x: 331, endPoint y: 67, distance: 74.1
click at [333, 68] on div "content_copy compress arrow_drop_down autorenew_outlined delete_forever_outline…" at bounding box center [297, 181] width 503 height 292
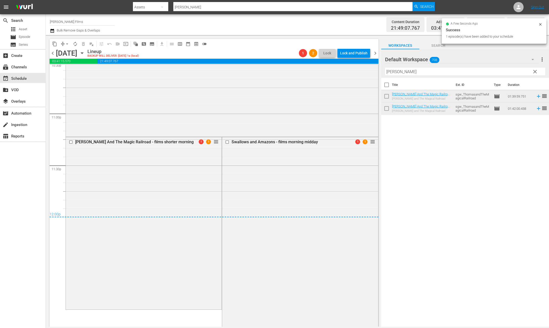
click at [375, 53] on span "chevron_right" at bounding box center [375, 53] width 6 height 6
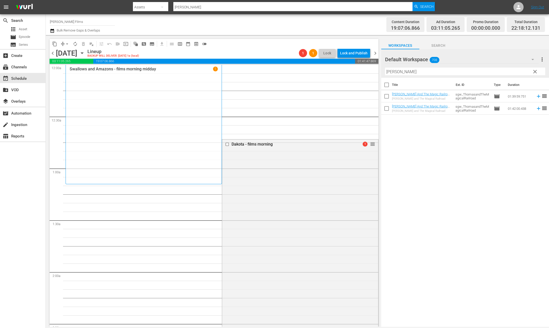
click at [53, 52] on span "chevron_left" at bounding box center [53, 53] width 6 height 6
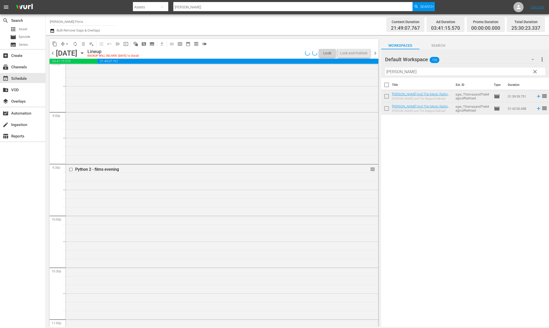
scroll to position [2344, 0]
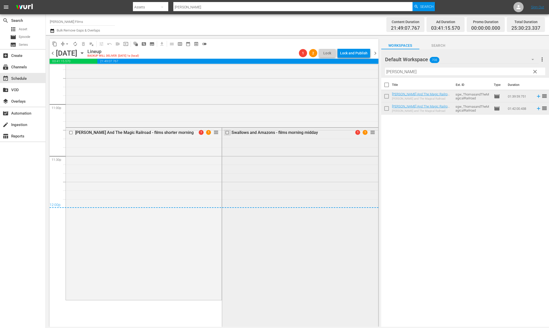
click at [230, 131] on input "checkbox" at bounding box center [227, 133] width 5 height 4
click at [84, 44] on span "delete_forever_outlined" at bounding box center [83, 43] width 5 height 5
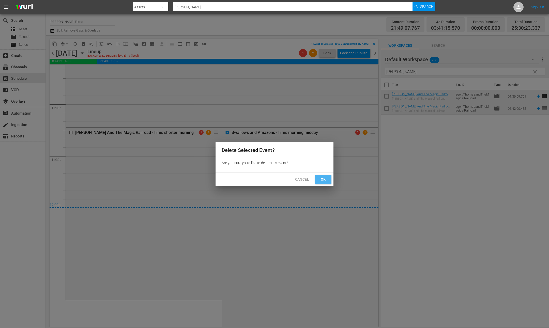
click at [328, 182] on button "Ok" at bounding box center [323, 179] width 16 height 9
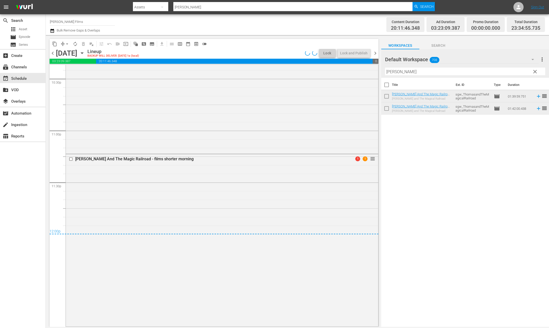
scroll to position [2317, 0]
click at [375, 53] on span "chevron_right" at bounding box center [375, 53] width 6 height 6
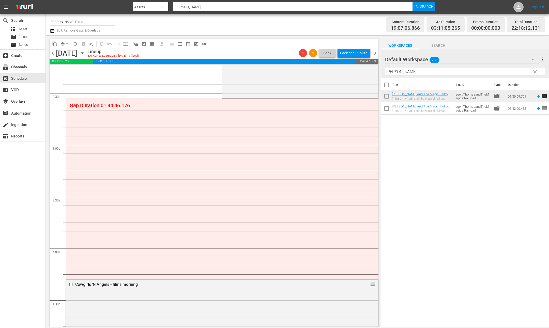
scroll to position [236, 0]
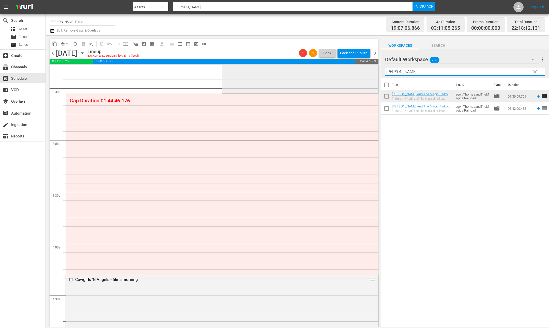
drag, startPoint x: 412, startPoint y: 71, endPoint x: 354, endPoint y: 72, distance: 57.7
click at [354, 72] on div "content_copy compress arrow_drop_down autorenew_outlined delete_forever_outline…" at bounding box center [297, 181] width 503 height 292
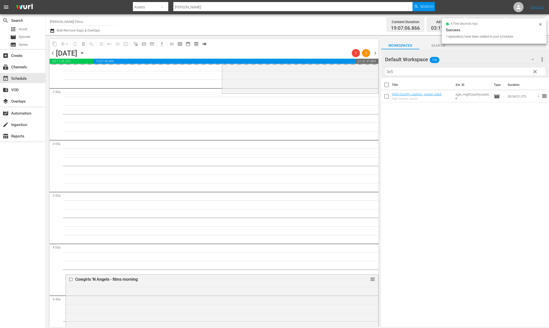
click at [429, 70] on input "3e5" at bounding box center [465, 72] width 160 height 8
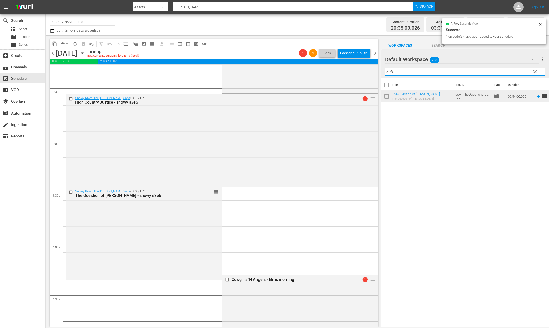
drag, startPoint x: 388, startPoint y: 69, endPoint x: 326, endPoint y: 62, distance: 62.9
click at [327, 63] on div "content_copy compress arrow_drop_down autorenew_outlined delete_forever_outline…" at bounding box center [297, 181] width 503 height 292
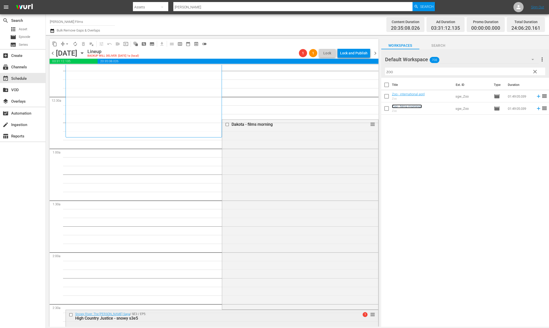
scroll to position [0, 0]
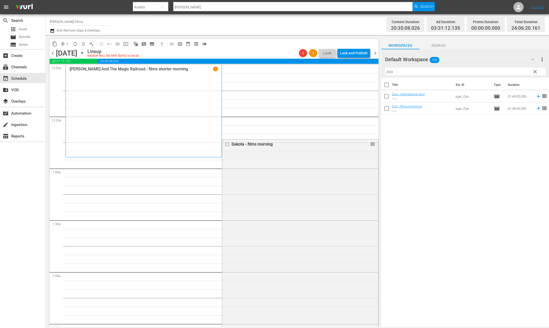
click at [53, 53] on span "chevron_left" at bounding box center [53, 53] width 6 height 6
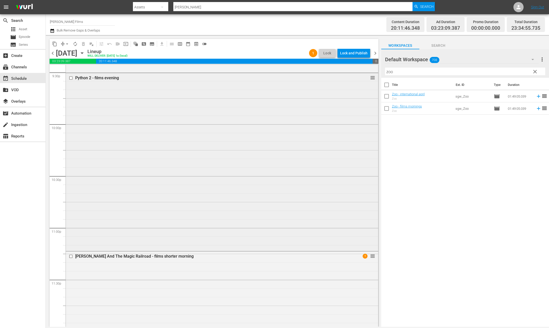
scroll to position [2317, 0]
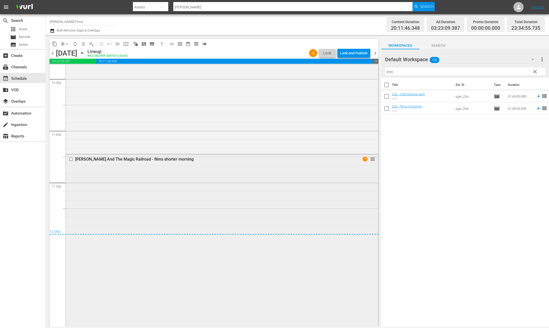
click at [71, 159] on input "checkbox" at bounding box center [71, 159] width 5 height 4
click at [83, 42] on span "delete_forever_outlined" at bounding box center [83, 43] width 5 height 5
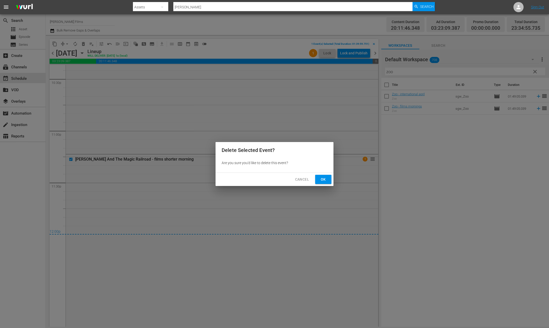
click at [326, 177] on span "Ok" at bounding box center [323, 179] width 8 height 6
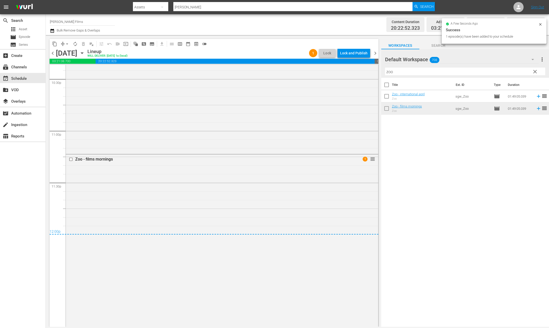
click at [396, 72] on input "zoo" at bounding box center [465, 72] width 160 height 8
drag, startPoint x: 397, startPoint y: 72, endPoint x: 304, endPoint y: 68, distance: 92.3
click at [304, 68] on div "content_copy compress arrow_drop_down autorenew_outlined delete_forever_outline…" at bounding box center [297, 181] width 503 height 292
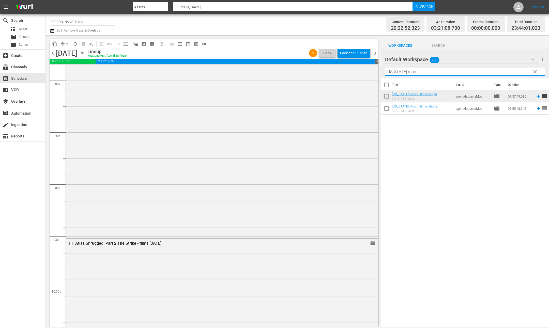
scroll to position [812, 0]
click at [375, 52] on span "chevron_right" at bounding box center [375, 53] width 6 height 6
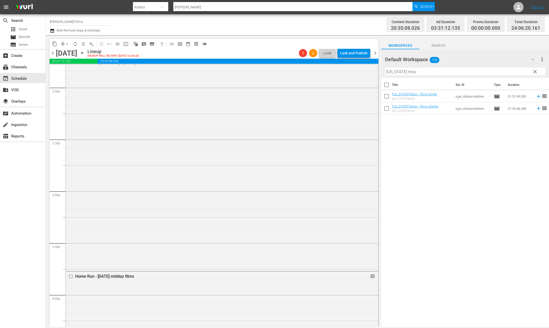
scroll to position [1356, 0]
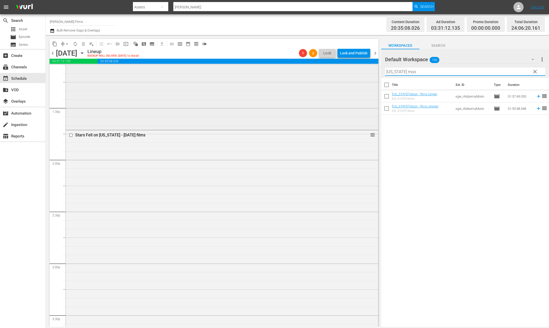
drag, startPoint x: 420, startPoint y: 72, endPoint x: 308, endPoint y: 78, distance: 112.1
click at [308, 78] on div "content_copy compress arrow_drop_down autorenew_outlined delete_forever_outline…" at bounding box center [297, 181] width 503 height 292
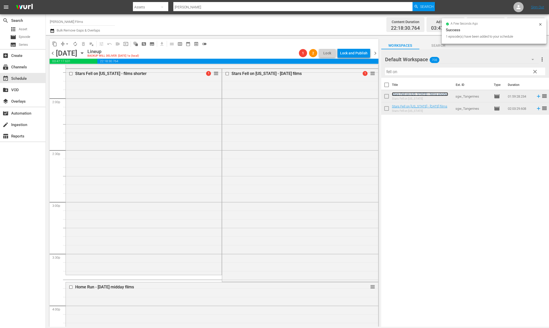
scroll to position [1396, 0]
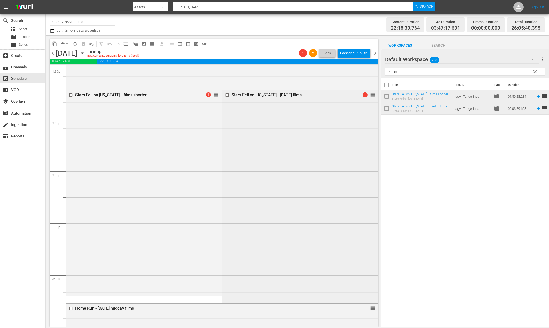
click at [225, 95] on input "checkbox" at bounding box center [227, 95] width 5 height 4
click at [82, 42] on span "delete_forever_outlined" at bounding box center [83, 43] width 5 height 5
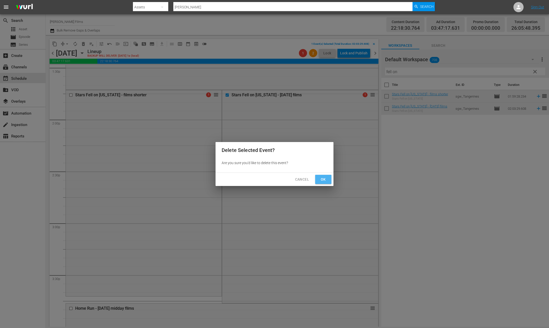
click at [321, 179] on span "Ok" at bounding box center [323, 179] width 8 height 6
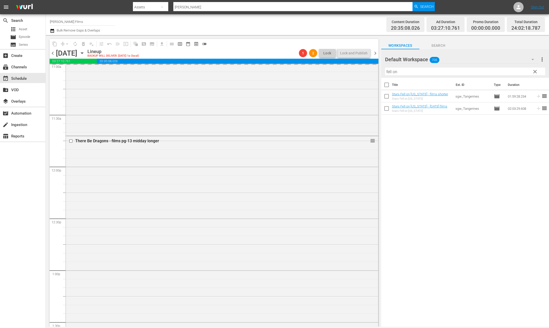
scroll to position [1135, 0]
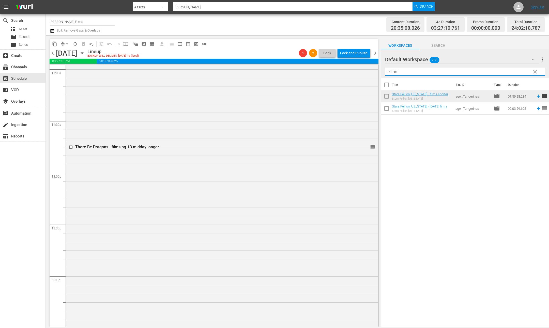
drag, startPoint x: 428, startPoint y: 72, endPoint x: 314, endPoint y: 61, distance: 114.7
click at [314, 61] on div "content_copy compress arrow_drop_down autorenew_outlined delete_forever_outline…" at bounding box center [297, 181] width 503 height 292
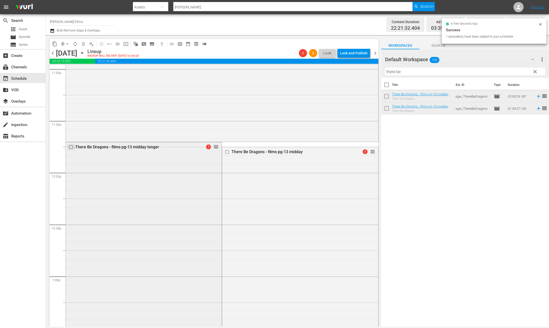
click at [71, 146] on input "checkbox" at bounding box center [71, 147] width 5 height 4
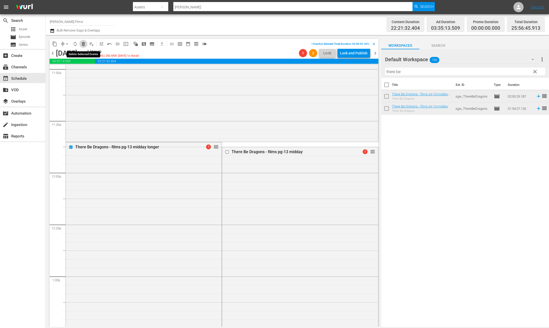
click at [84, 43] on span "delete_forever_outlined" at bounding box center [83, 43] width 5 height 5
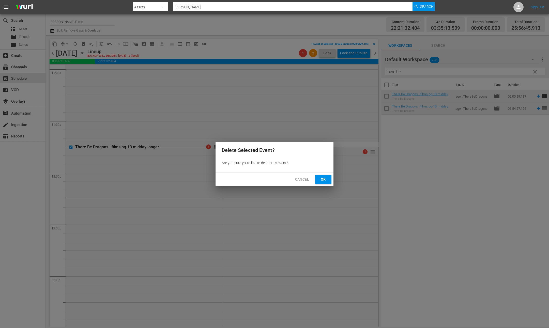
drag, startPoint x: 326, startPoint y: 181, endPoint x: 316, endPoint y: 178, distance: 9.8
click at [326, 181] on span "Ok" at bounding box center [323, 179] width 8 height 6
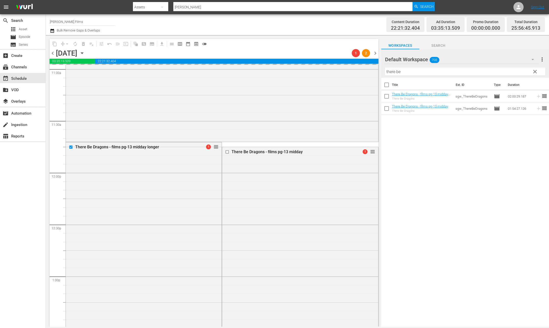
scroll to position [0, 0]
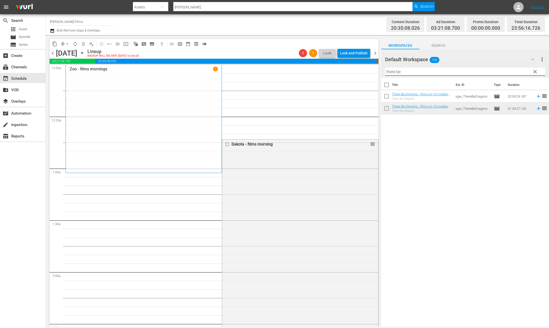
drag, startPoint x: 454, startPoint y: 72, endPoint x: 326, endPoint y: 72, distance: 128.5
click at [326, 72] on div "content_copy compress arrow_drop_down autorenew_outlined delete_forever_outline…" at bounding box center [297, 181] width 503 height 292
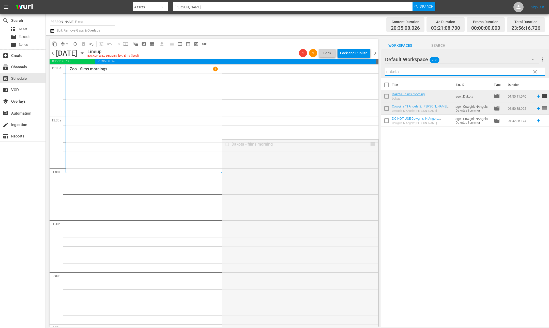
drag, startPoint x: 352, startPoint y: 180, endPoint x: 350, endPoint y: 176, distance: 5.4
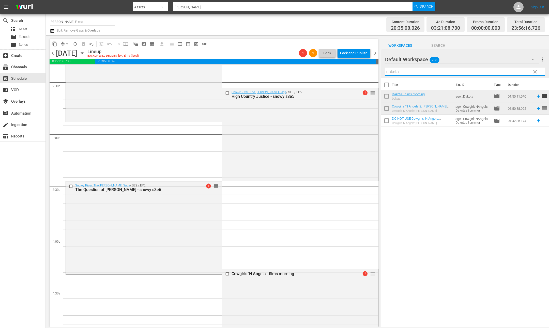
scroll to position [241, 0]
drag, startPoint x: 371, startPoint y: 93, endPoint x: 360, endPoint y: 124, distance: 33.6
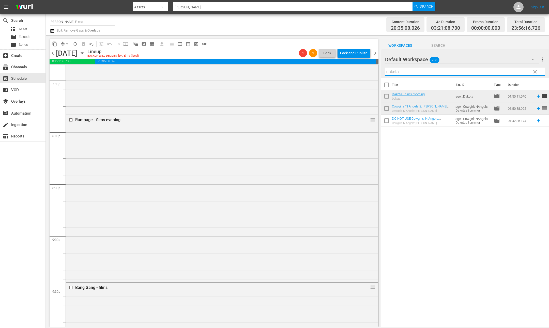
scroll to position [2304, 0]
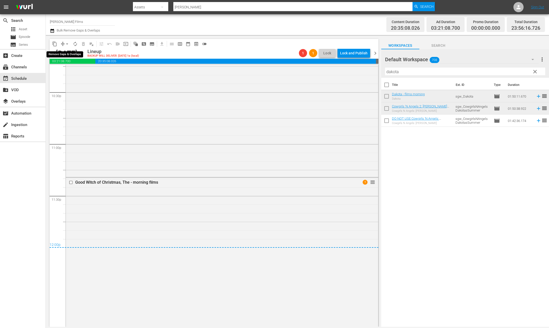
click at [64, 42] on button "arrow_drop_down" at bounding box center [67, 44] width 8 height 8
click at [79, 71] on li "Align to End of Previous Day" at bounding box center [67, 71] width 53 height 8
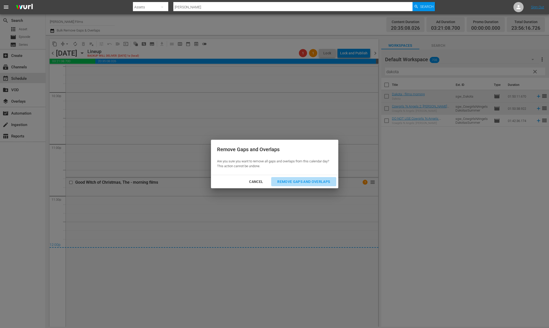
drag, startPoint x: 298, startPoint y: 183, endPoint x: 351, endPoint y: 124, distance: 79.3
click at [298, 182] on div "Remove Gaps and Overlaps" at bounding box center [303, 182] width 61 height 6
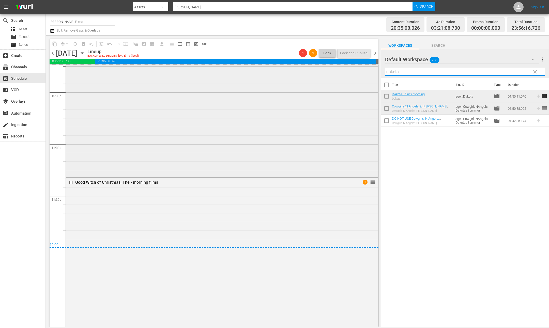
drag, startPoint x: 408, startPoint y: 73, endPoint x: 330, endPoint y: 65, distance: 77.9
click at [330, 65] on div "content_copy compress arrow_drop_down autorenew_outlined delete_forever_outline…" at bounding box center [297, 181] width 503 height 292
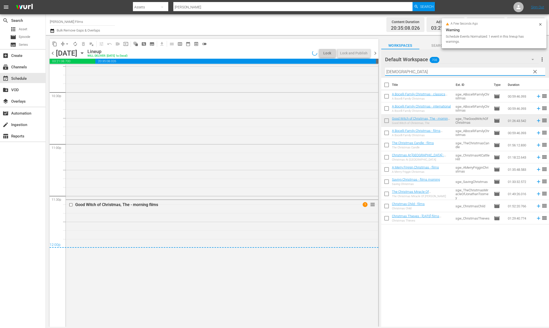
scroll to position [2321, 0]
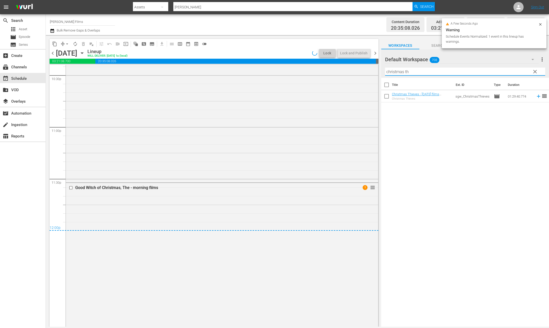
type input "christmas thi"
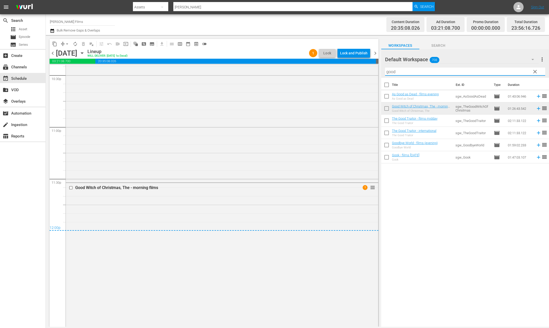
type input "good w"
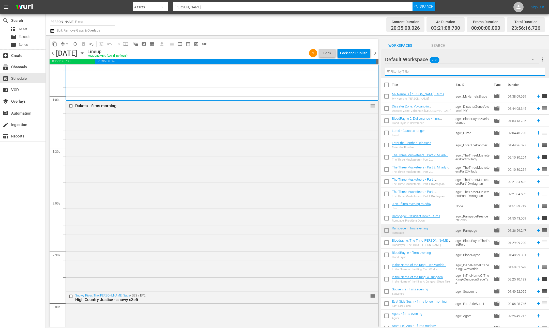
scroll to position [0, 0]
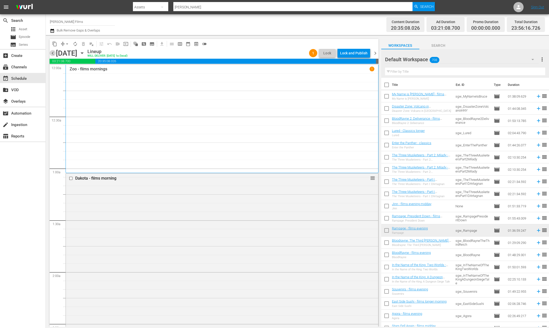
click at [54, 53] on span "chevron_left" at bounding box center [53, 53] width 6 height 6
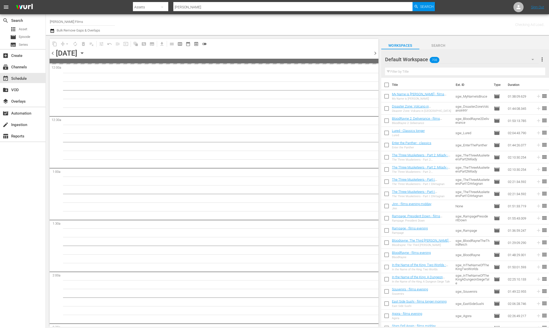
click at [54, 53] on span "chevron_left" at bounding box center [53, 53] width 6 height 6
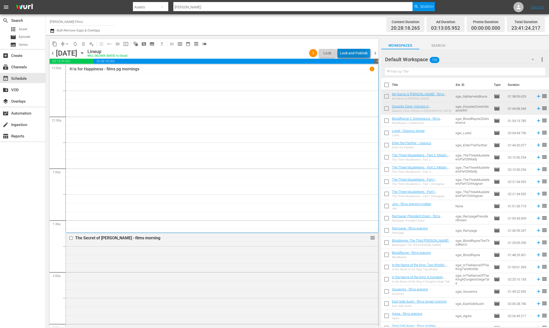
click at [349, 53] on div "Lock and Publish" at bounding box center [353, 53] width 27 height 9
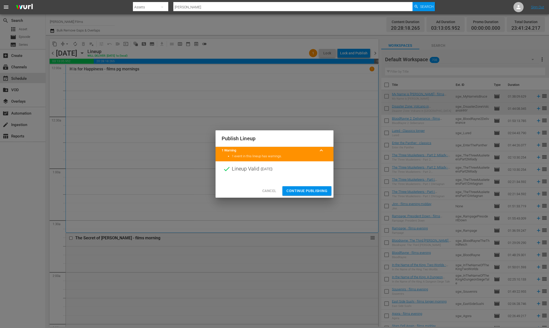
click at [316, 191] on span "Continue Publishing" at bounding box center [306, 191] width 41 height 6
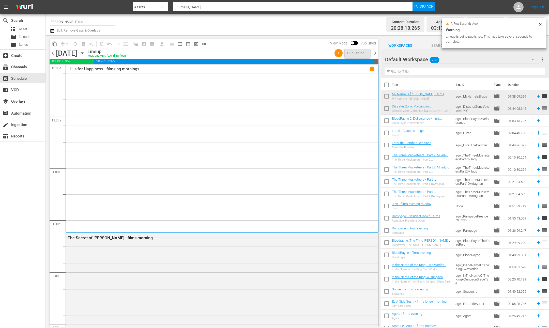
click at [376, 54] on span "chevron_right" at bounding box center [375, 53] width 6 height 6
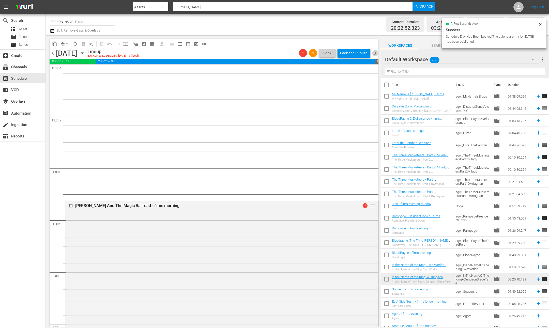
drag, startPoint x: 374, startPoint y: 53, endPoint x: 88, endPoint y: 63, distance: 286.1
click at [374, 53] on span "chevron_right" at bounding box center [375, 53] width 6 height 6
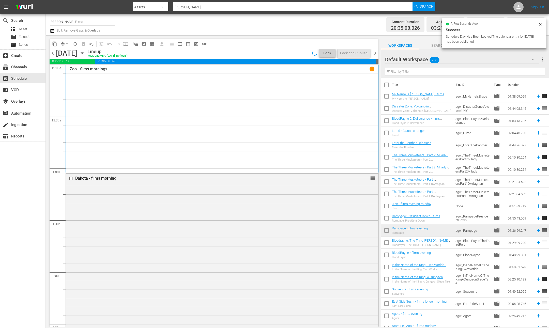
click at [52, 53] on span "chevron_left" at bounding box center [53, 53] width 6 height 6
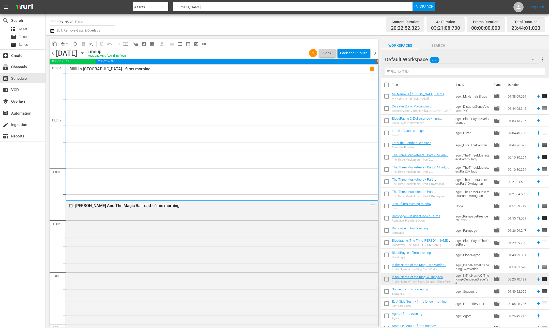
click at [352, 52] on div "Lock and Publish" at bounding box center [353, 53] width 27 height 9
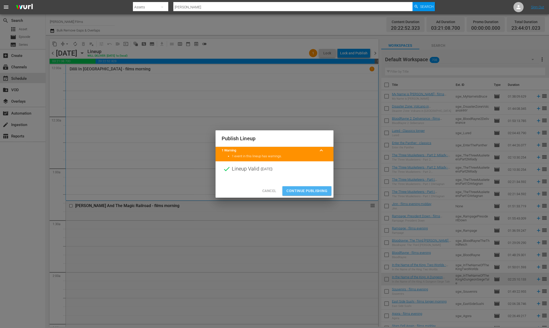
click at [315, 189] on span "Continue Publishing" at bounding box center [306, 191] width 41 height 6
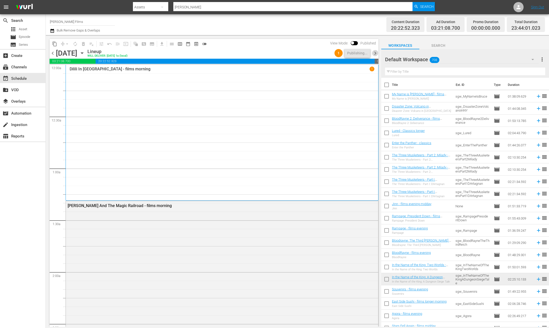
click at [376, 52] on span "chevron_right" at bounding box center [375, 53] width 6 height 6
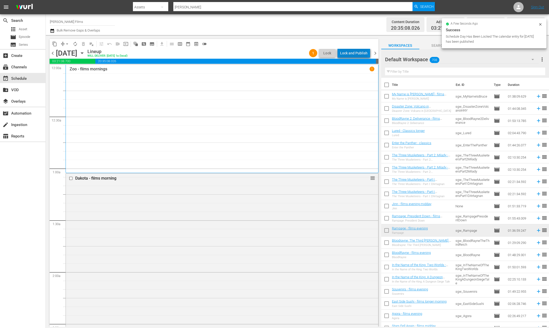
click at [361, 52] on div "Lock and Publish" at bounding box center [353, 53] width 27 height 9
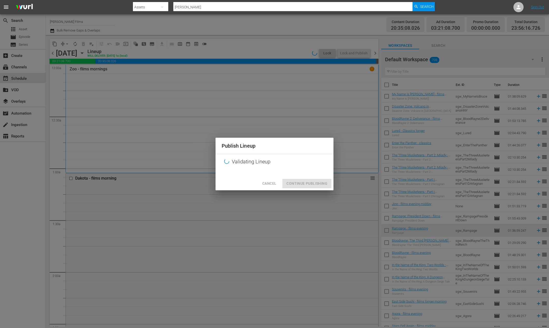
click at [310, 186] on button "Continue Publishing" at bounding box center [306, 183] width 49 height 9
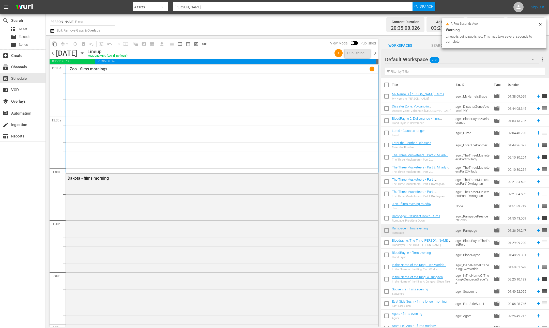
click at [432, 73] on input "text" at bounding box center [465, 72] width 160 height 8
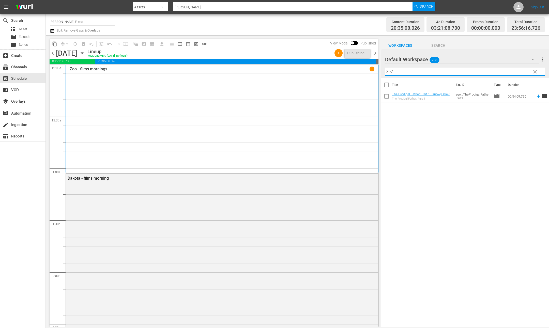
type input "3e7"
click at [376, 53] on span "chevron_right" at bounding box center [375, 53] width 6 height 6
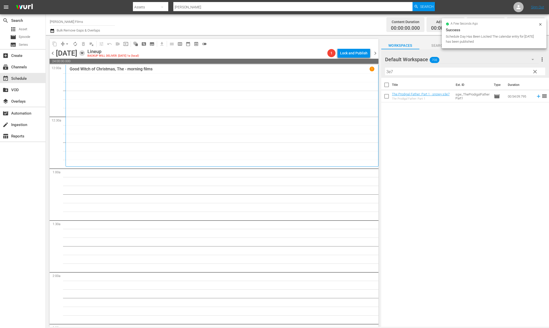
click at [83, 53] on icon "button" at bounding box center [82, 53] width 2 height 1
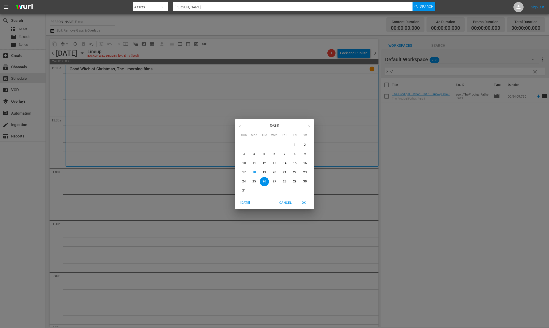
click at [265, 163] on p "12" at bounding box center [264, 163] width 4 height 4
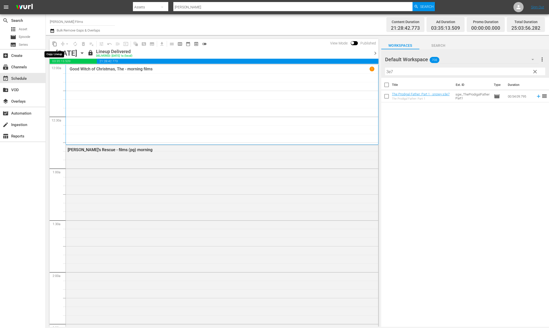
click at [55, 44] on span "content_copy" at bounding box center [54, 43] width 5 height 5
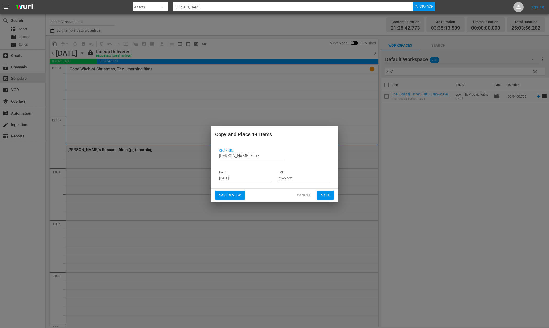
click at [258, 178] on input "Aug 20th 2025" at bounding box center [245, 178] width 53 height 8
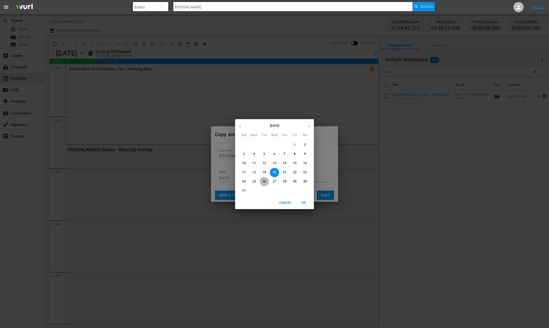
click at [265, 182] on p "26" at bounding box center [264, 181] width 4 height 4
type input "Aug 26th 2025"
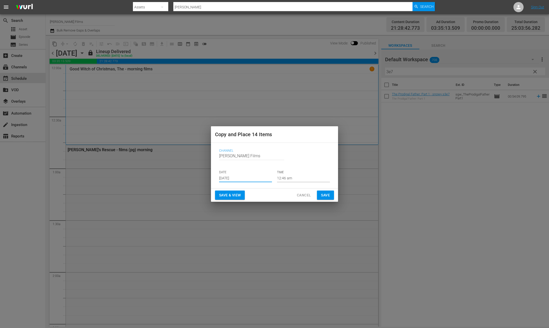
click at [328, 196] on span "Save" at bounding box center [325, 195] width 9 height 6
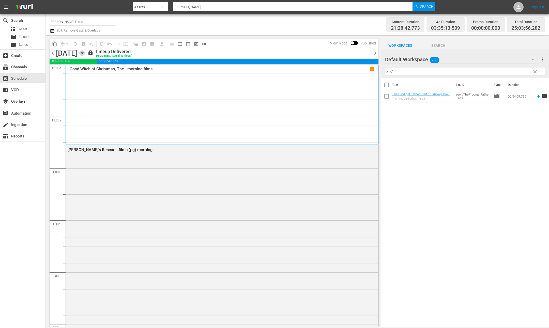
click at [83, 53] on icon "button" at bounding box center [82, 53] width 2 height 1
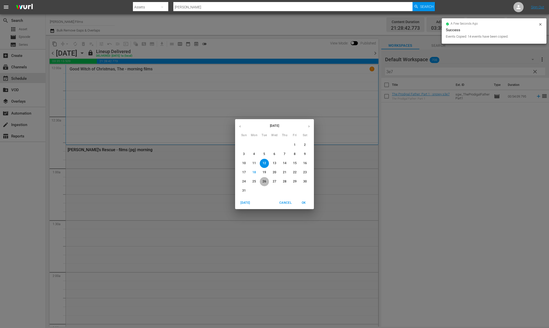
click at [262, 181] on p "26" at bounding box center [264, 181] width 4 height 4
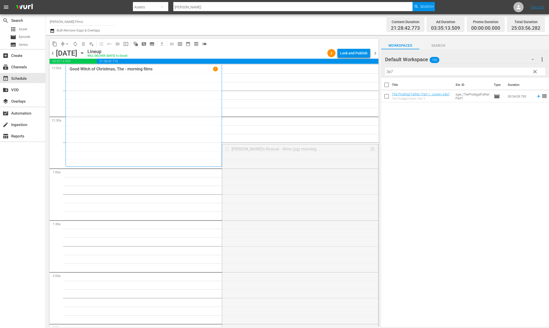
drag, startPoint x: 369, startPoint y: 159, endPoint x: 365, endPoint y: 166, distance: 8.8
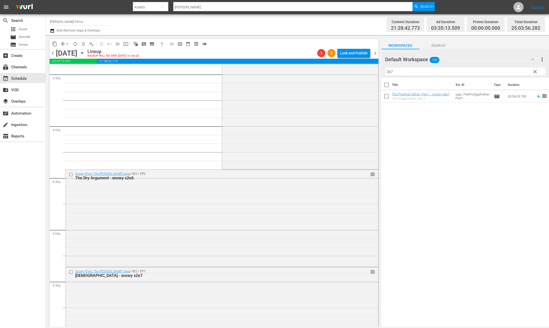
scroll to position [363, 0]
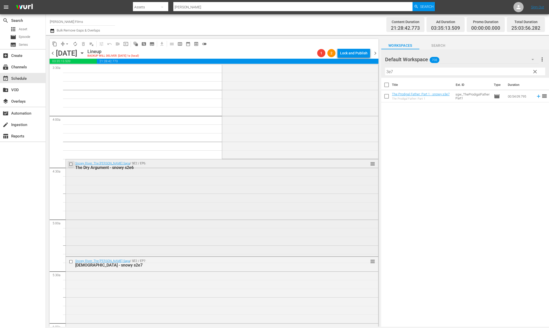
click at [71, 164] on input "checkbox" at bounding box center [71, 164] width 5 height 4
click at [72, 261] on input "checkbox" at bounding box center [71, 262] width 5 height 4
click at [83, 42] on span "delete_forever_outlined" at bounding box center [83, 43] width 5 height 5
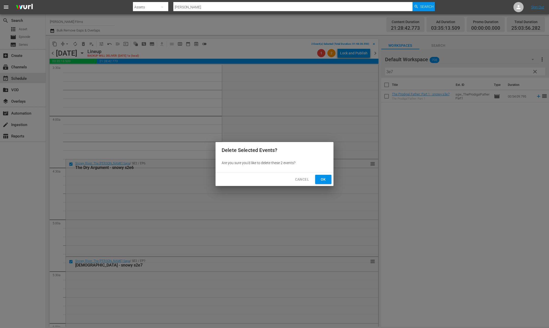
drag, startPoint x: 330, startPoint y: 180, endPoint x: 313, endPoint y: 174, distance: 17.5
click at [330, 180] on button "Ok" at bounding box center [323, 179] width 16 height 9
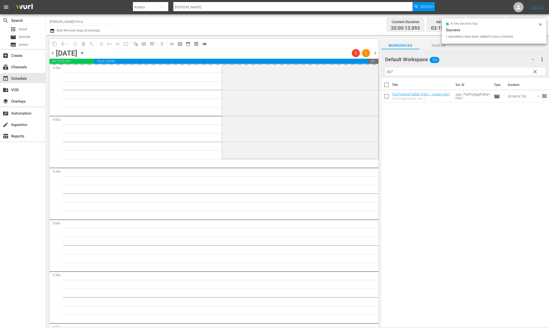
click at [416, 72] on input "3e7" at bounding box center [465, 72] width 160 height 8
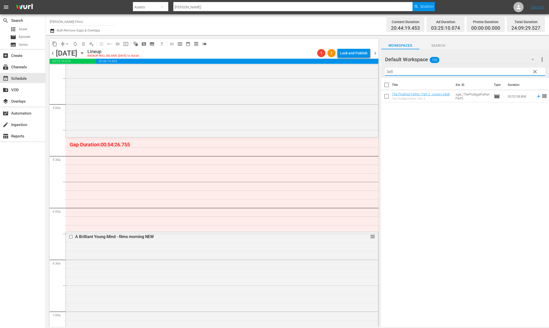
scroll to position [470, 0]
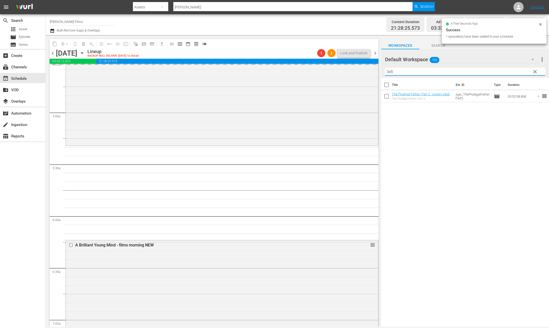
drag, startPoint x: 410, startPoint y: 71, endPoint x: 322, endPoint y: 63, distance: 88.5
click at [322, 63] on div "content_copy compress arrow_drop_down autorenew_outlined delete_forever_outline…" at bounding box center [297, 181] width 503 height 292
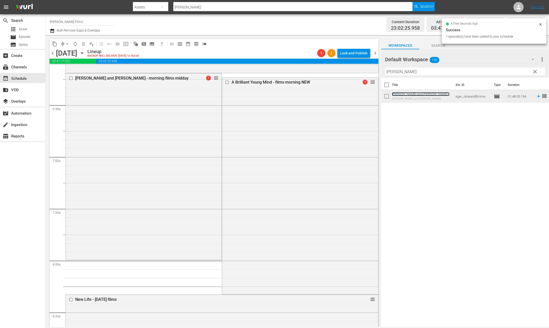
scroll to position [635, 0]
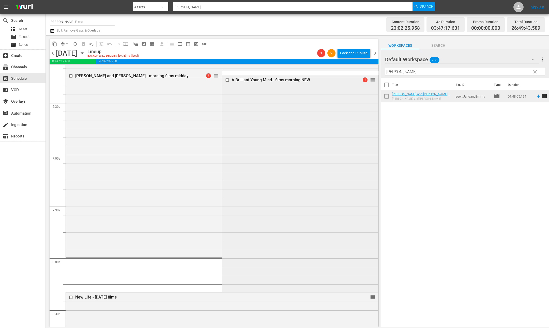
click at [227, 79] on input "checkbox" at bounding box center [227, 80] width 5 height 4
click at [83, 43] on span "delete_forever_outlined" at bounding box center [83, 43] width 5 height 5
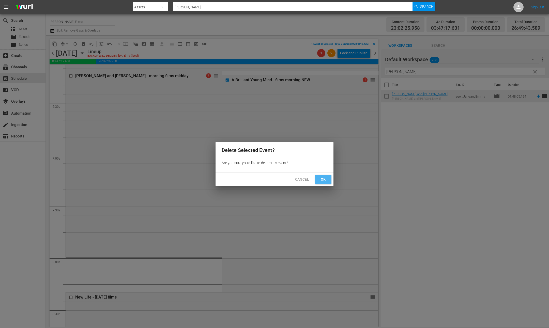
click at [326, 179] on span "Ok" at bounding box center [323, 179] width 8 height 6
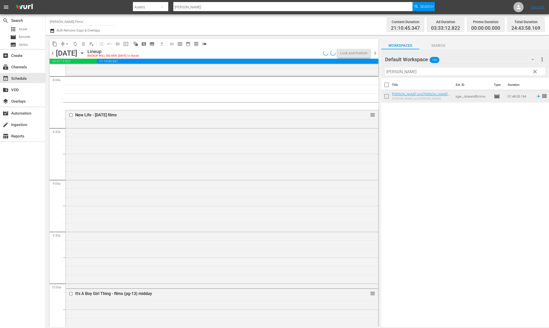
scroll to position [819, 0]
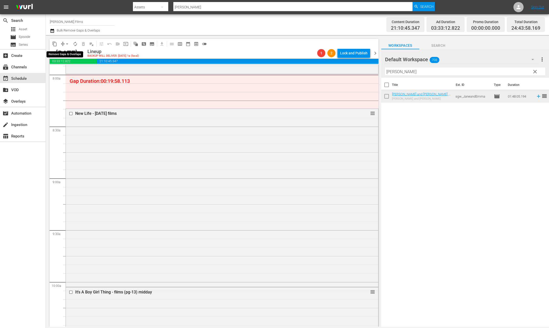
click at [66, 44] on span "arrow_drop_down" at bounding box center [67, 43] width 5 height 5
click at [67, 70] on li "Align to End of Previous Day" at bounding box center [67, 71] width 53 height 8
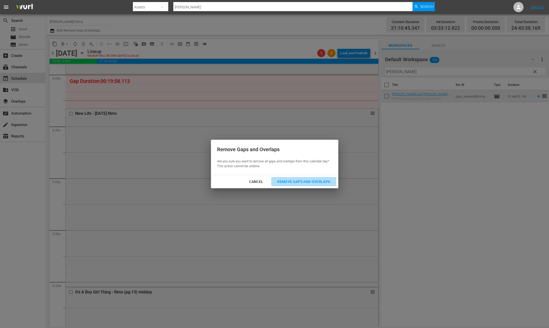
click at [319, 181] on div "Remove Gaps and Overlaps" at bounding box center [303, 182] width 61 height 6
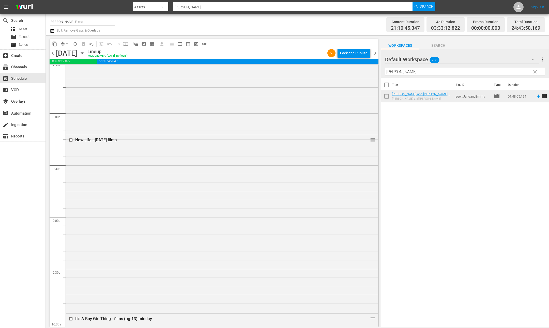
scroll to position [694, 0]
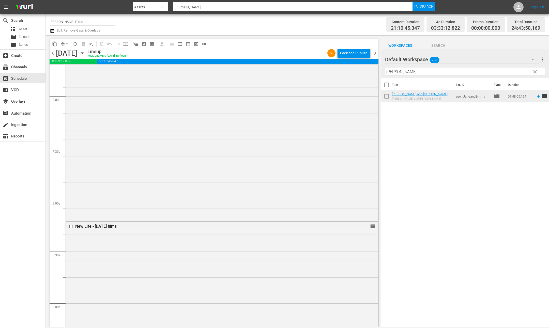
click at [166, 287] on div "New Life - april 22 films reorder" at bounding box center [222, 309] width 312 height 177
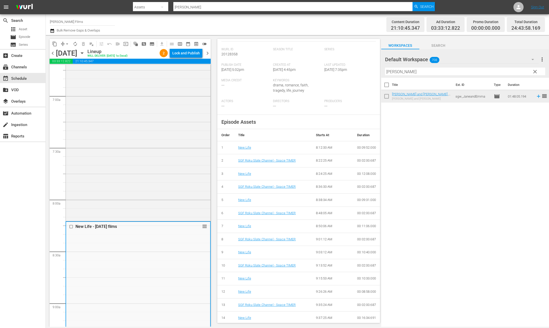
scroll to position [115, 0]
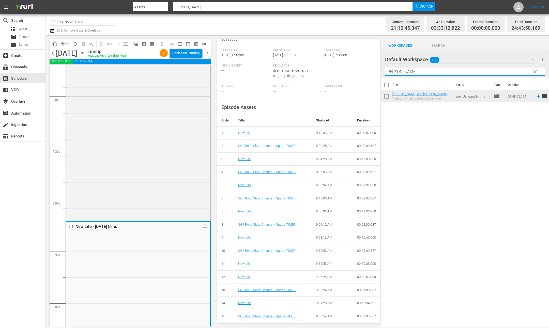
drag, startPoint x: 421, startPoint y: 71, endPoint x: 317, endPoint y: 59, distance: 103.7
click at [319, 60] on div "content_copy compress arrow_drop_down autorenew_outlined delete_forever_outline…" at bounding box center [297, 181] width 503 height 292
type input "new life"
click at [182, 105] on div "Jane and Emma - morning films midday reorder" at bounding box center [138, 127] width 144 height 185
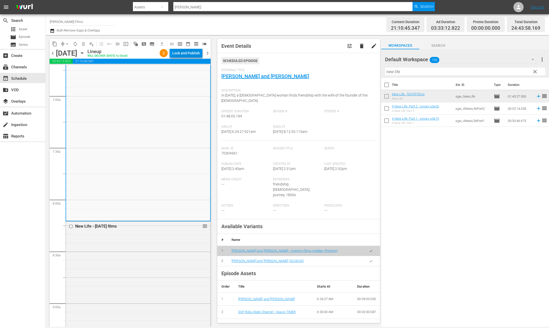
click at [183, 52] on div "Lock and Publish" at bounding box center [185, 53] width 27 height 9
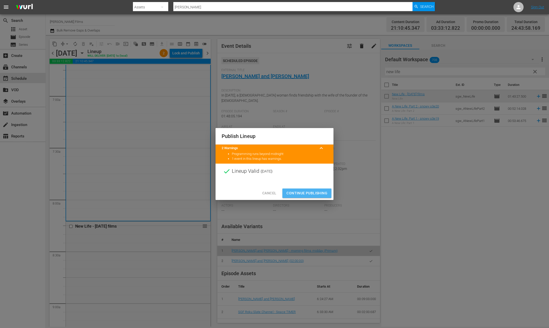
drag, startPoint x: 316, startPoint y: 194, endPoint x: 217, endPoint y: 71, distance: 158.2
click at [316, 194] on span "Continue Publishing" at bounding box center [306, 193] width 41 height 6
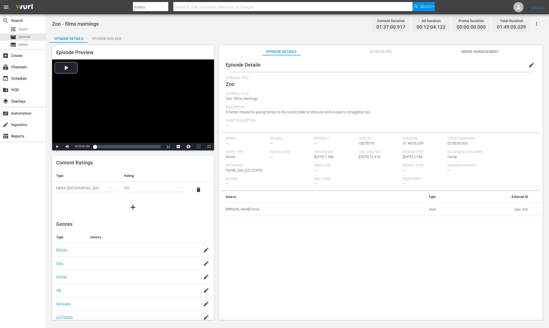
click at [384, 52] on span "Scheduling" at bounding box center [380, 52] width 38 height 6
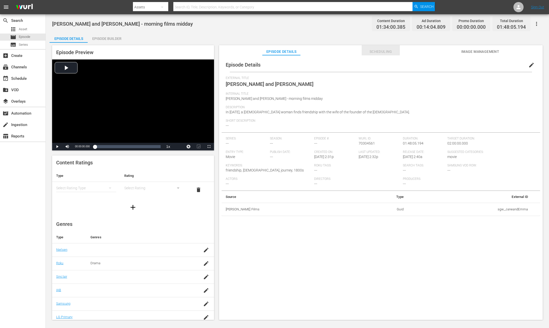
click at [384, 49] on span "Scheduling" at bounding box center [380, 52] width 38 height 6
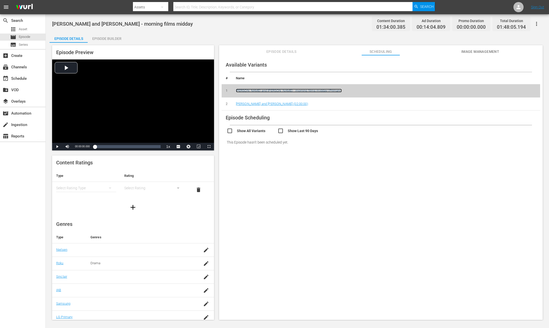
click at [263, 90] on link "[PERSON_NAME] and [PERSON_NAME] - morning films midday (Primary)" at bounding box center [289, 91] width 106 height 4
